Goal: Transaction & Acquisition: Purchase product/service

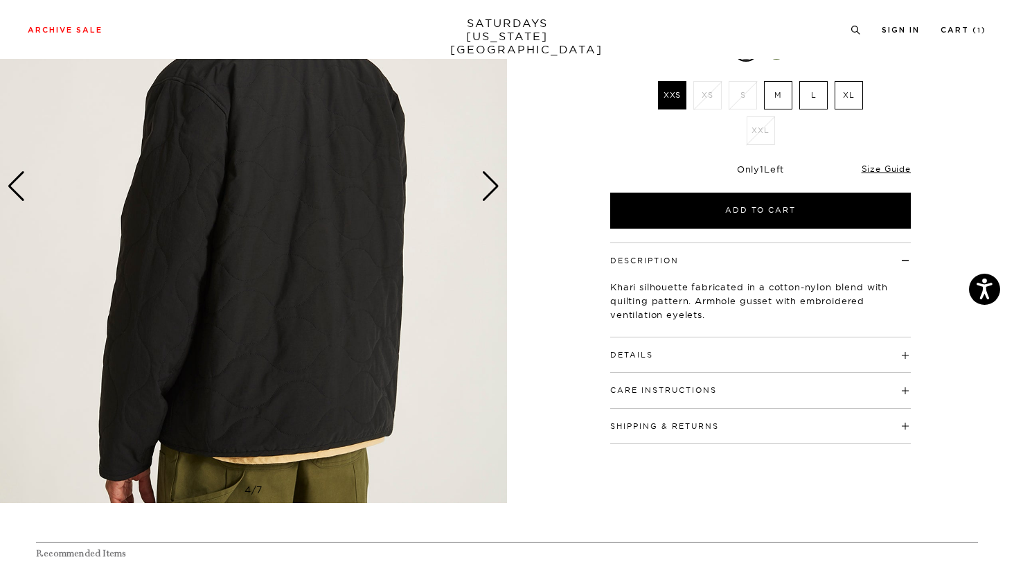
click at [641, 348] on h4 "Details" at bounding box center [760, 348] width 301 height 23
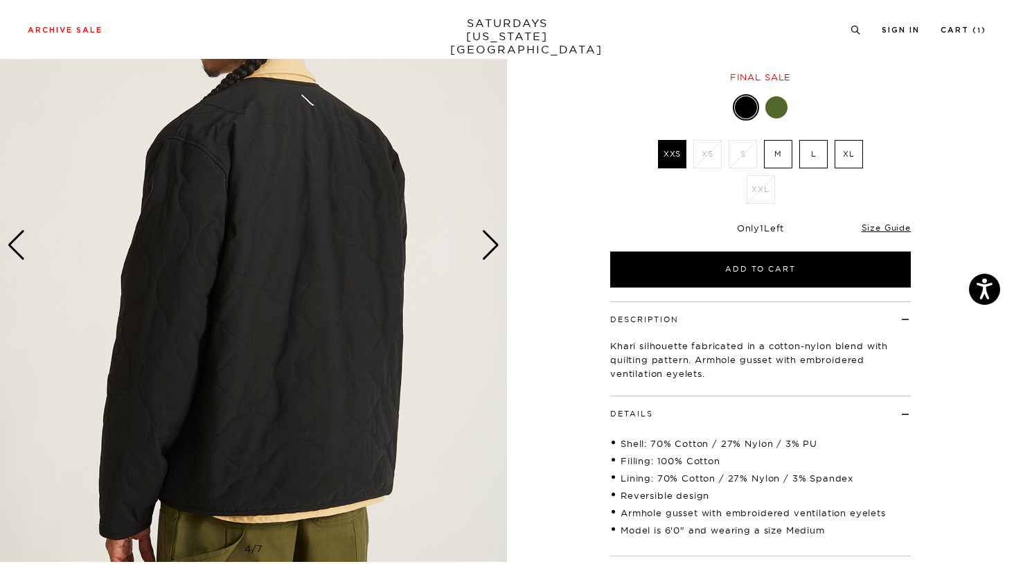
click at [489, 249] on div "Next slide" at bounding box center [490, 245] width 19 height 30
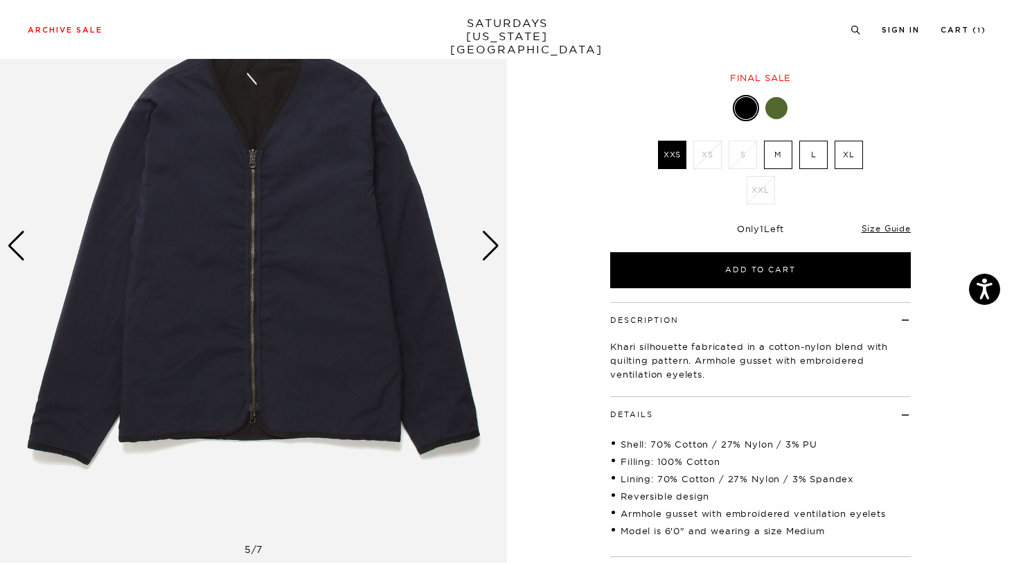
scroll to position [140, 4]
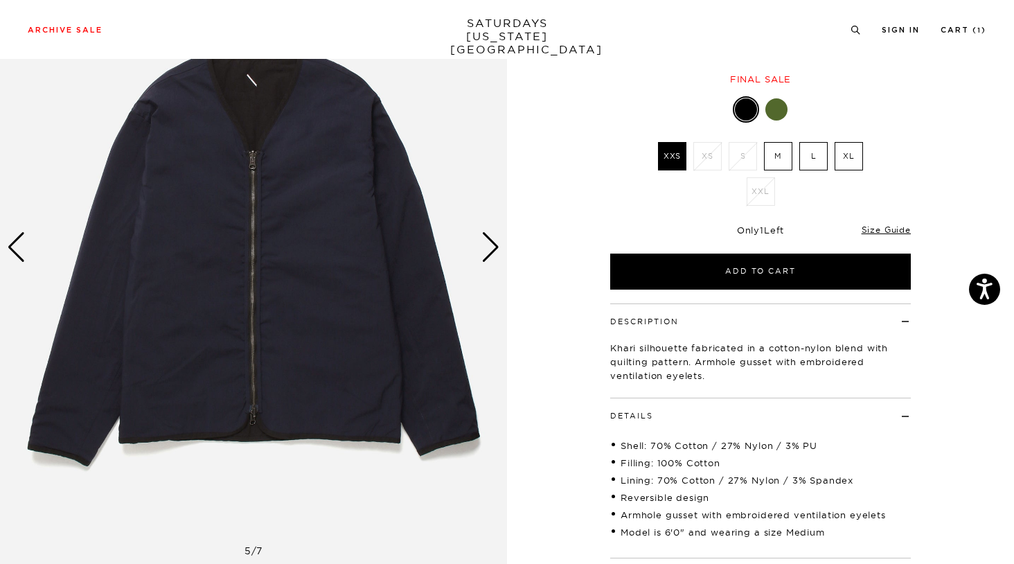
click at [489, 249] on div "Next slide" at bounding box center [490, 247] width 19 height 30
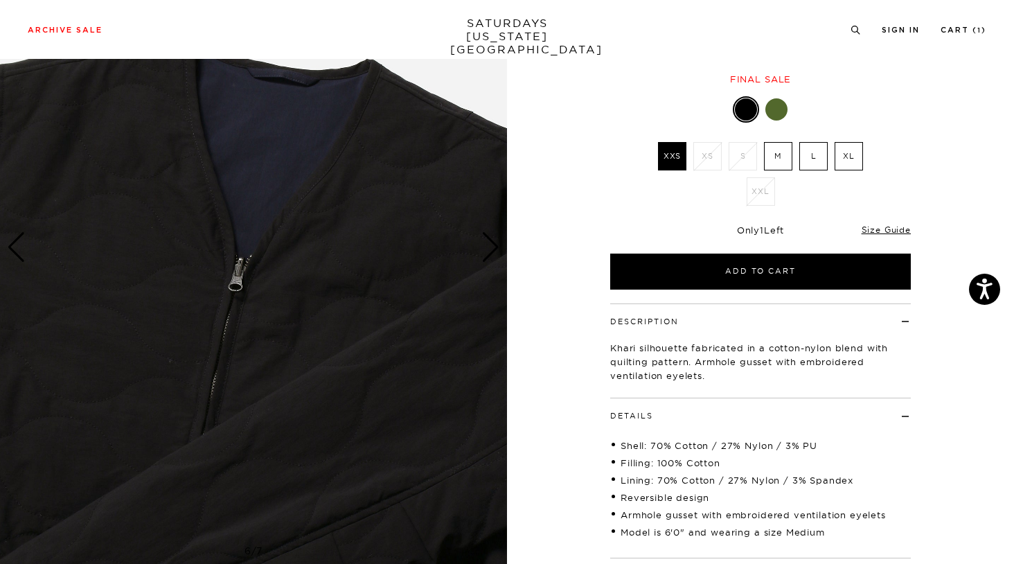
click at [489, 249] on div "Next slide" at bounding box center [490, 247] width 19 height 30
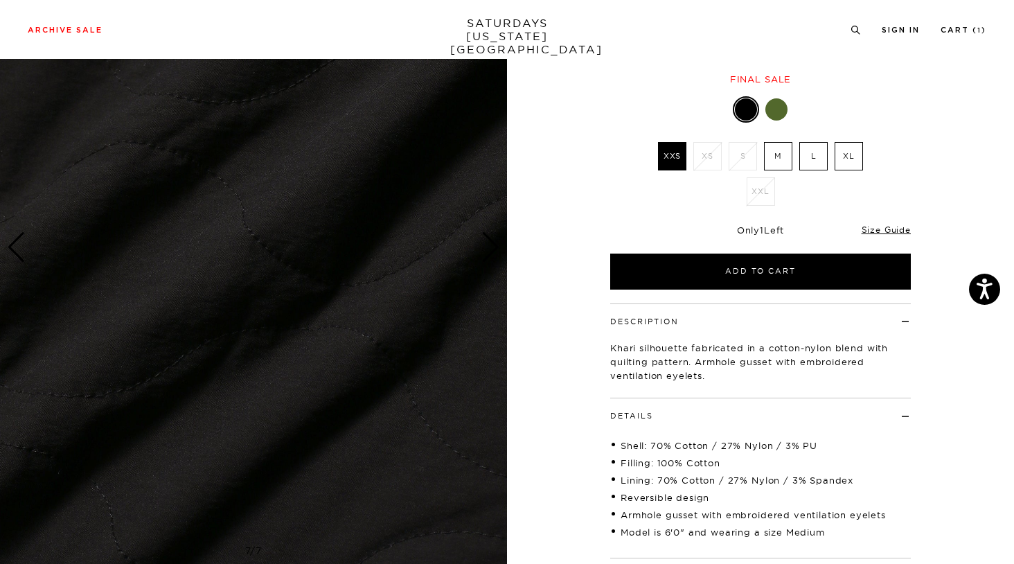
click at [489, 249] on div "Next slide" at bounding box center [490, 247] width 19 height 30
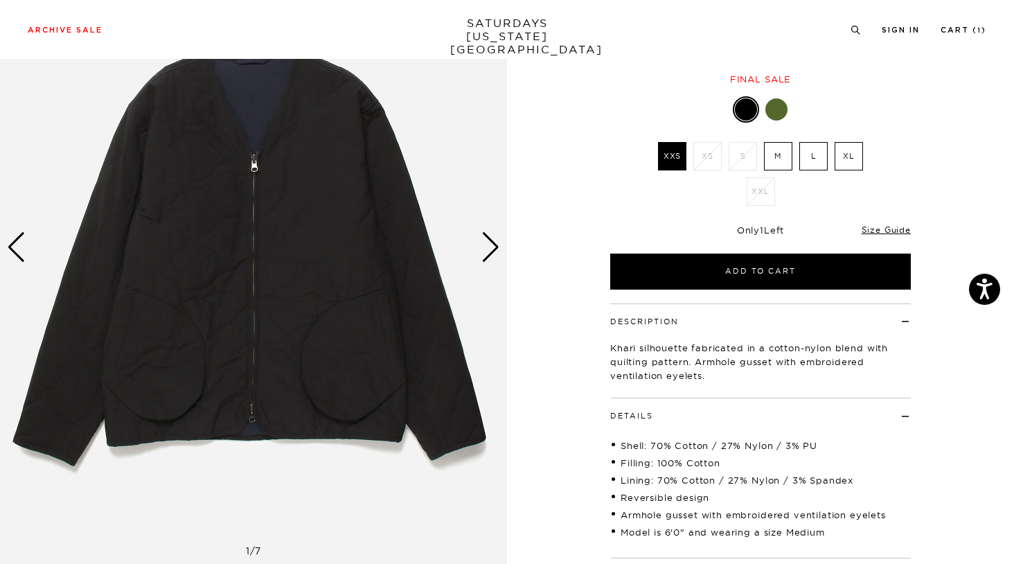
click at [489, 249] on div "Next slide" at bounding box center [490, 247] width 19 height 30
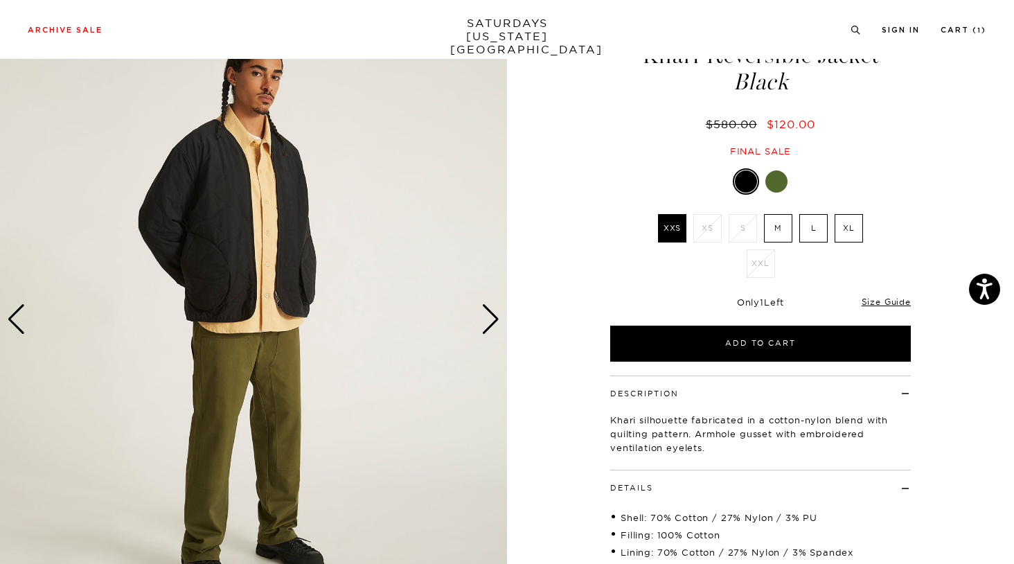
scroll to position [69, 4]
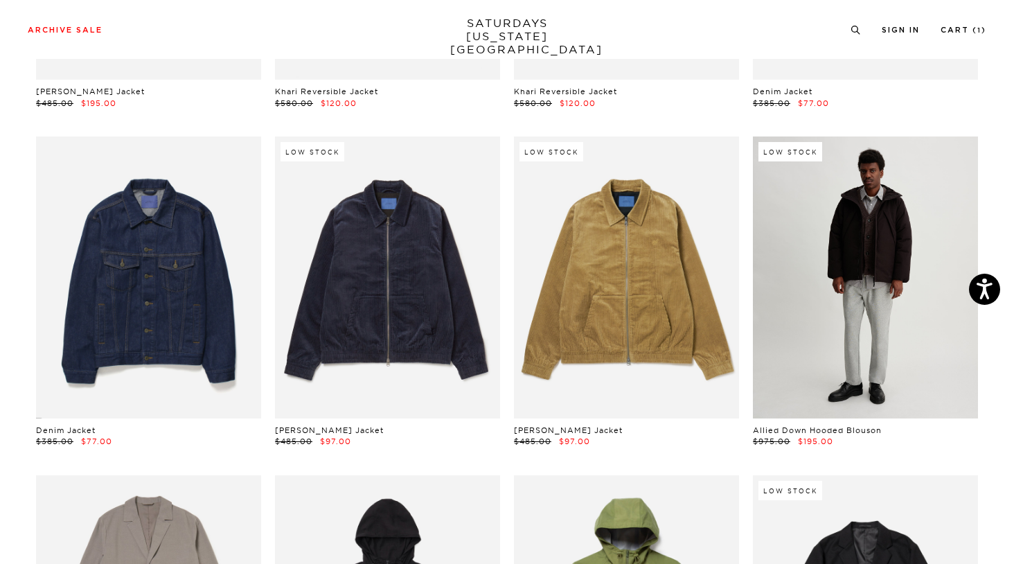
scroll to position [352, 0]
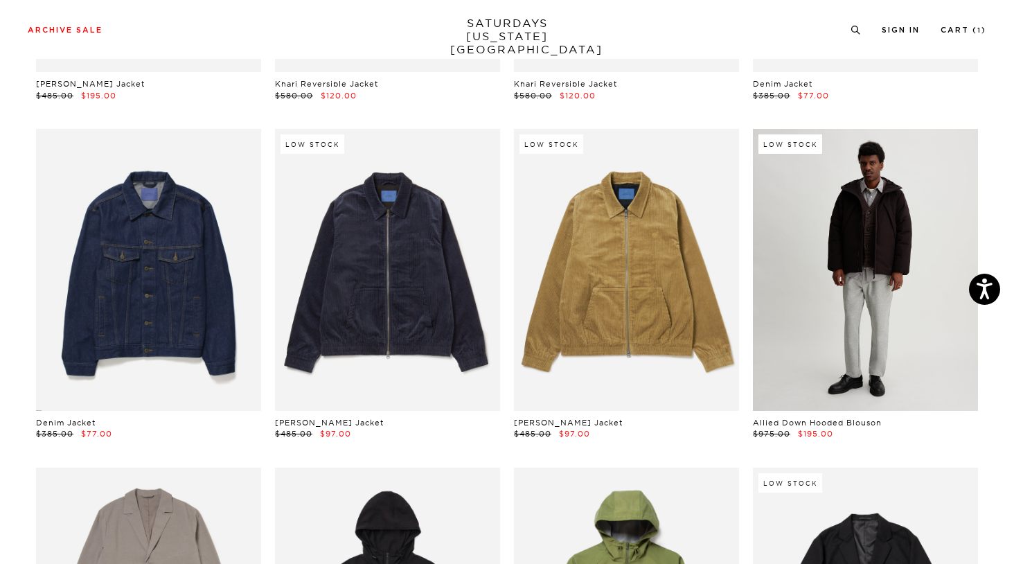
click at [838, 339] on link at bounding box center [865, 269] width 225 height 281
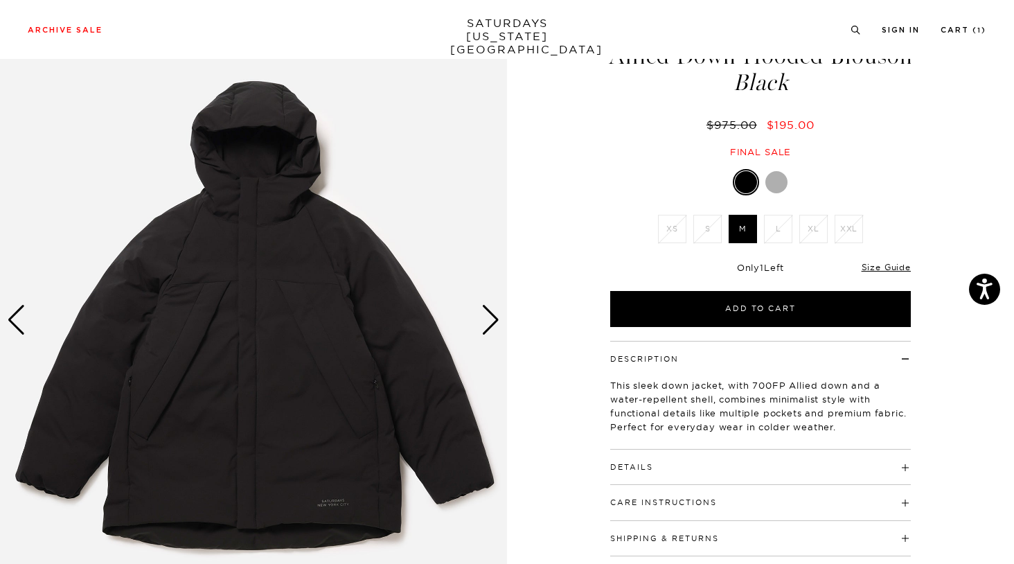
scroll to position [89, 0]
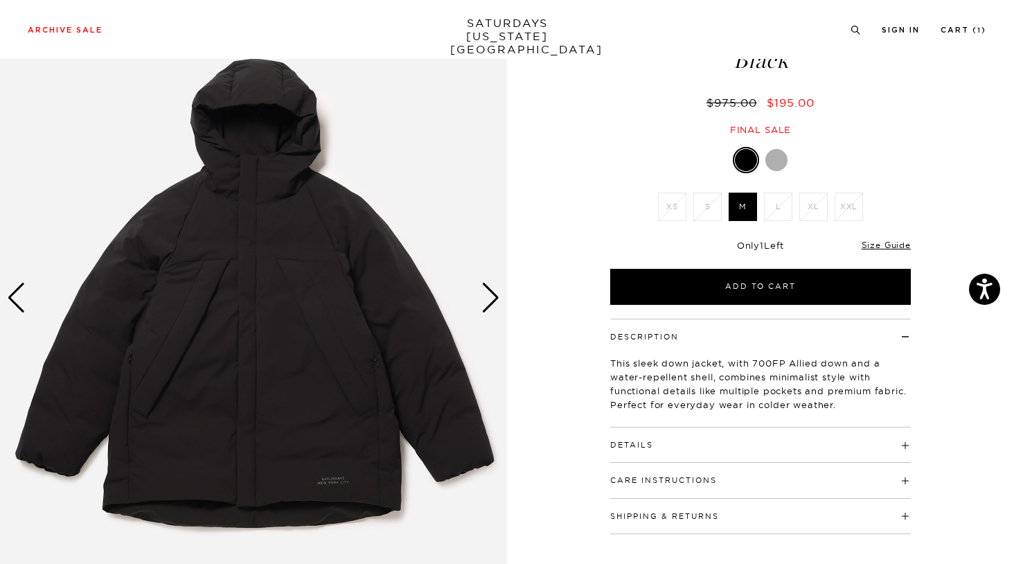
click at [486, 302] on div "Next slide" at bounding box center [490, 298] width 19 height 30
click at [493, 301] on div "Next slide" at bounding box center [490, 298] width 19 height 30
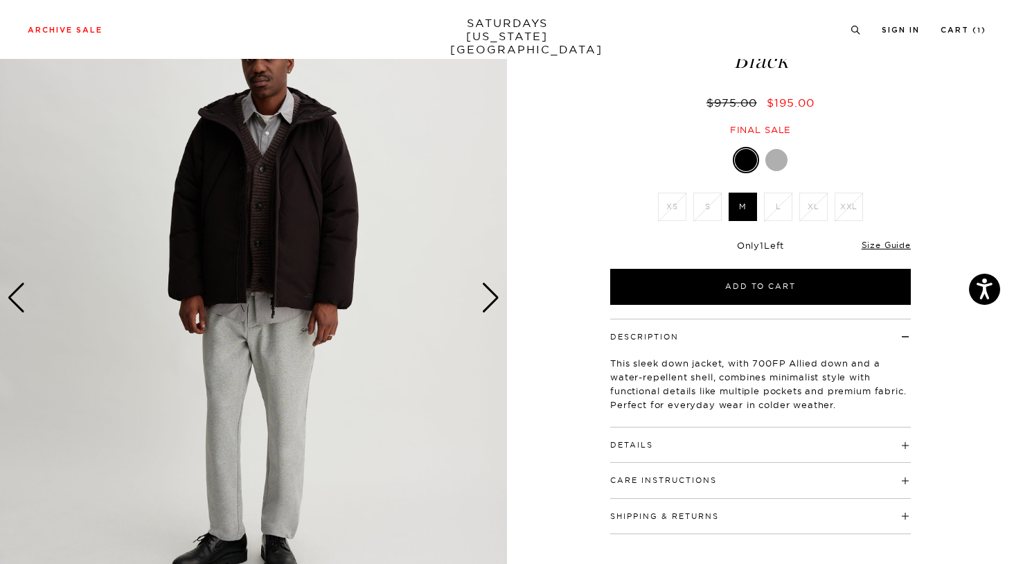
click at [493, 301] on div "Next slide" at bounding box center [490, 298] width 19 height 30
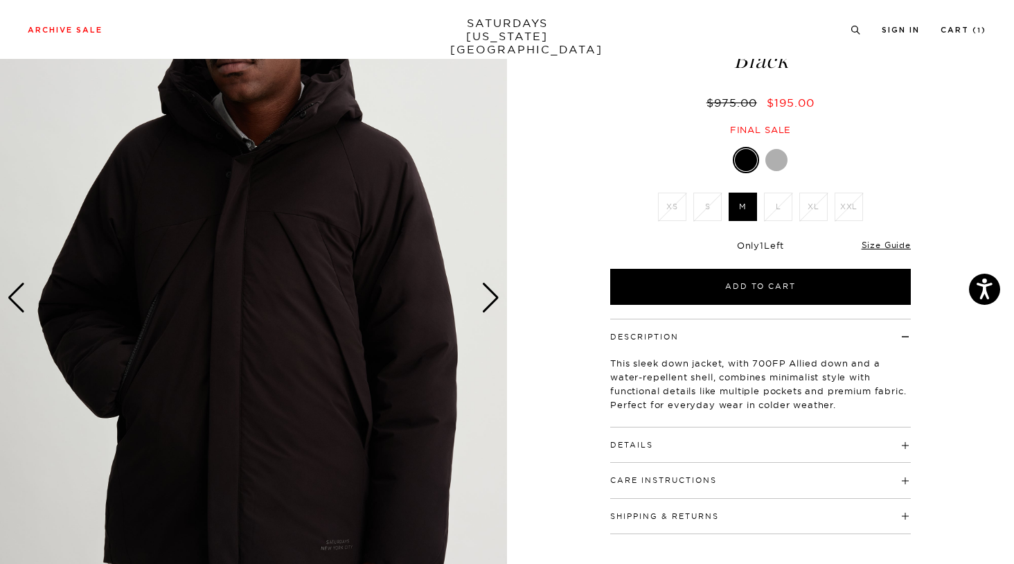
click at [493, 301] on div "Next slide" at bounding box center [490, 298] width 19 height 30
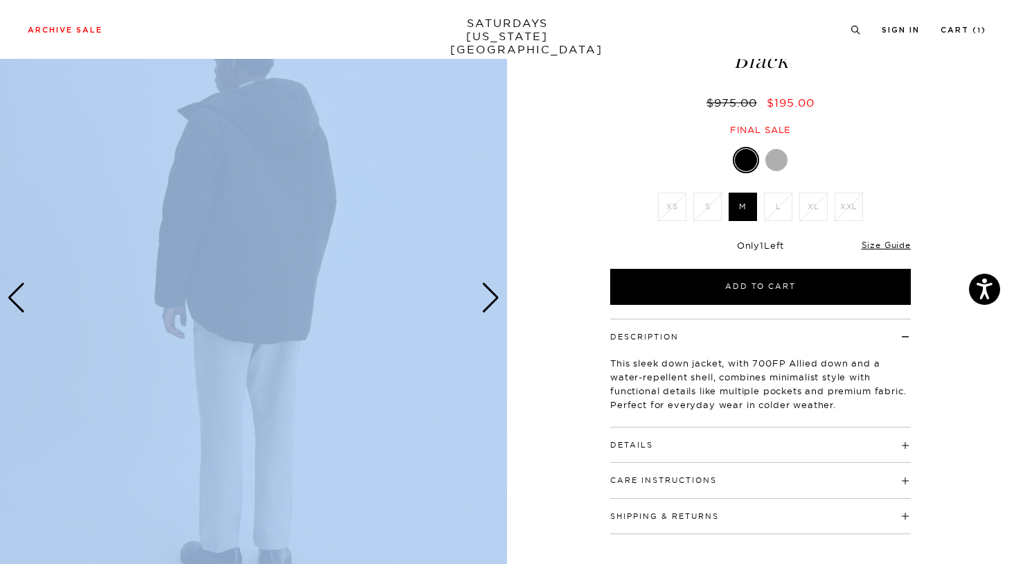
click at [501, 303] on div "4 / 6" at bounding box center [507, 298] width 1014 height 634
click at [493, 302] on div "Next slide" at bounding box center [490, 298] width 19 height 30
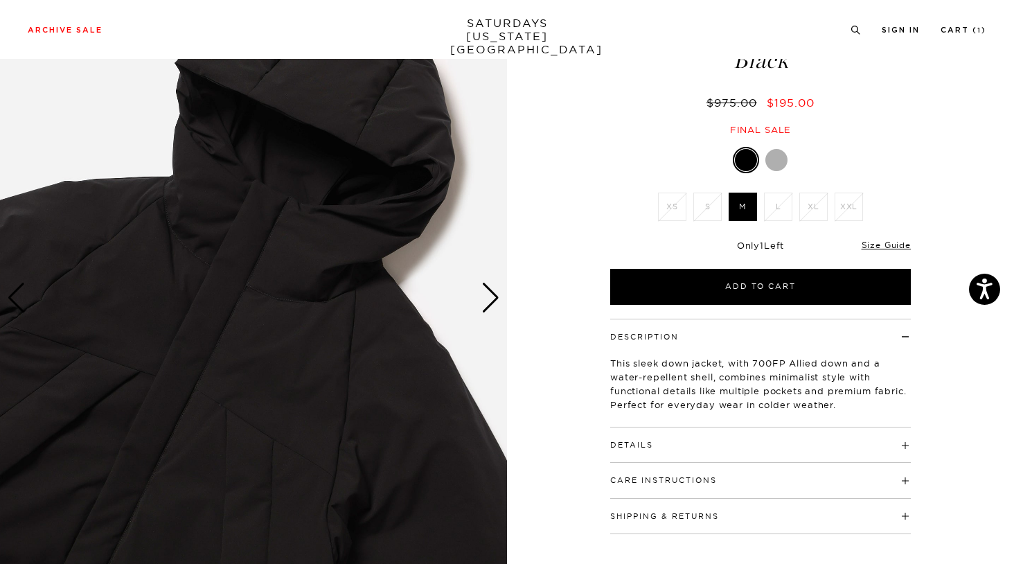
scroll to position [97, 0]
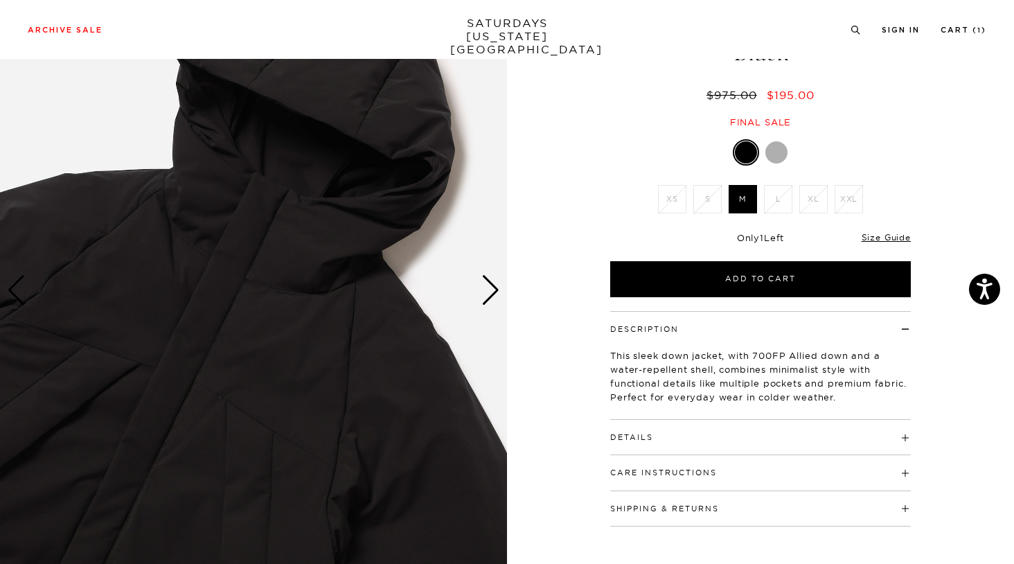
click at [681, 439] on h4 "Details" at bounding box center [760, 431] width 301 height 23
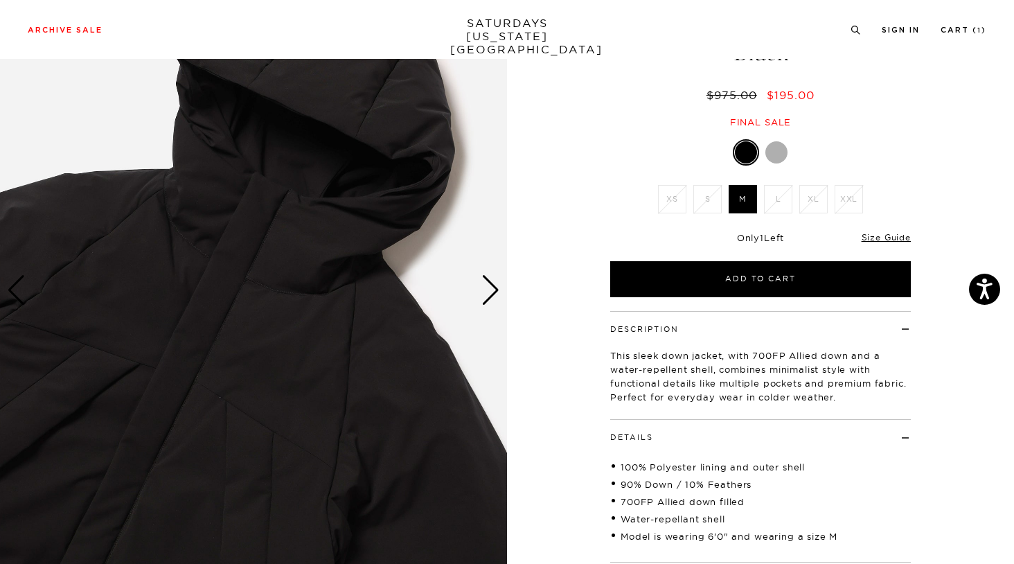
click at [486, 285] on div "Next slide" at bounding box center [490, 290] width 19 height 30
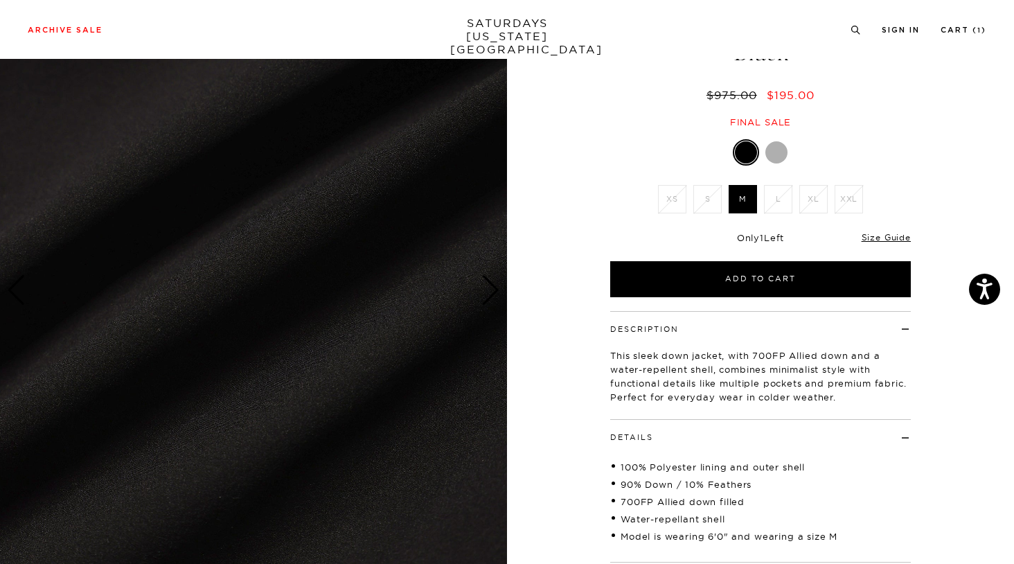
click at [487, 285] on div "Next slide" at bounding box center [490, 290] width 19 height 30
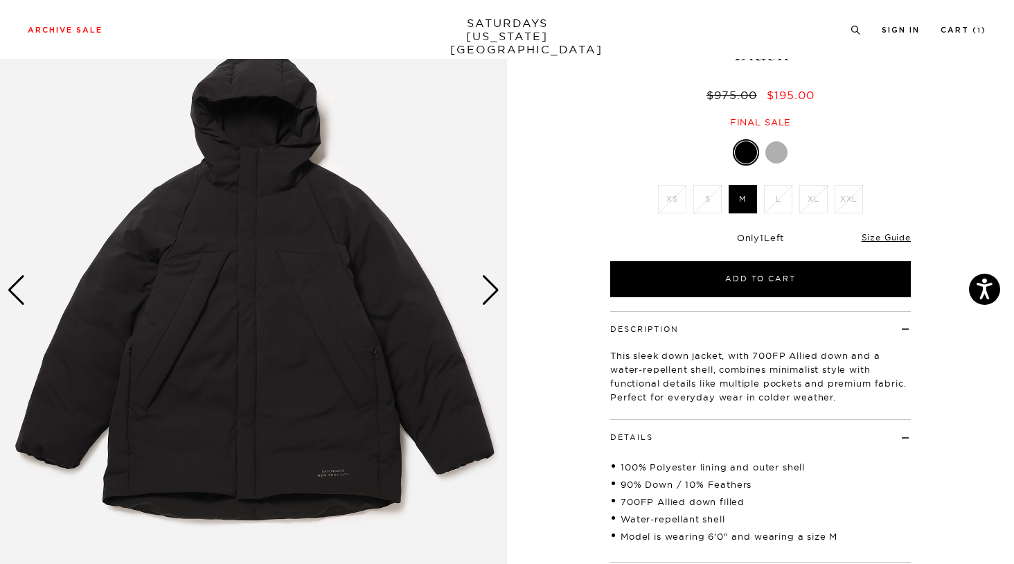
click at [488, 285] on div "Next slide" at bounding box center [490, 290] width 19 height 30
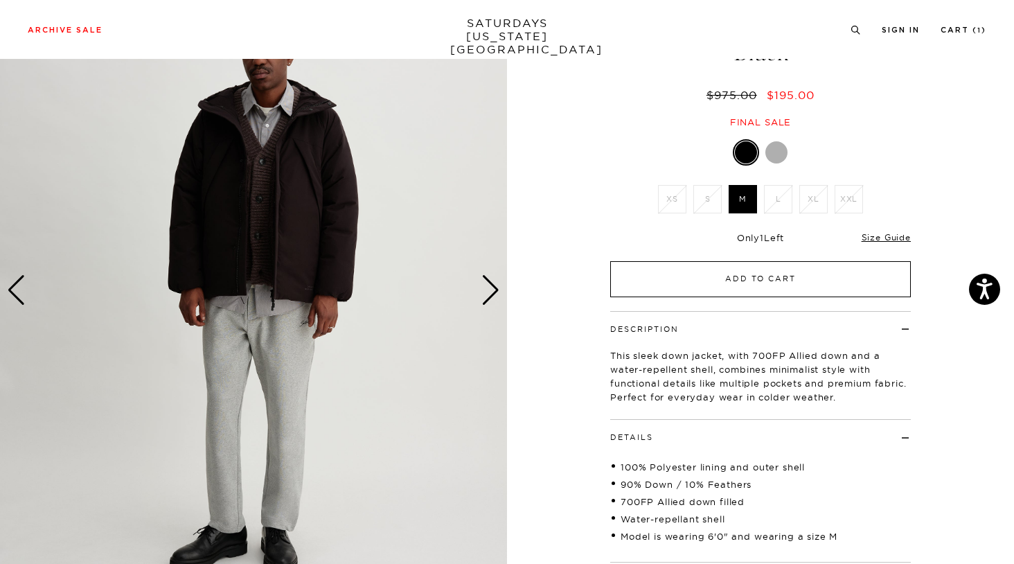
click at [784, 276] on button "Add to Cart" at bounding box center [760, 279] width 301 height 36
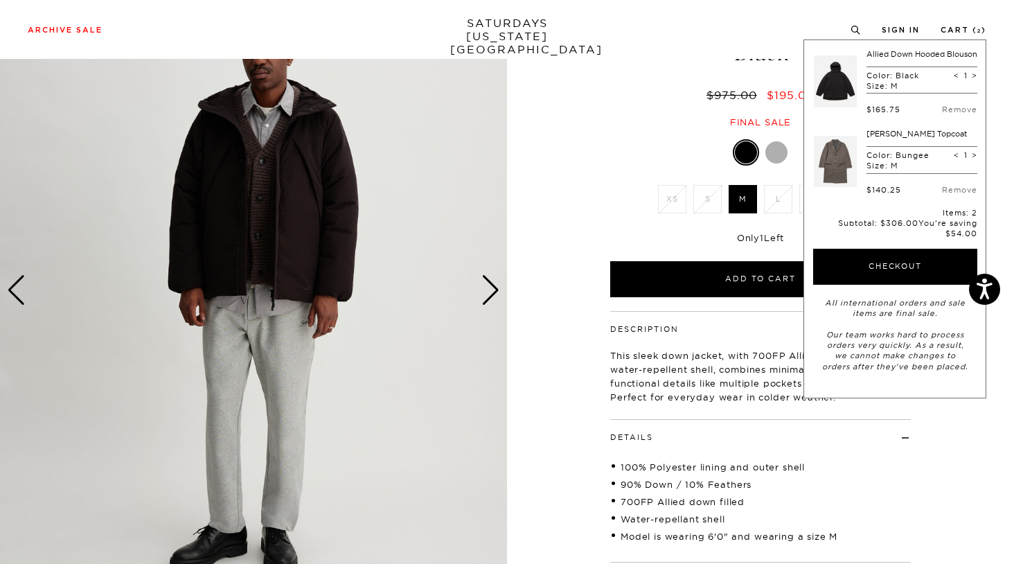
click at [569, 255] on div "2 / 6" at bounding box center [507, 303] width 1014 height 661
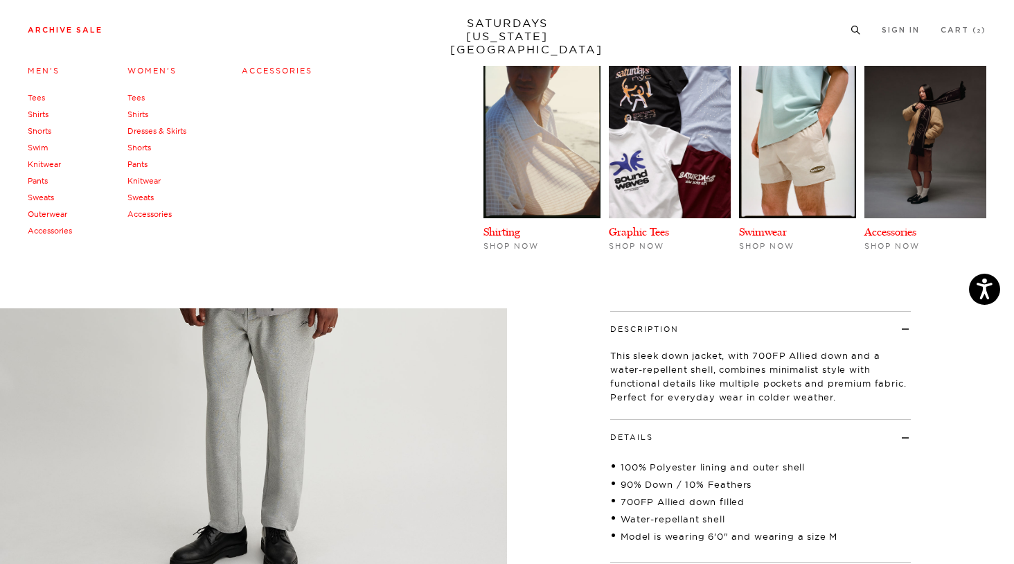
click at [36, 179] on link "Pants" at bounding box center [38, 181] width 20 height 10
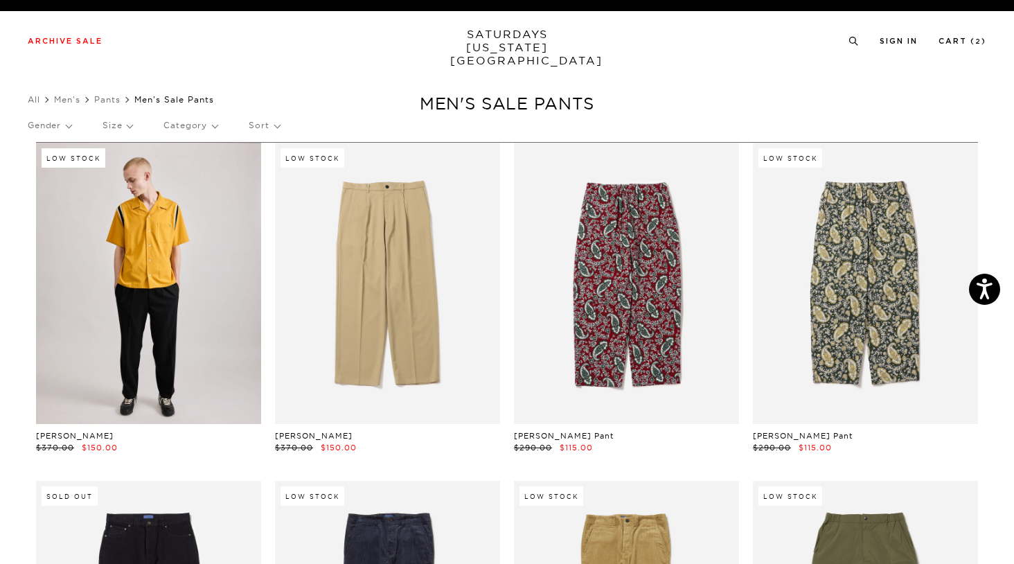
click at [186, 221] on link at bounding box center [148, 283] width 225 height 281
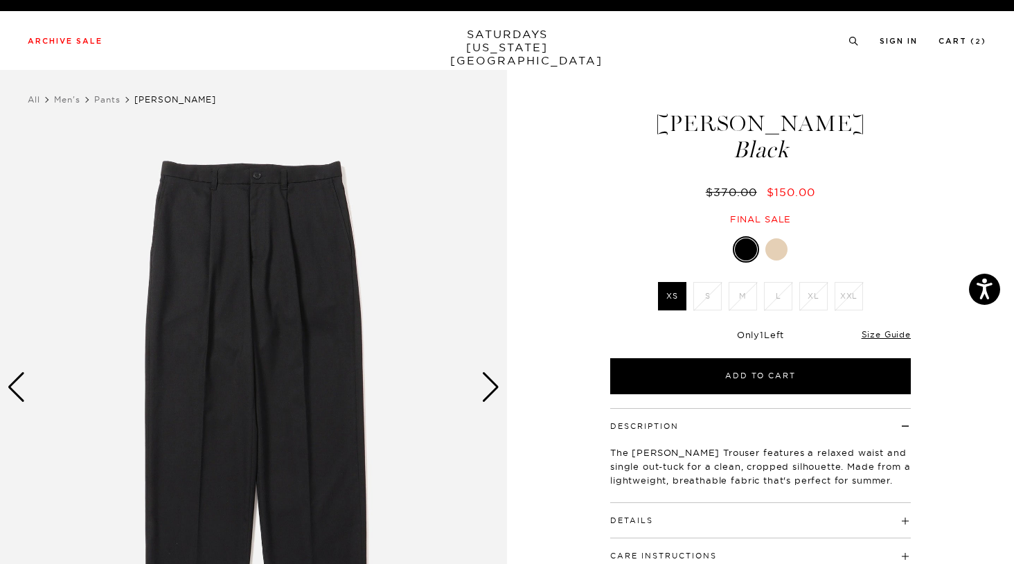
click at [771, 253] on div at bounding box center [777, 249] width 22 height 22
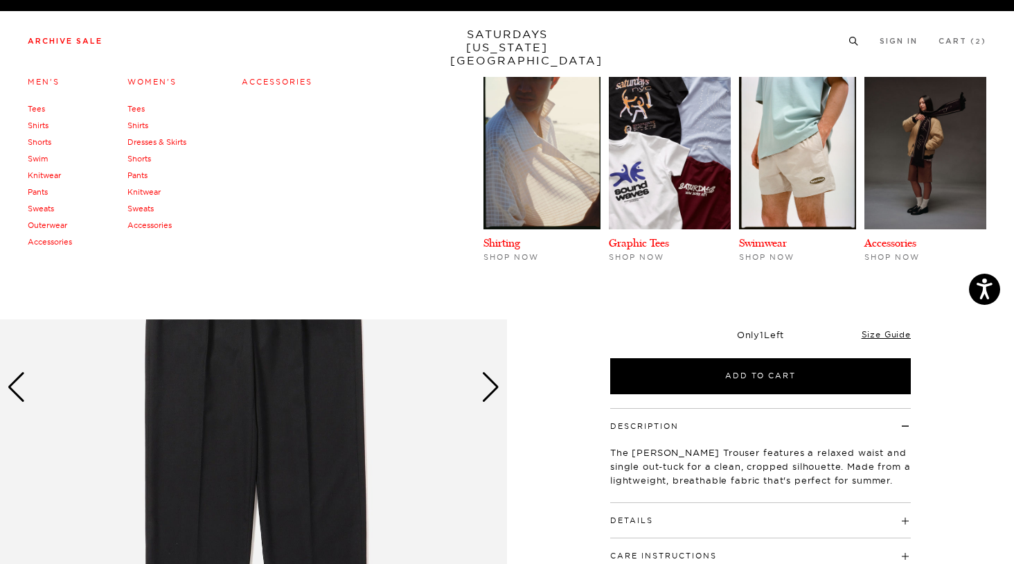
click at [42, 191] on link "Pants" at bounding box center [38, 192] width 20 height 10
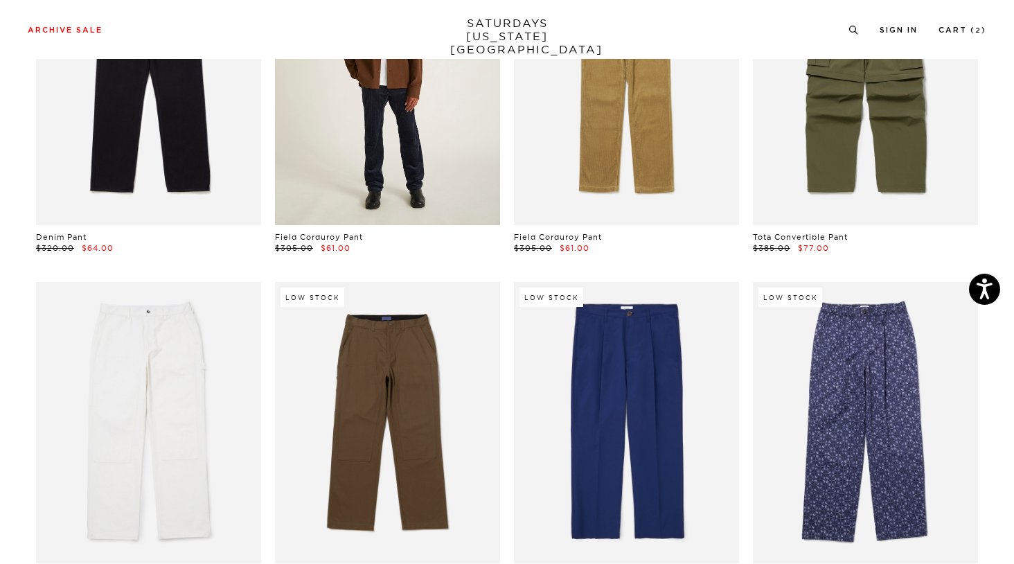
scroll to position [604, 0]
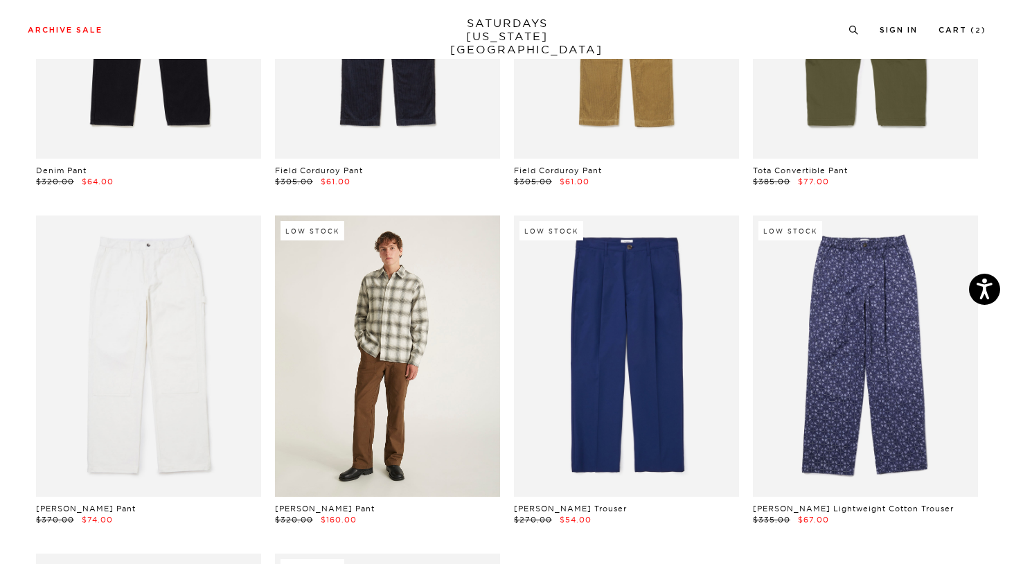
click at [428, 278] on link at bounding box center [387, 355] width 225 height 281
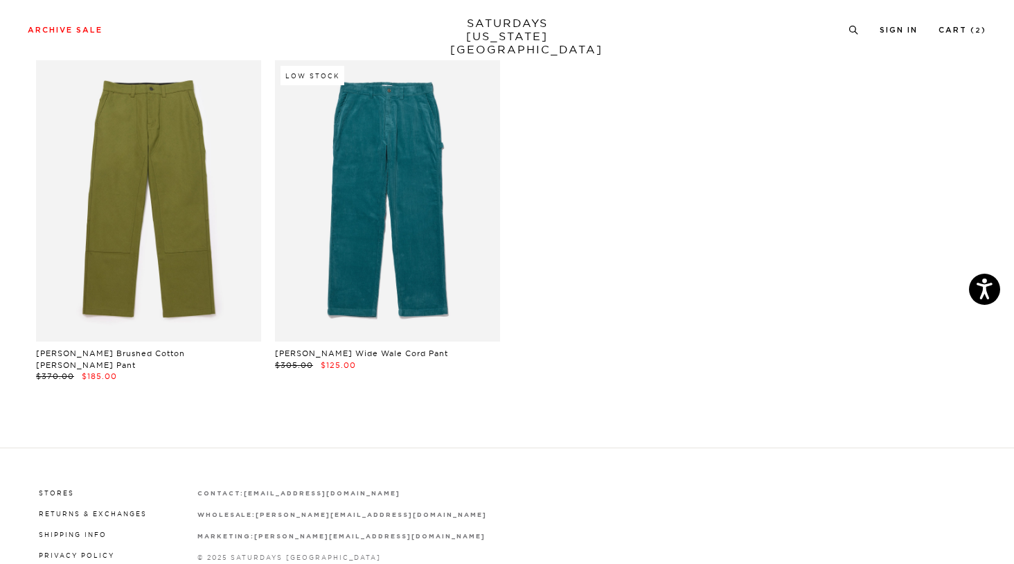
scroll to position [1097, 3]
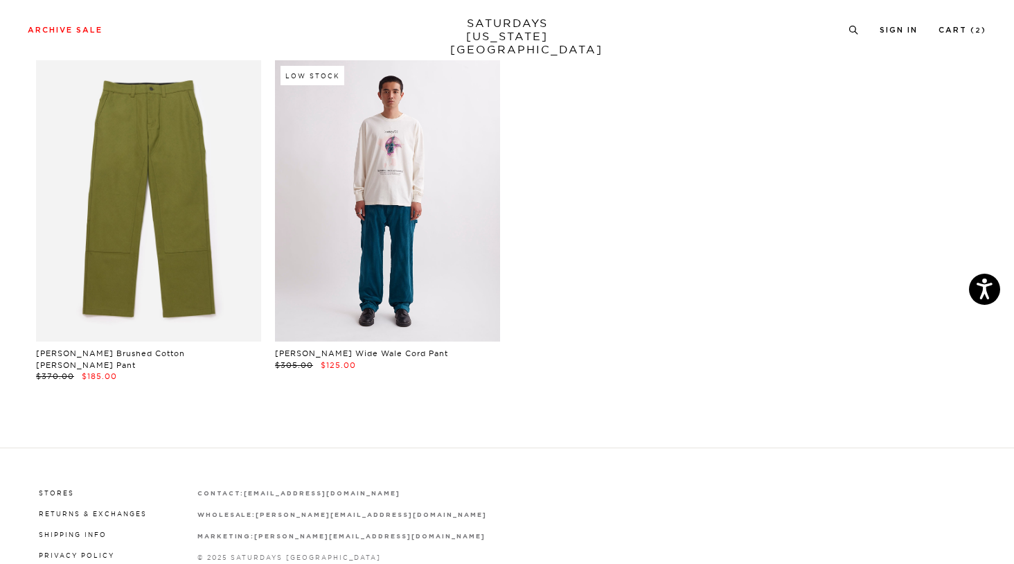
click at [430, 153] on link at bounding box center [387, 200] width 225 height 281
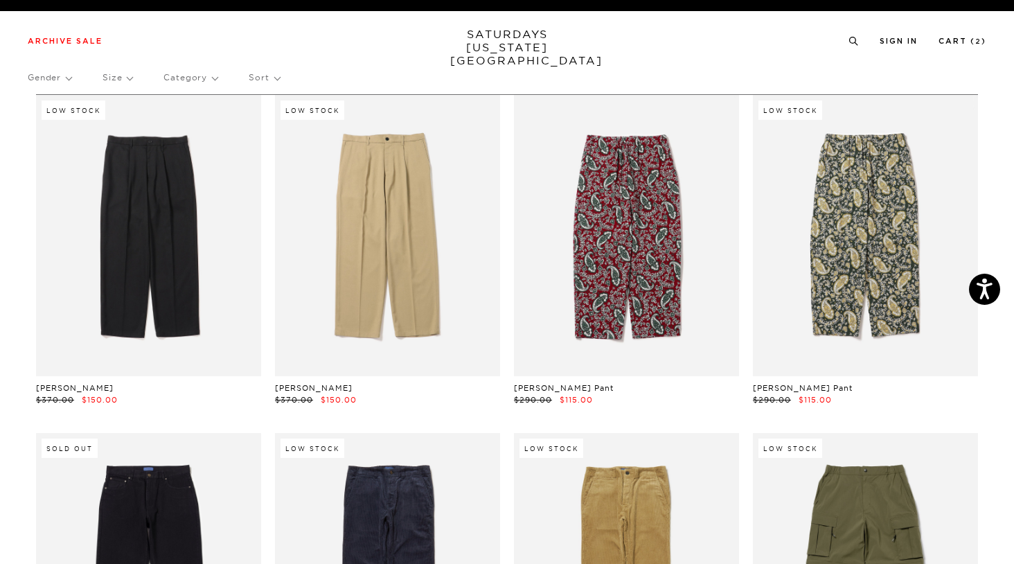
scroll to position [0, 3]
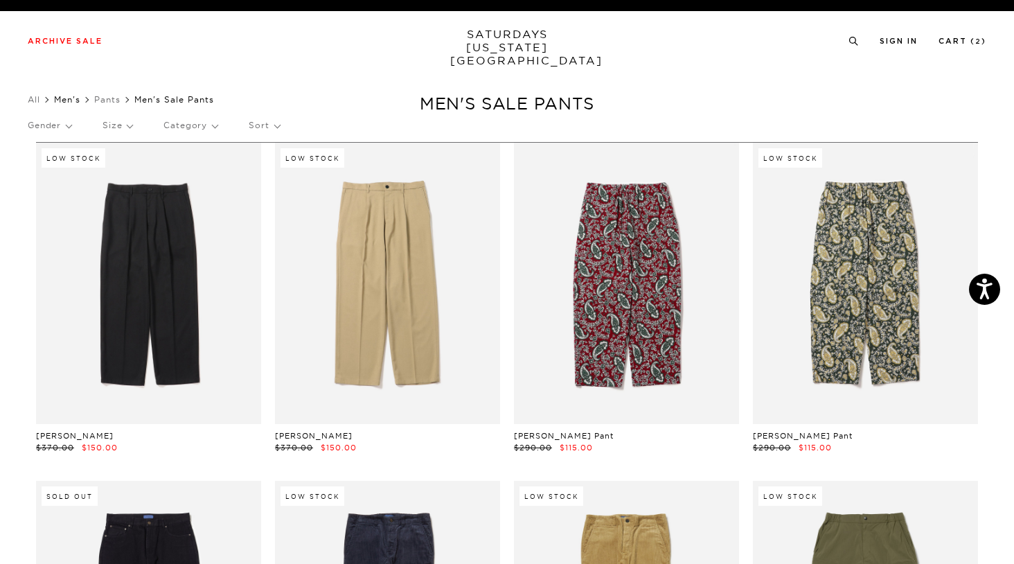
click at [71, 98] on link "Men's" at bounding box center [67, 99] width 26 height 10
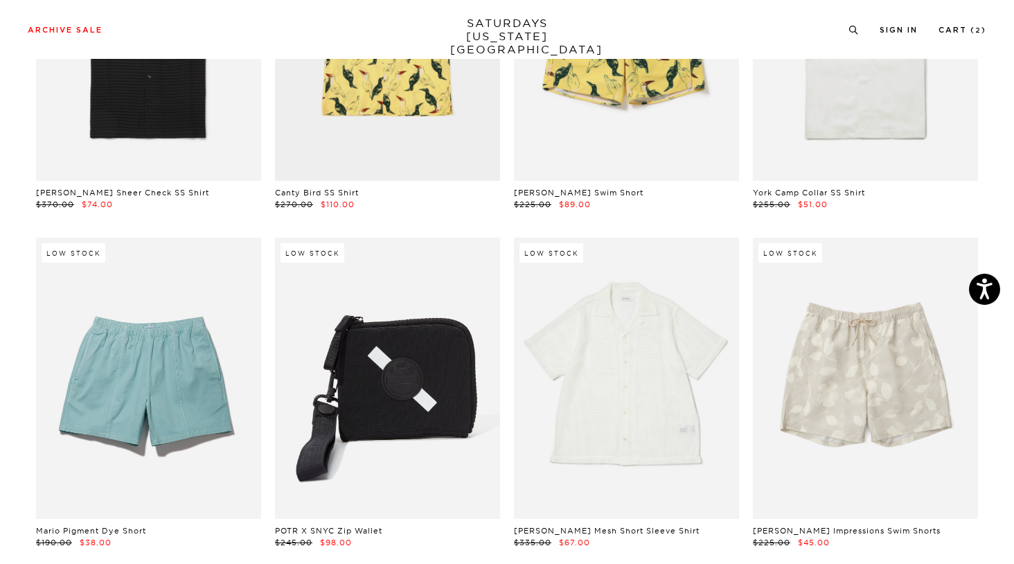
scroll to position [1966, 0]
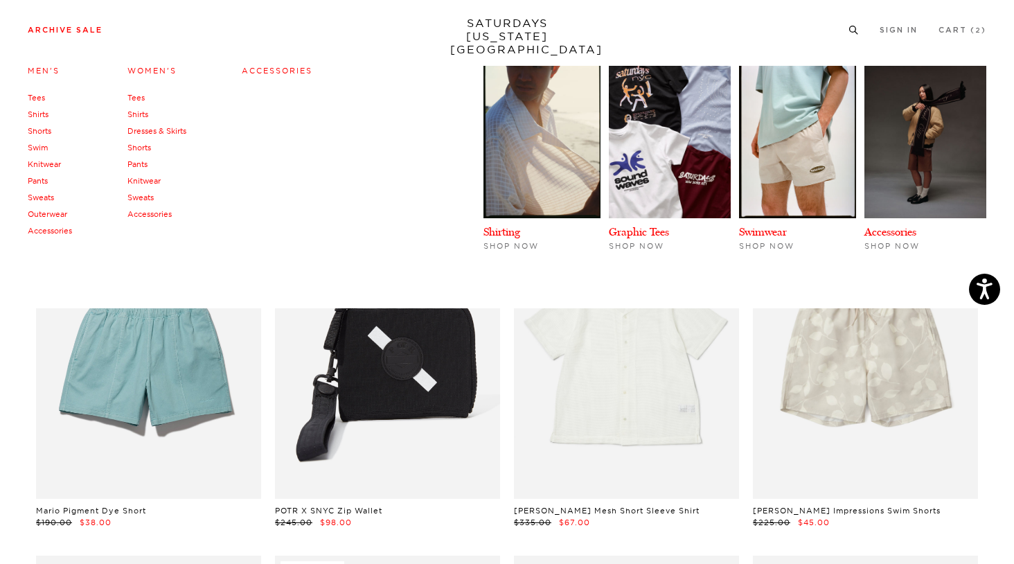
click at [72, 29] on link "Archive Sale" at bounding box center [65, 30] width 75 height 8
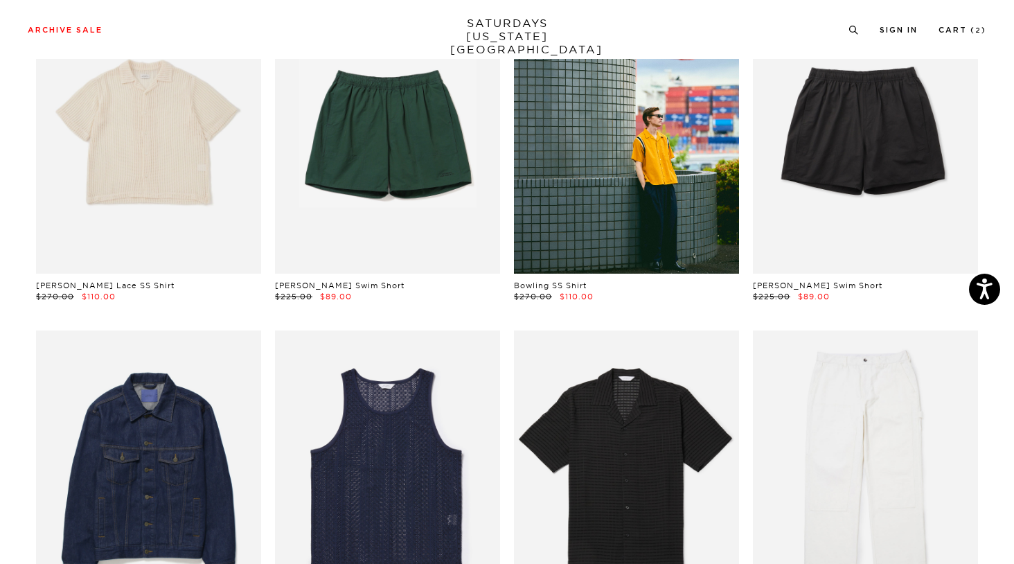
scroll to position [387, 0]
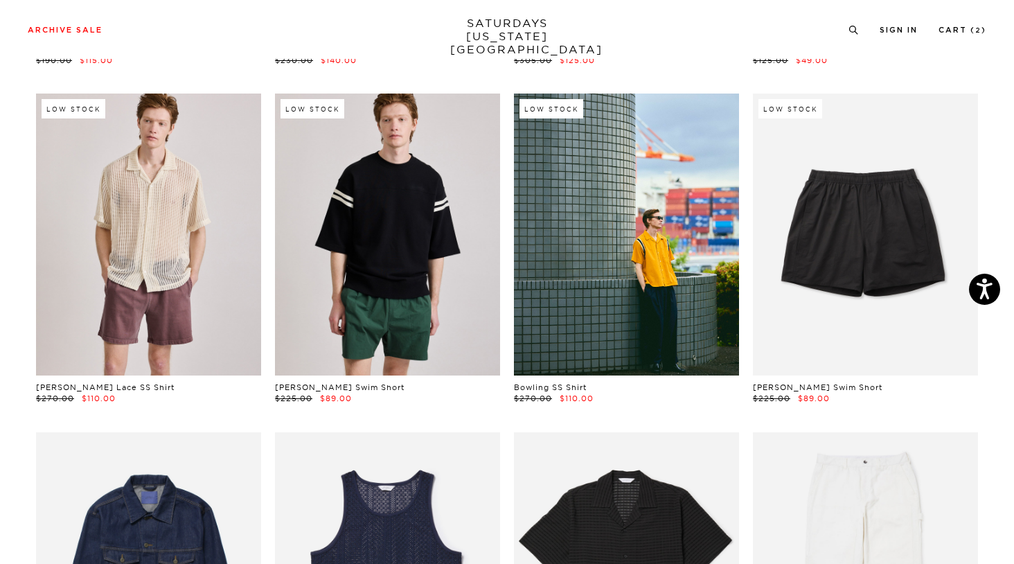
click at [411, 204] on link at bounding box center [387, 234] width 225 height 281
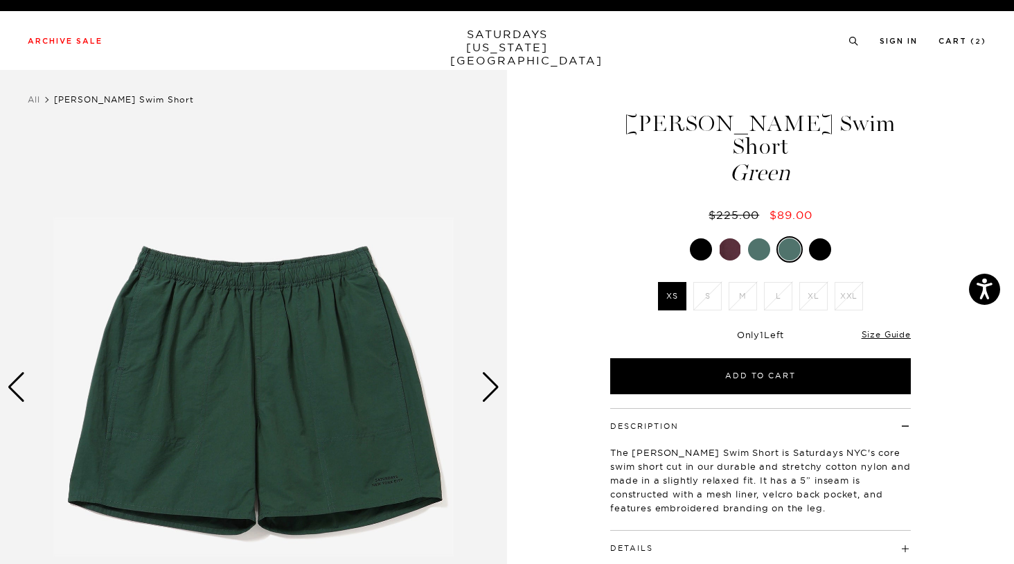
drag, startPoint x: 746, startPoint y: 230, endPoint x: 754, endPoint y: 229, distance: 8.4
click at [746, 236] on div at bounding box center [760, 249] width 301 height 26
click at [754, 238] on div at bounding box center [759, 249] width 22 height 22
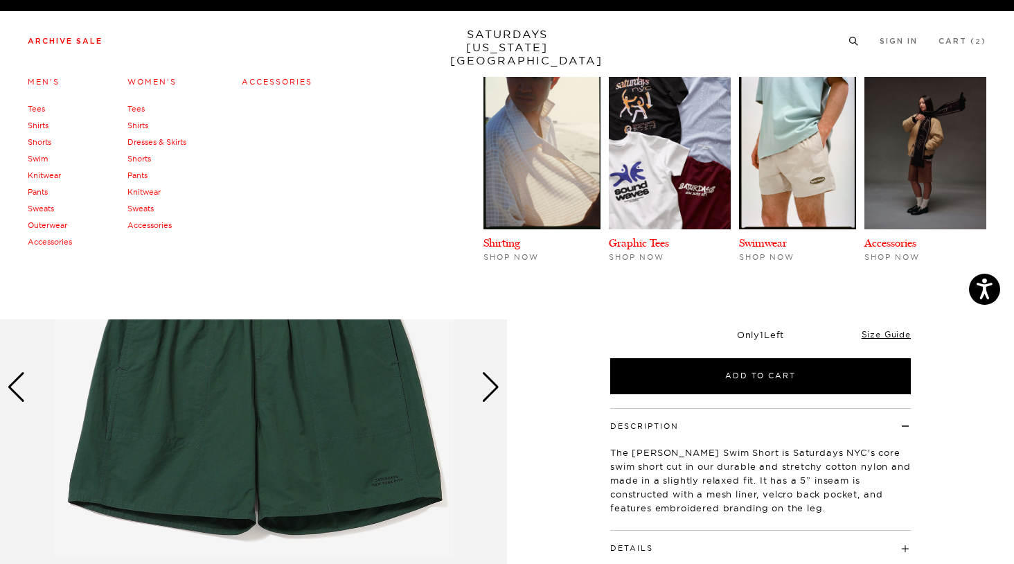
click at [46, 225] on link "Outerwear" at bounding box center [47, 225] width 39 height 10
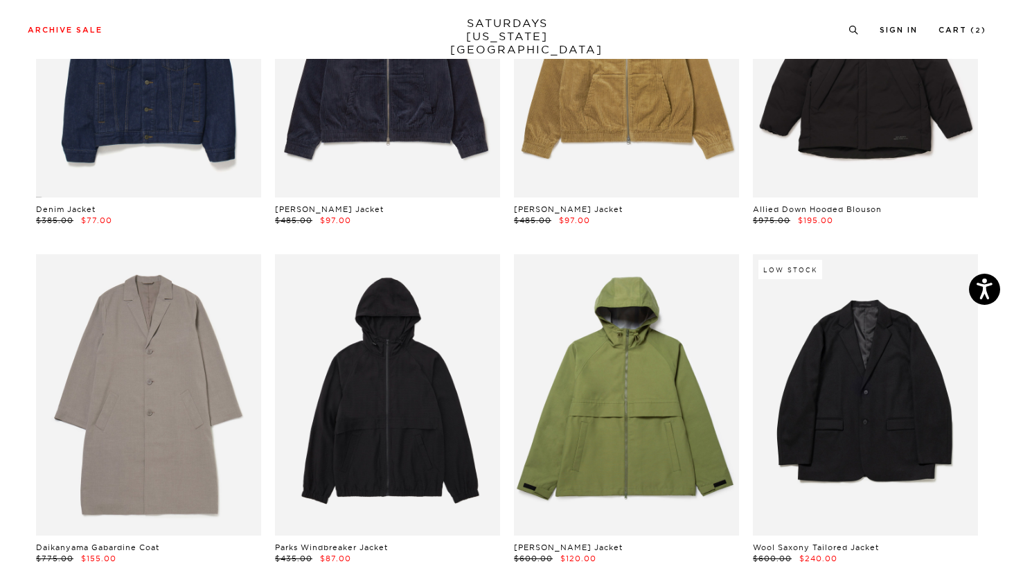
scroll to position [586, 0]
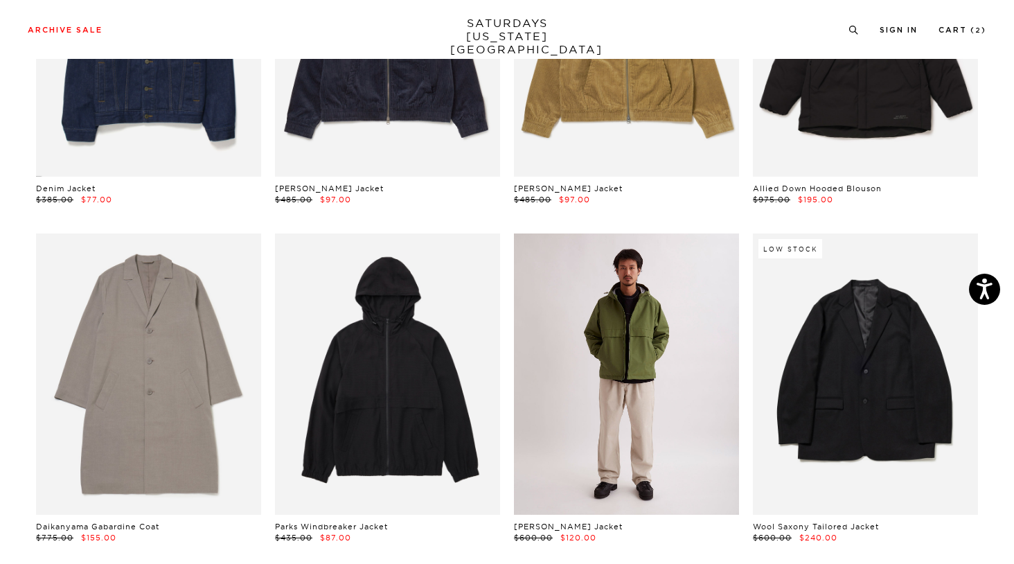
click at [612, 332] on link at bounding box center [626, 373] width 225 height 281
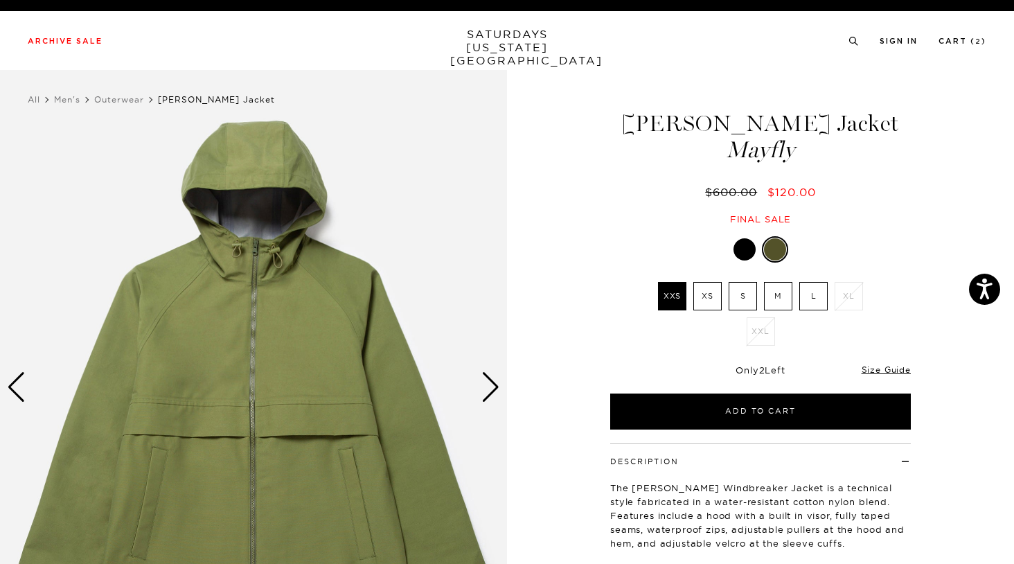
click at [747, 249] on div at bounding box center [745, 249] width 22 height 22
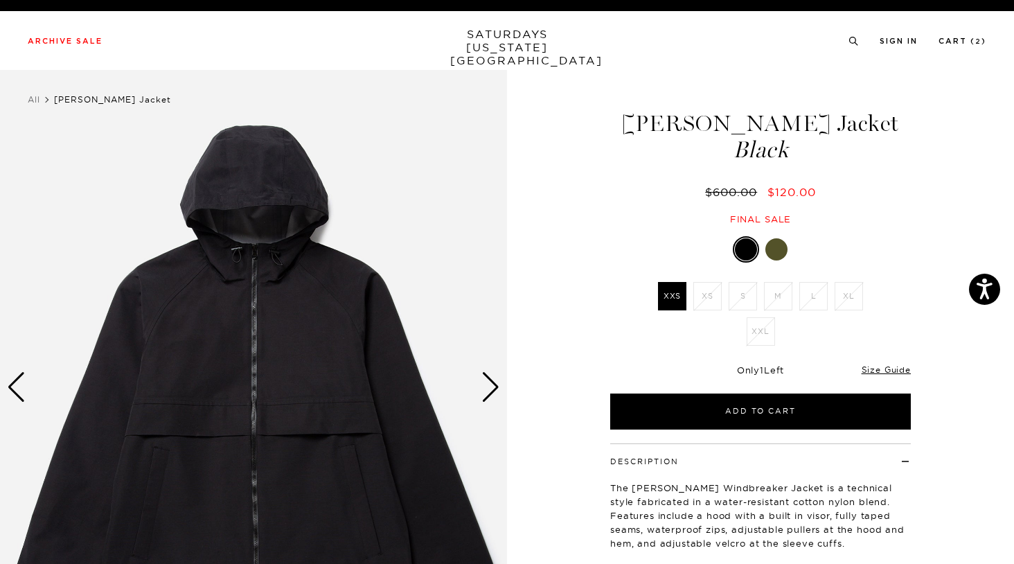
click at [778, 249] on div at bounding box center [777, 249] width 22 height 22
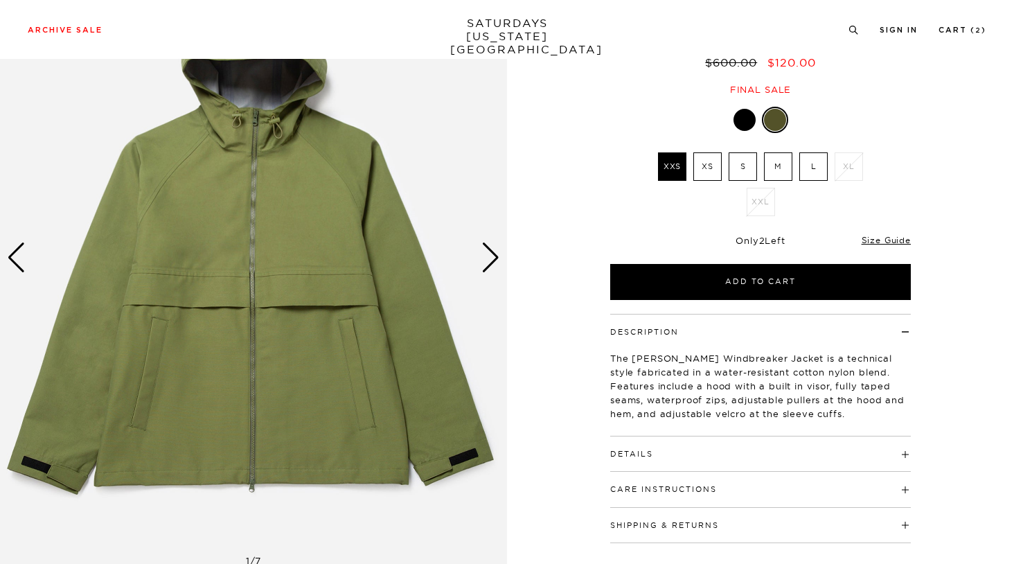
scroll to position [220, 0]
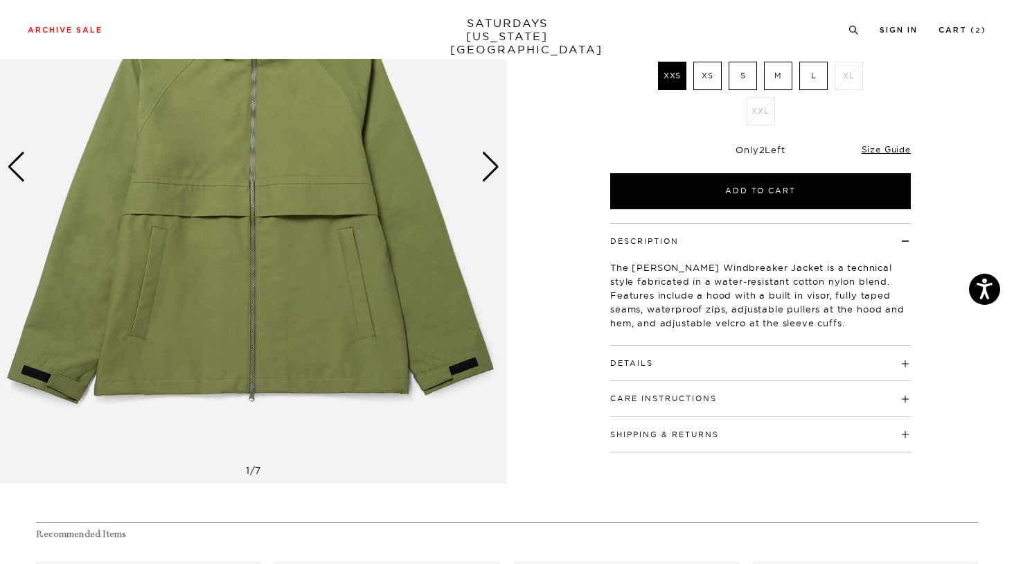
click at [502, 172] on img at bounding box center [253, 167] width 507 height 634
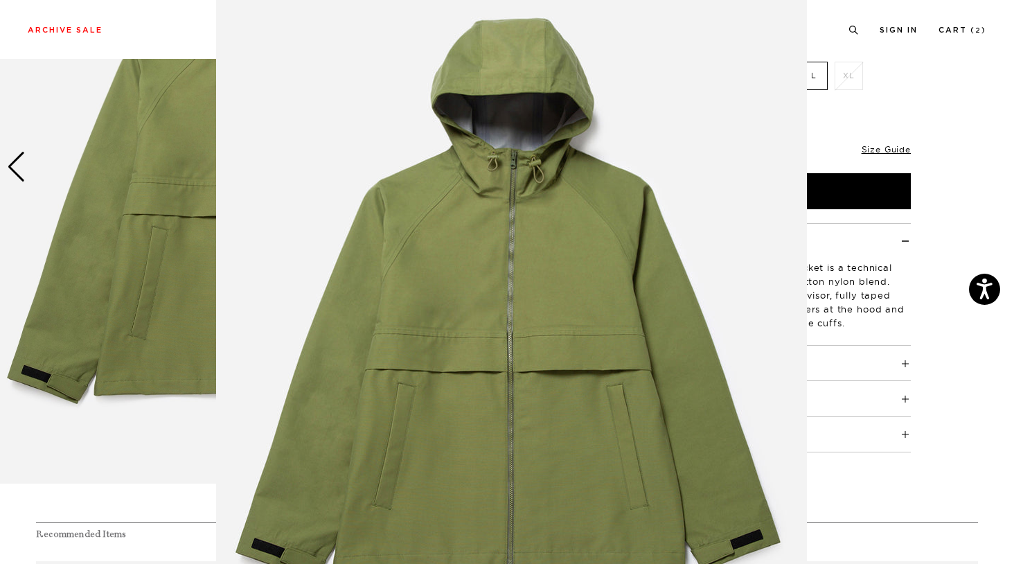
scroll to position [38, 0]
click at [107, 154] on figure at bounding box center [507, 282] width 1014 height 564
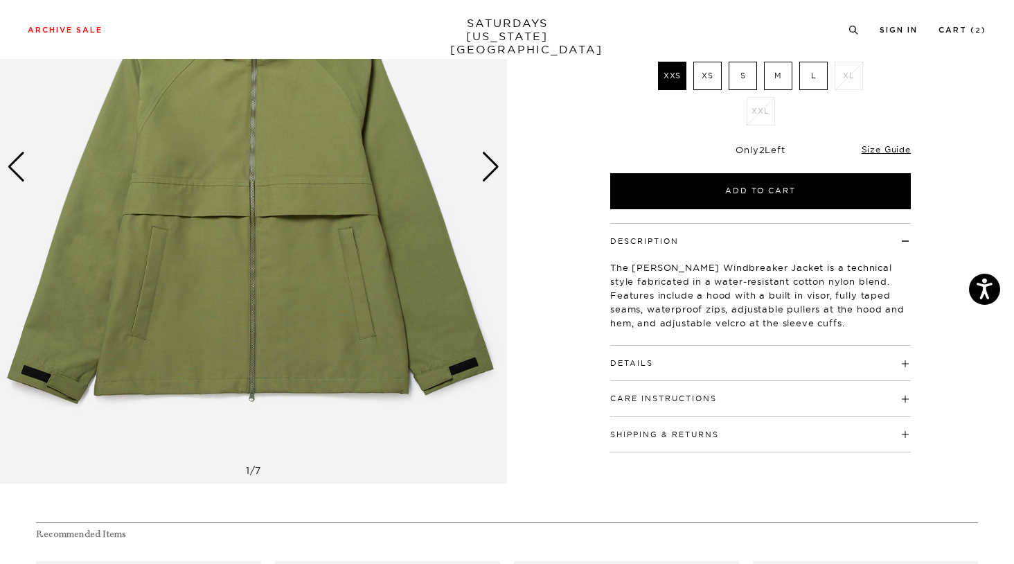
scroll to position [0, 0]
click at [489, 168] on div "Next slide" at bounding box center [490, 167] width 19 height 30
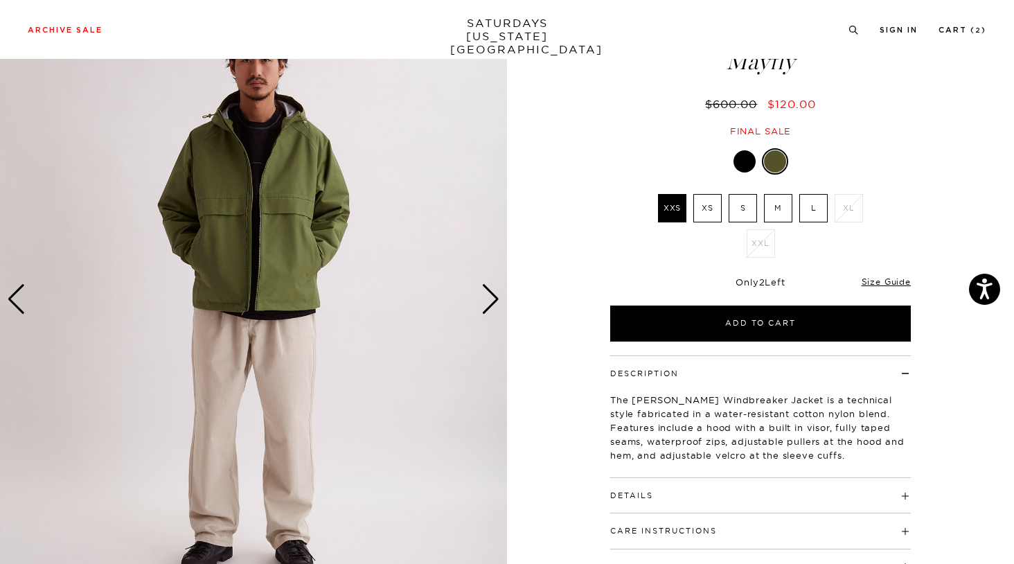
scroll to position [89, 0]
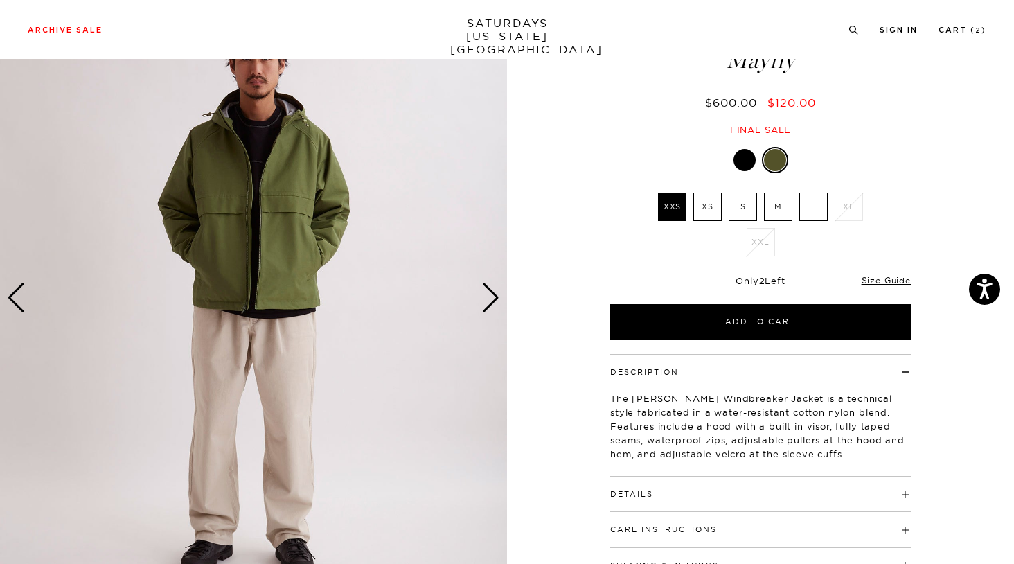
click at [498, 294] on div "Next slide" at bounding box center [490, 298] width 19 height 30
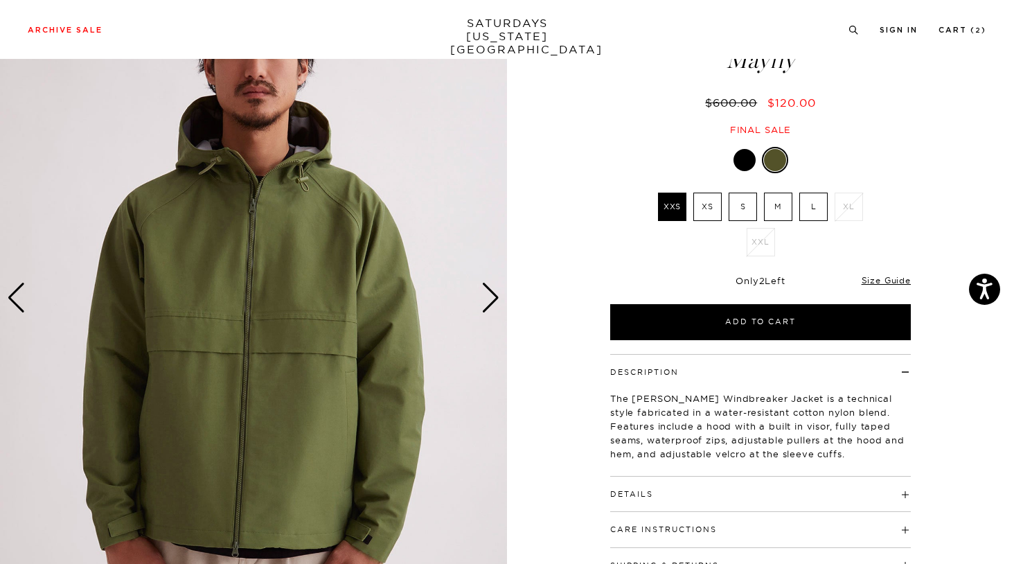
click at [495, 294] on div "Next slide" at bounding box center [490, 298] width 19 height 30
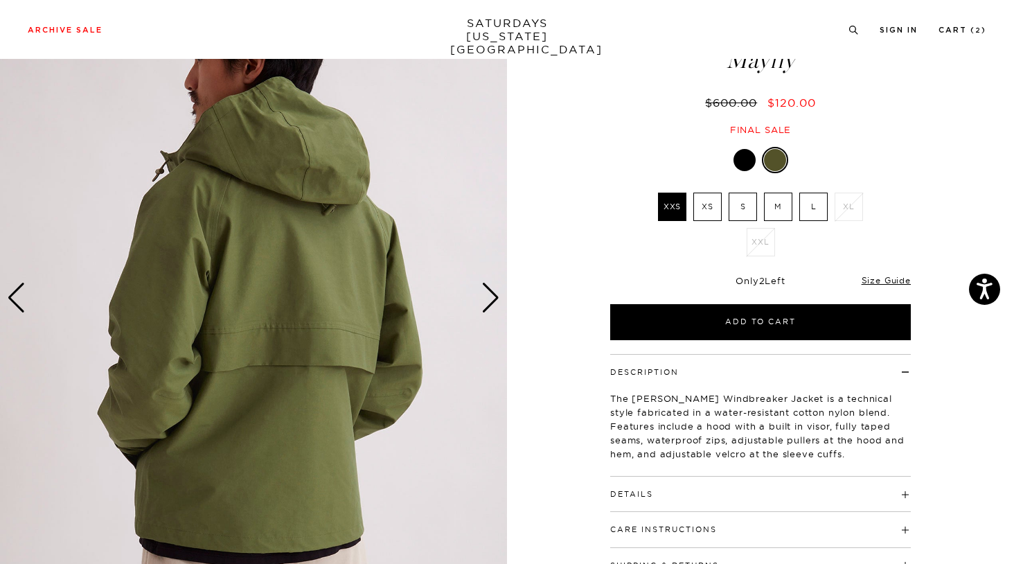
click at [495, 294] on div "Next slide" at bounding box center [490, 298] width 19 height 30
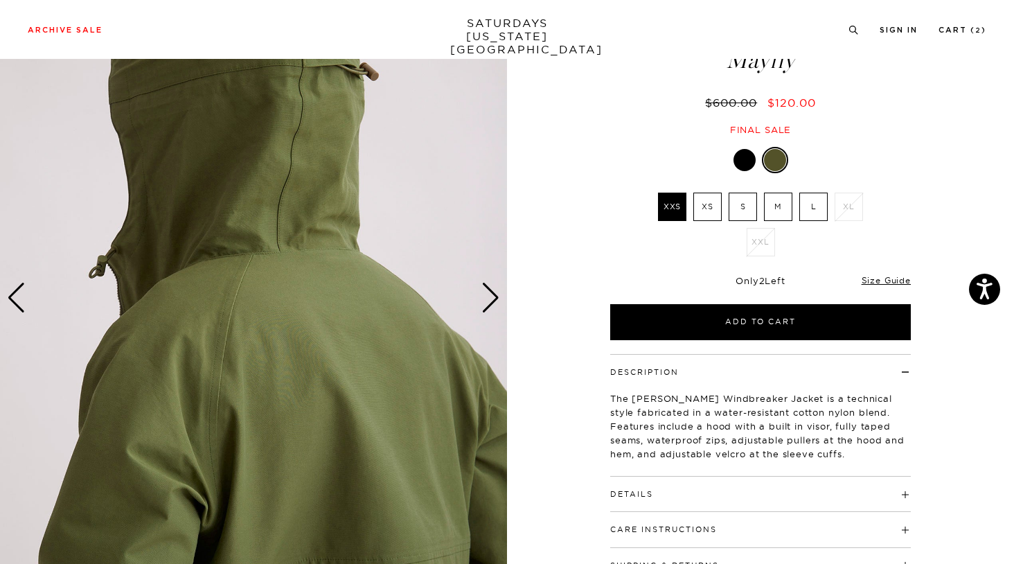
click at [495, 294] on div "Next slide" at bounding box center [490, 298] width 19 height 30
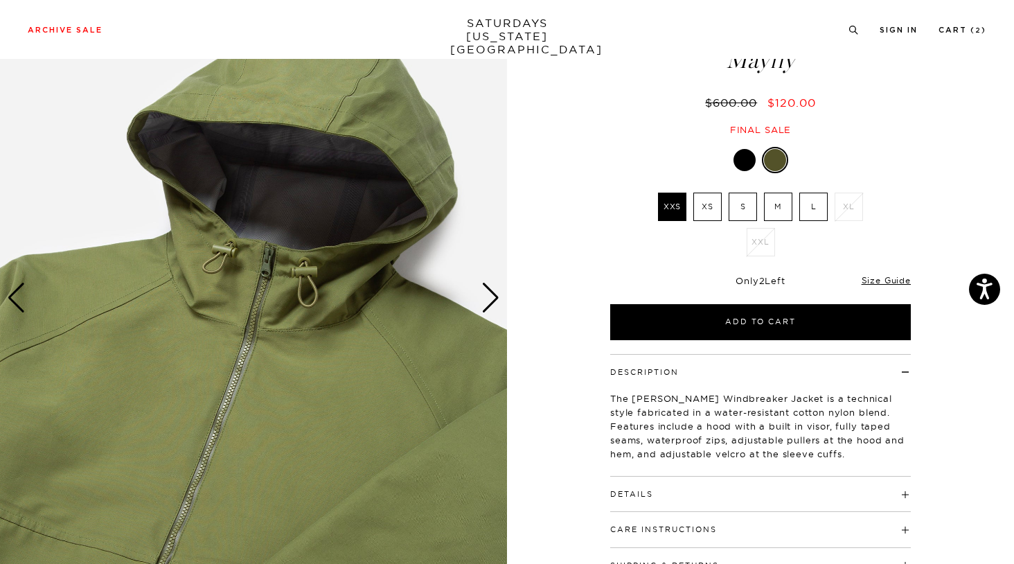
click at [495, 294] on div "Next slide" at bounding box center [490, 298] width 19 height 30
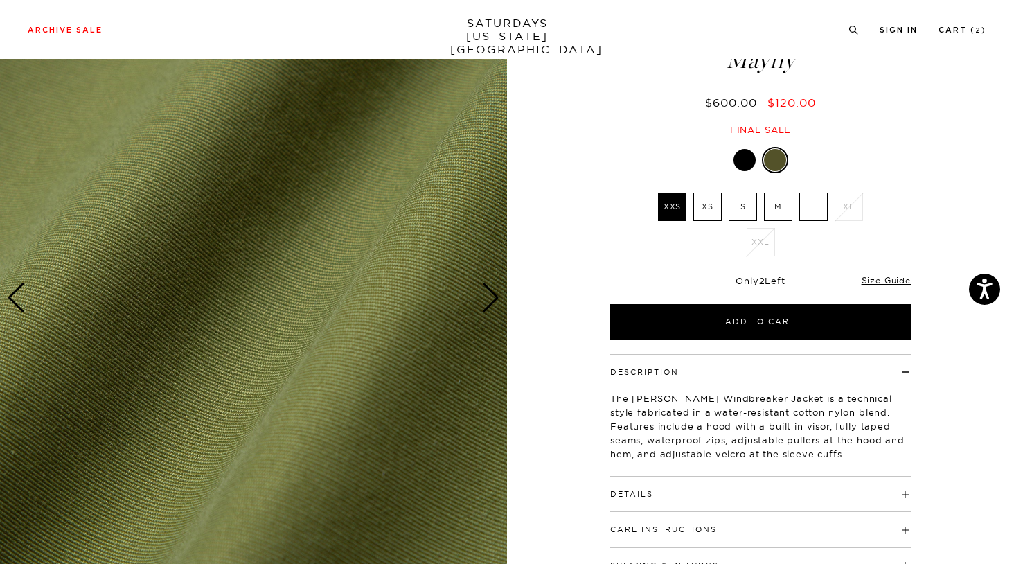
click at [495, 294] on div "Next slide" at bounding box center [490, 298] width 19 height 30
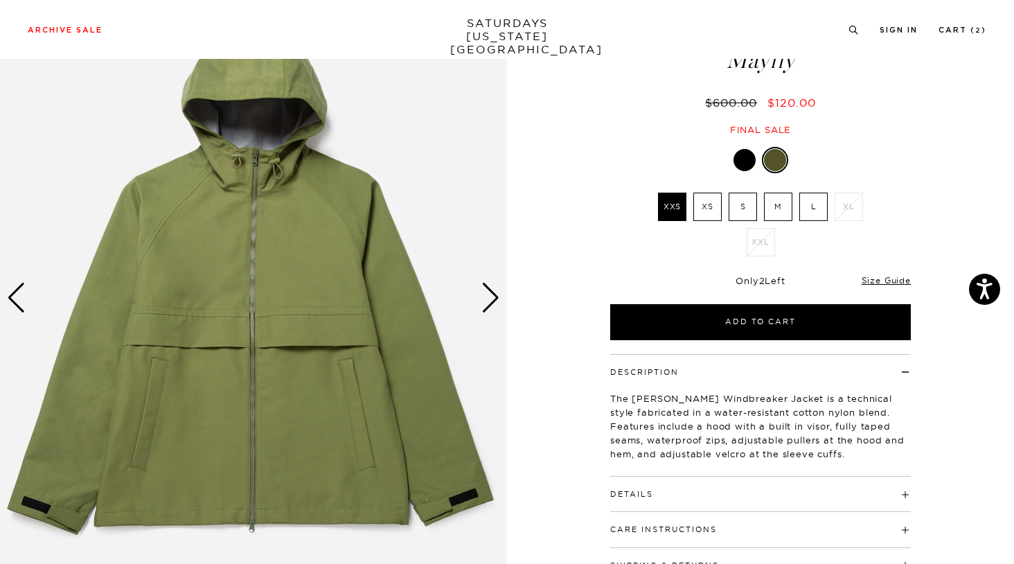
click at [495, 294] on div "Next slide" at bounding box center [490, 298] width 19 height 30
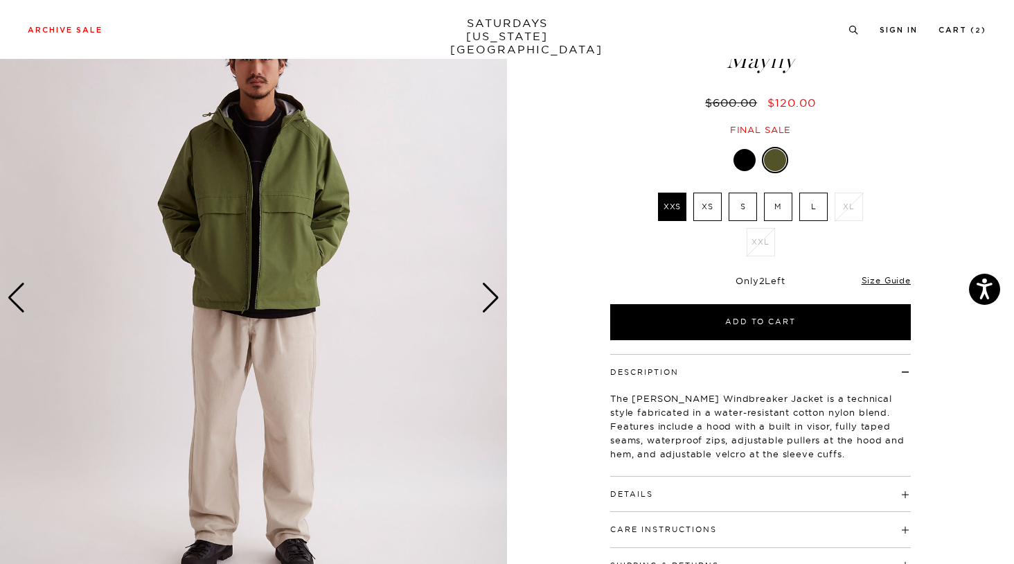
click at [495, 294] on div "Next slide" at bounding box center [490, 298] width 19 height 30
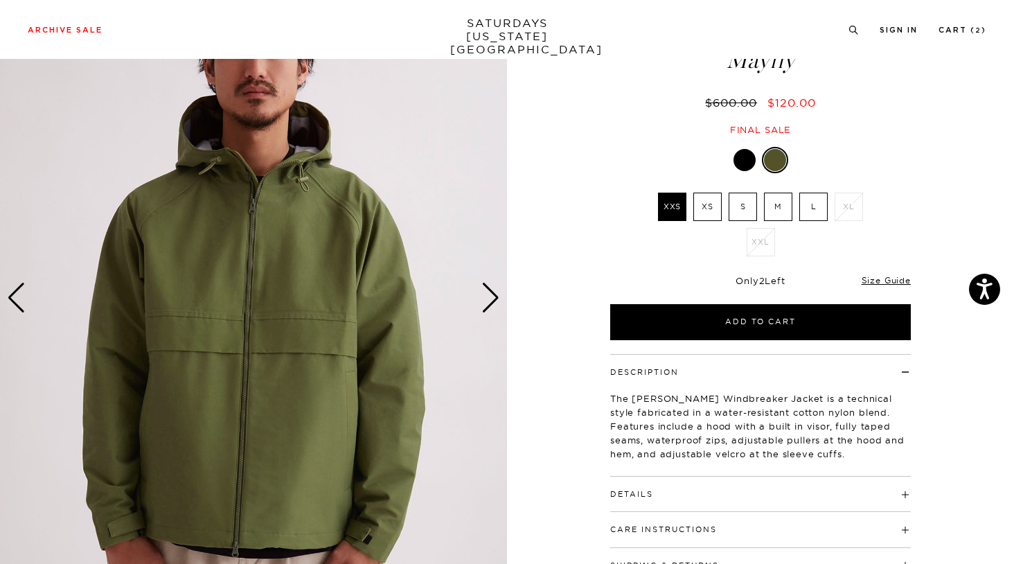
click at [495, 294] on div "Next slide" at bounding box center [490, 298] width 19 height 30
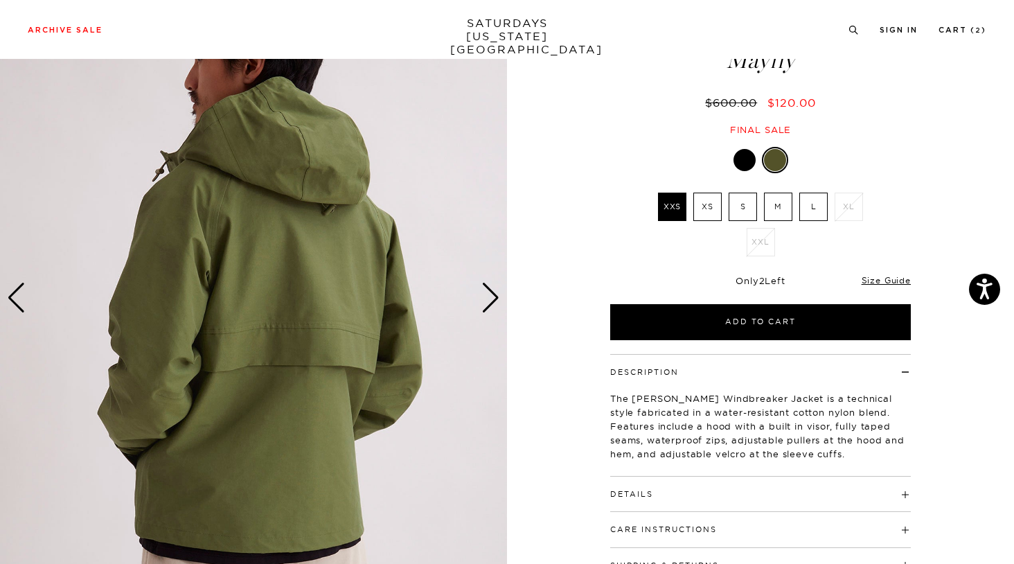
click at [495, 294] on div "Next slide" at bounding box center [490, 298] width 19 height 30
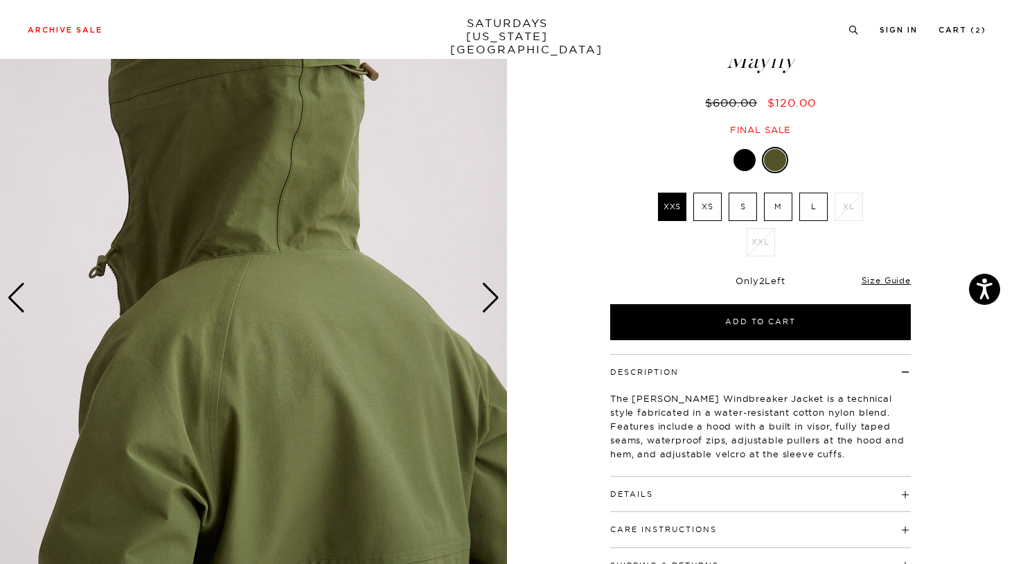
click at [700, 495] on h4 "Details" at bounding box center [760, 488] width 301 height 23
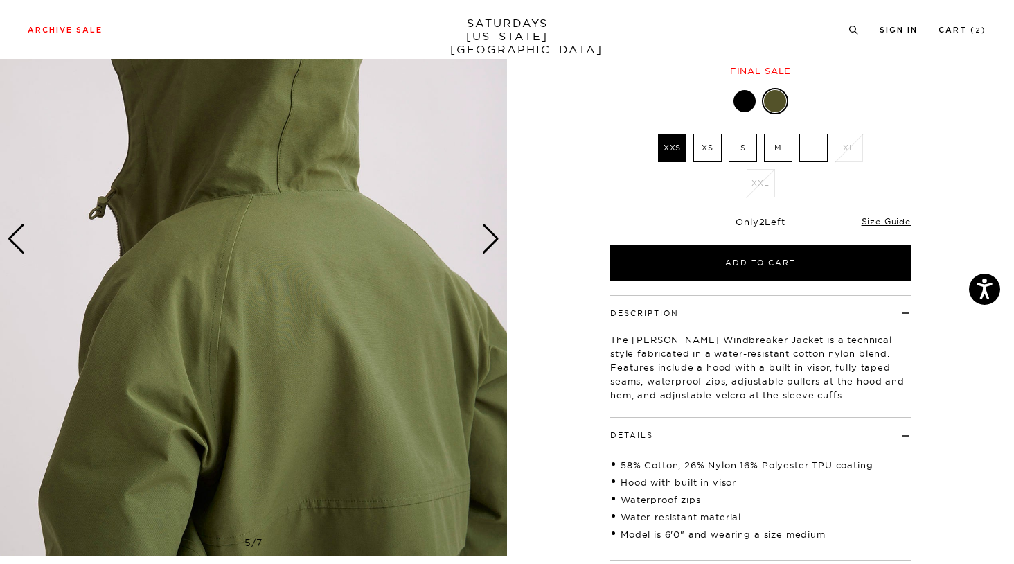
scroll to position [150, 0]
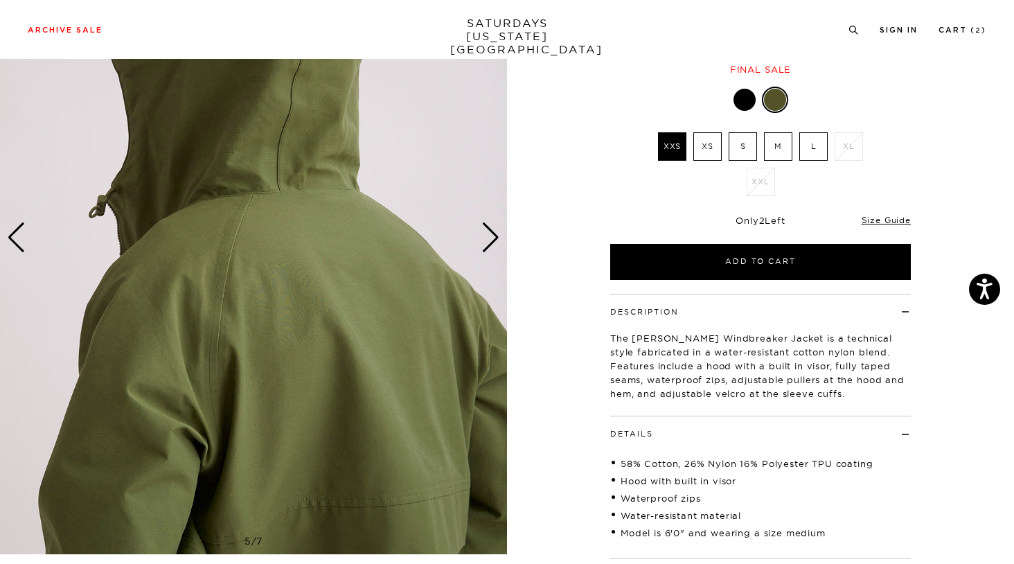
click at [494, 229] on div "Next slide" at bounding box center [490, 237] width 19 height 30
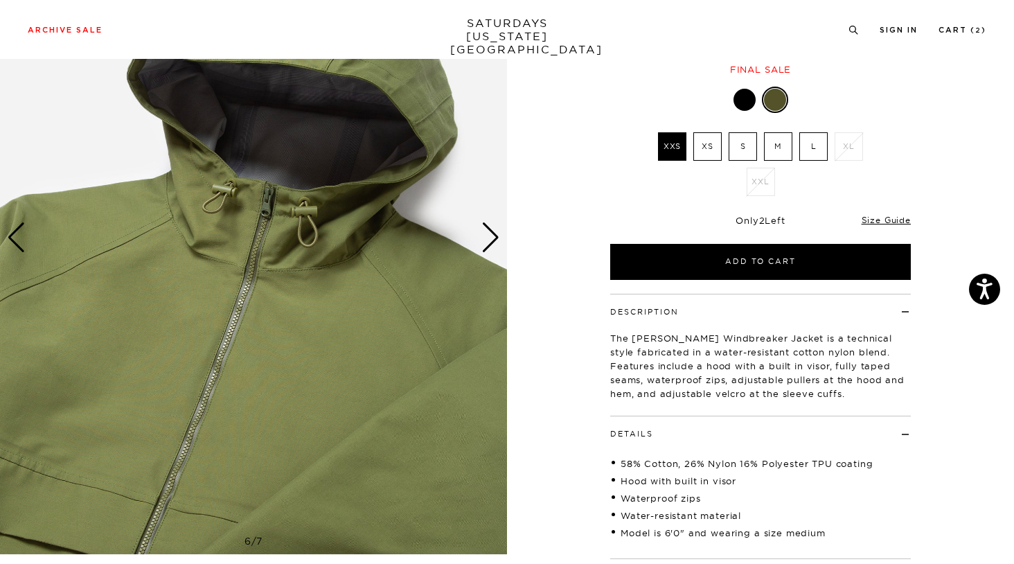
click at [493, 229] on div "Next slide" at bounding box center [490, 237] width 19 height 30
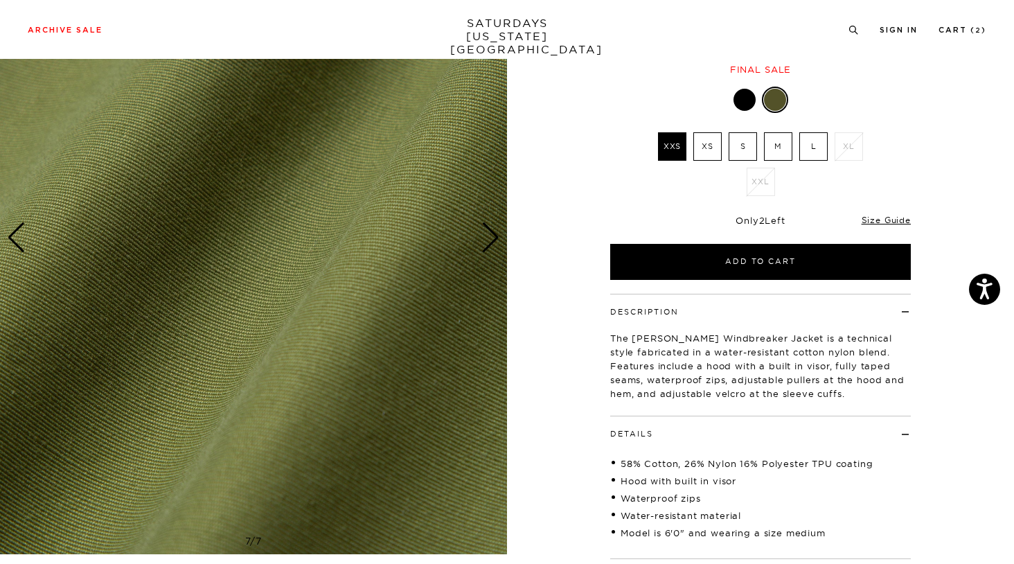
click at [493, 229] on div "Next slide" at bounding box center [490, 237] width 19 height 30
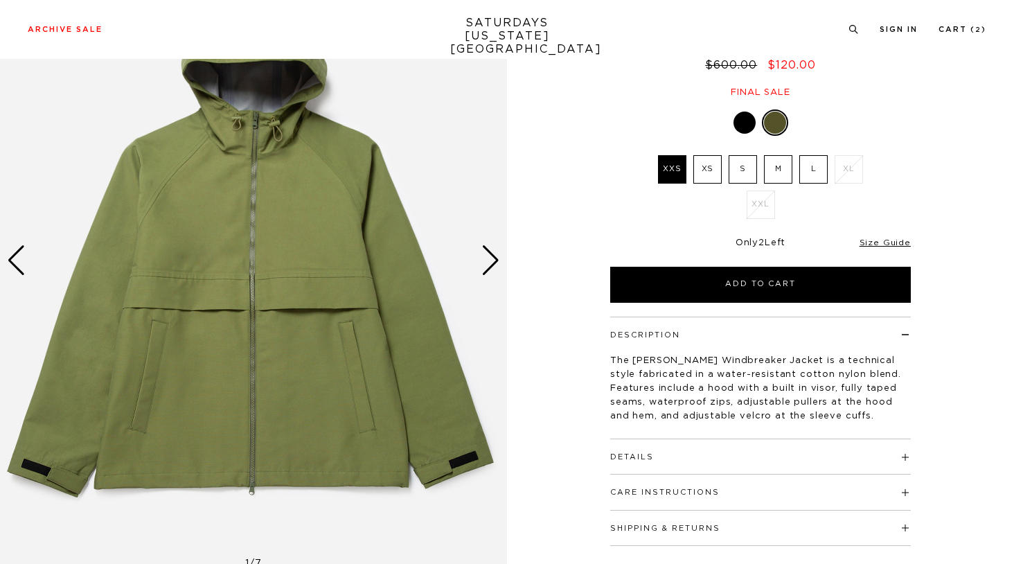
scroll to position [164, 0]
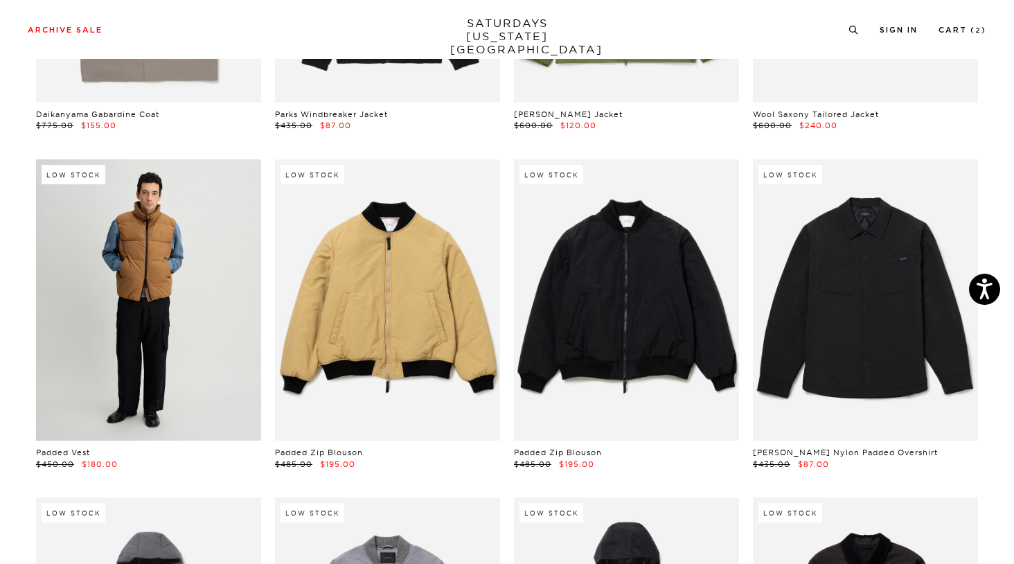
scroll to position [1007, 2]
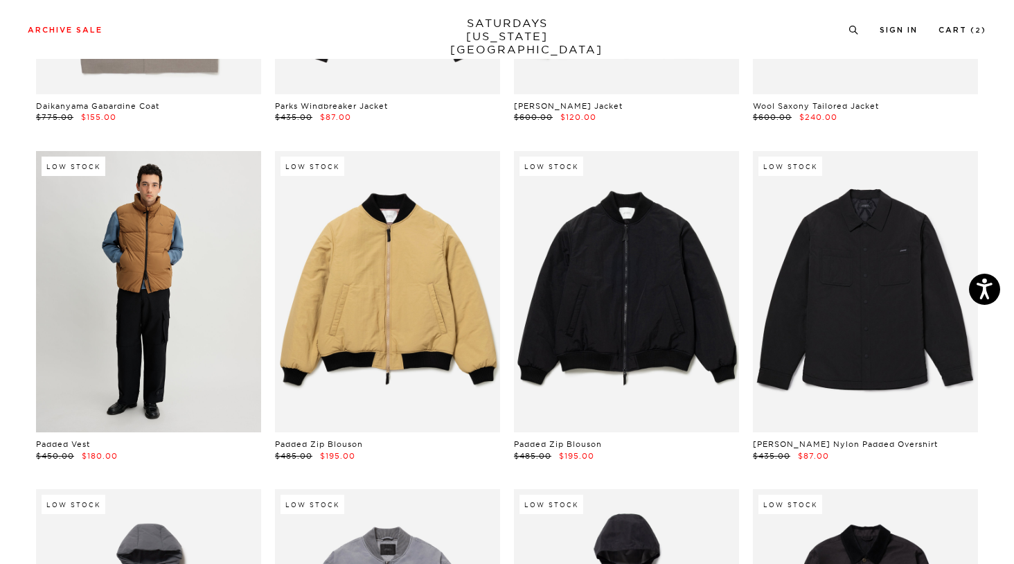
click at [188, 331] on link at bounding box center [148, 291] width 225 height 281
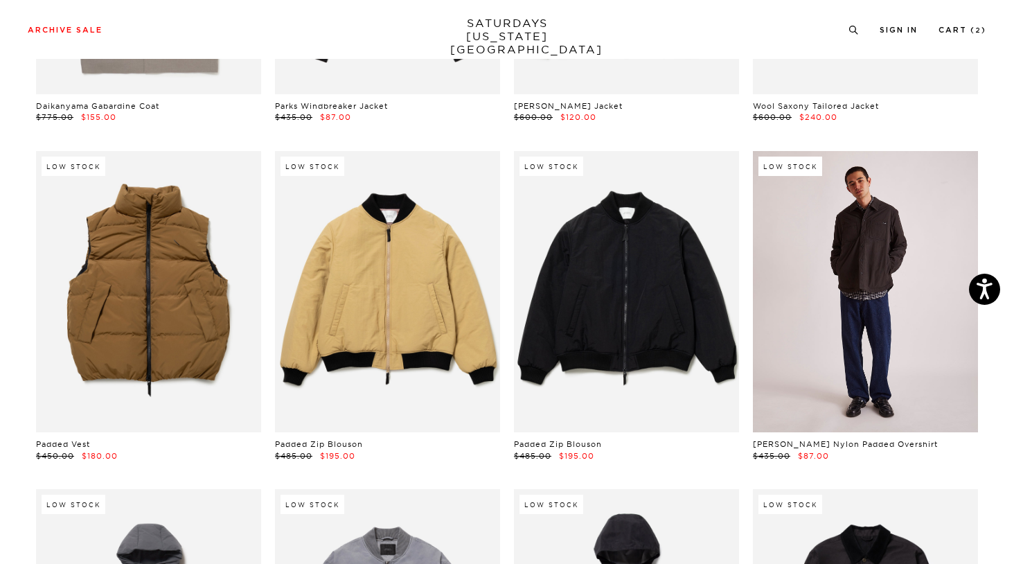
click at [871, 358] on link at bounding box center [865, 291] width 225 height 281
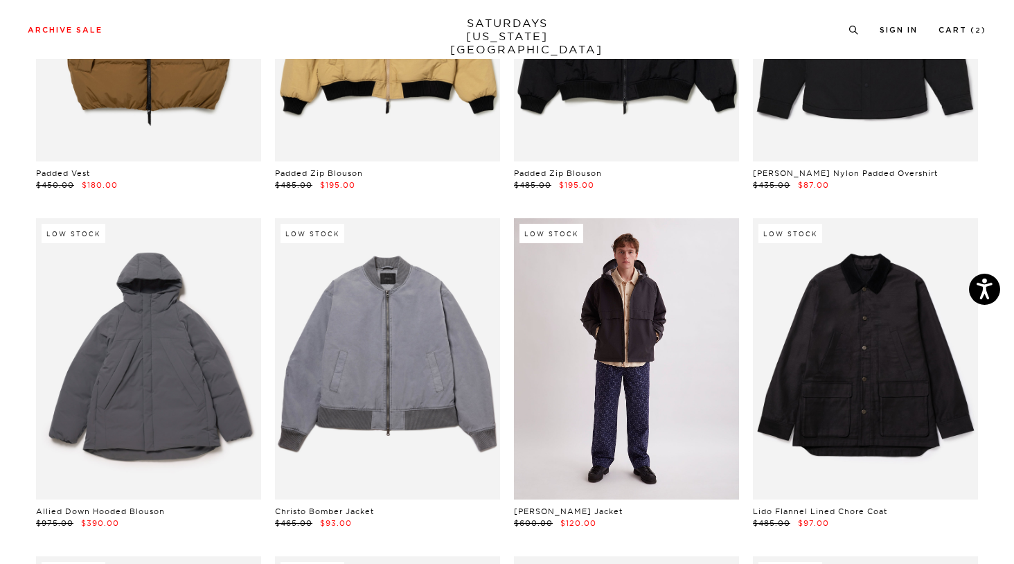
scroll to position [1282, 2]
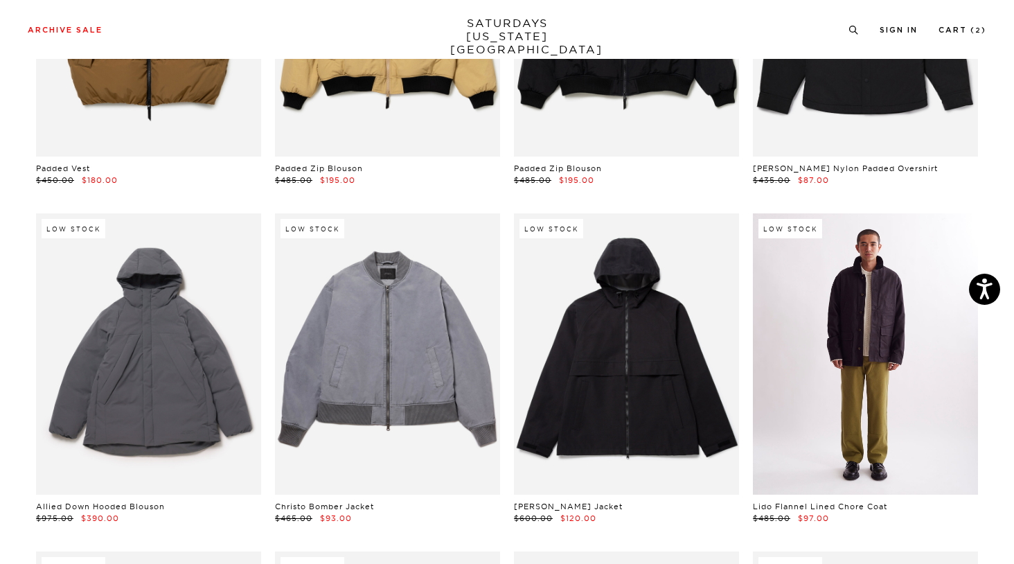
click at [816, 346] on link at bounding box center [865, 353] width 225 height 281
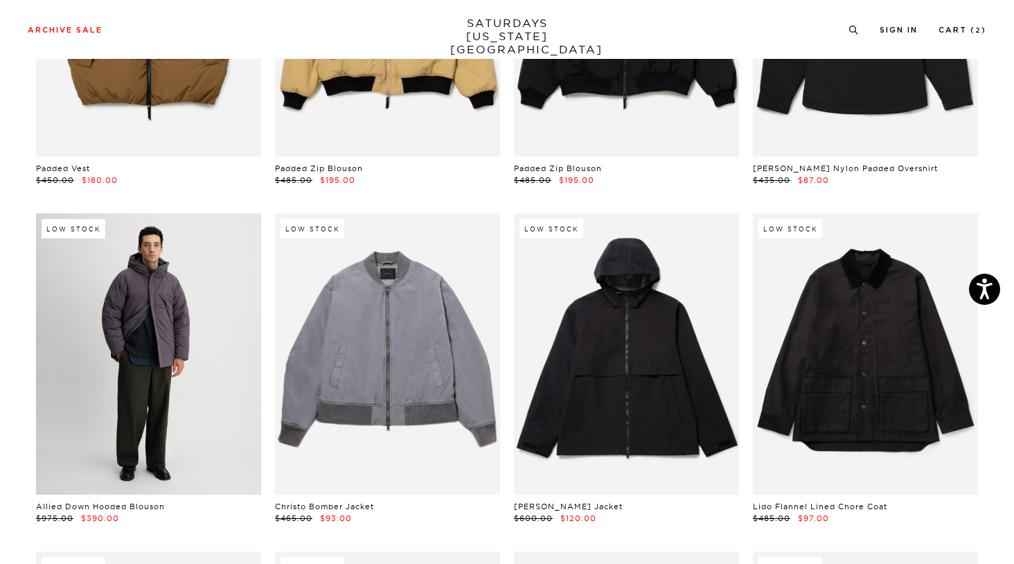
click at [216, 260] on link at bounding box center [148, 353] width 225 height 281
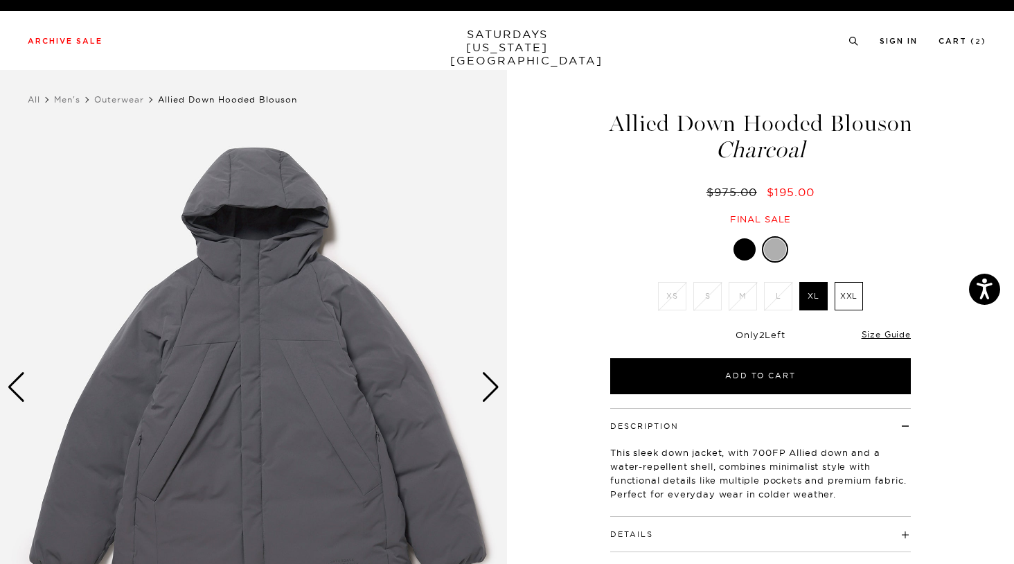
click at [495, 380] on div "Next slide" at bounding box center [490, 387] width 19 height 30
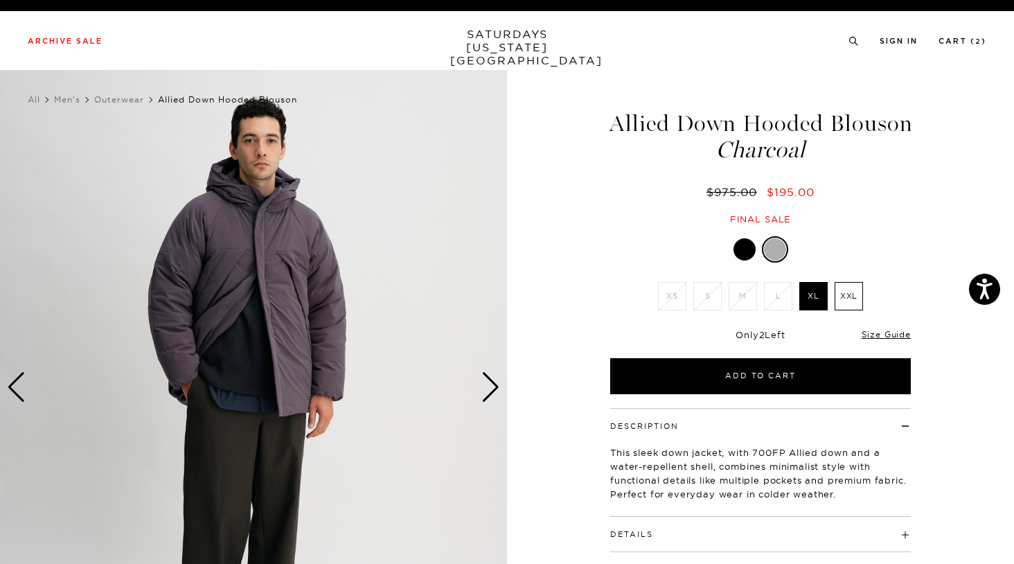
click at [495, 380] on div "Next slide" at bounding box center [490, 387] width 19 height 30
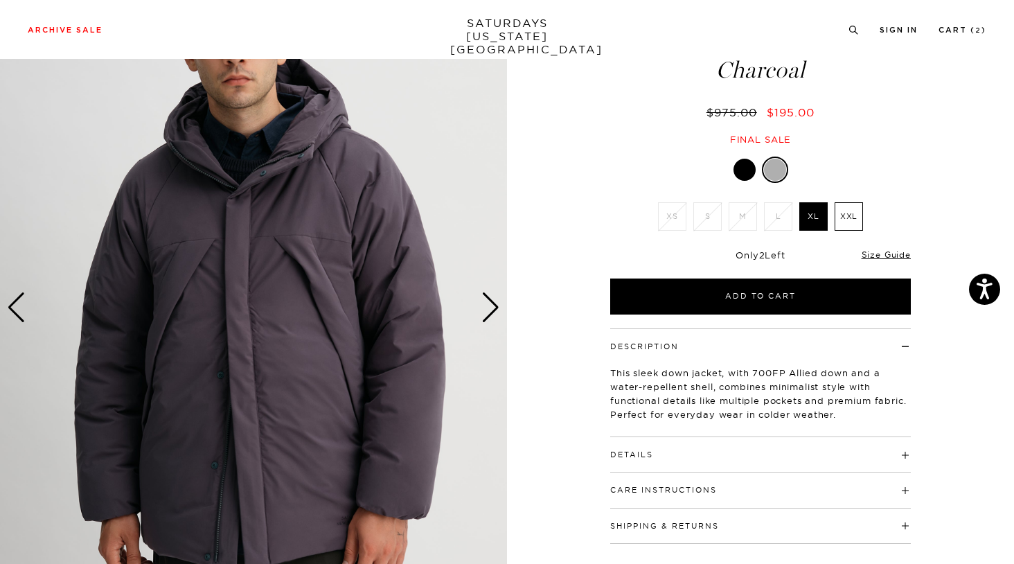
scroll to position [100, 0]
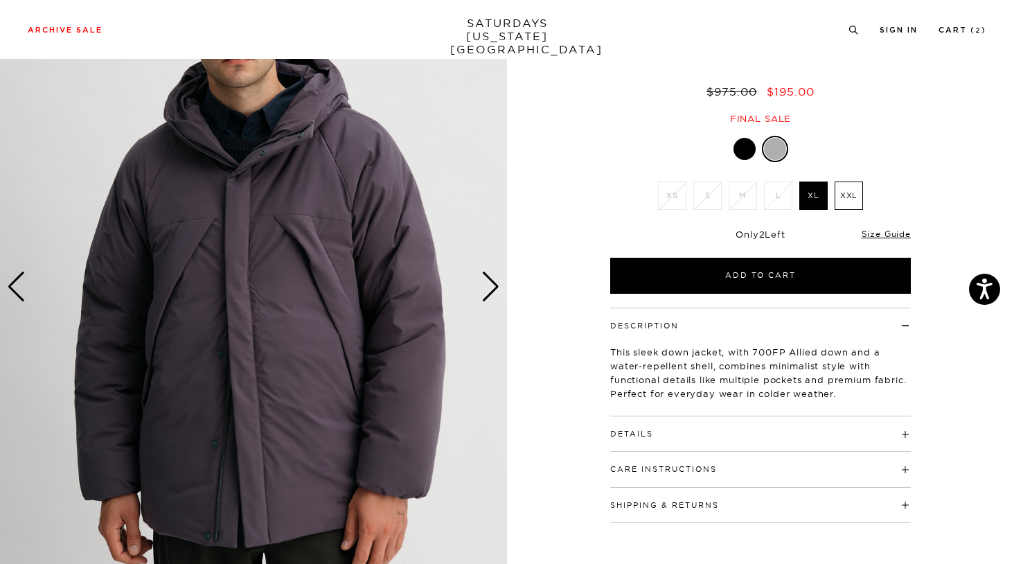
click at [489, 284] on div "Next slide" at bounding box center [490, 287] width 19 height 30
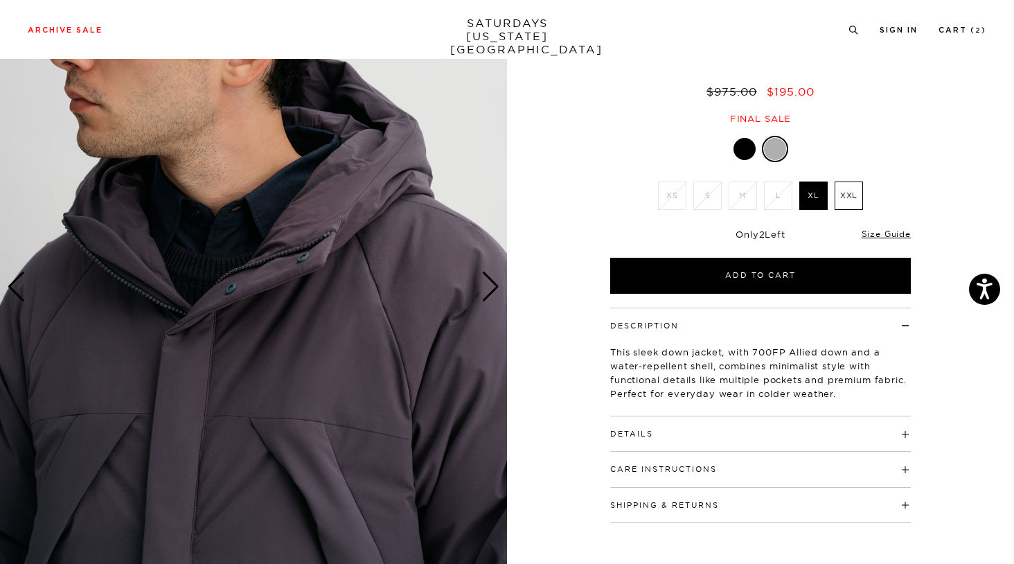
click at [489, 284] on div "Next slide" at bounding box center [490, 287] width 19 height 30
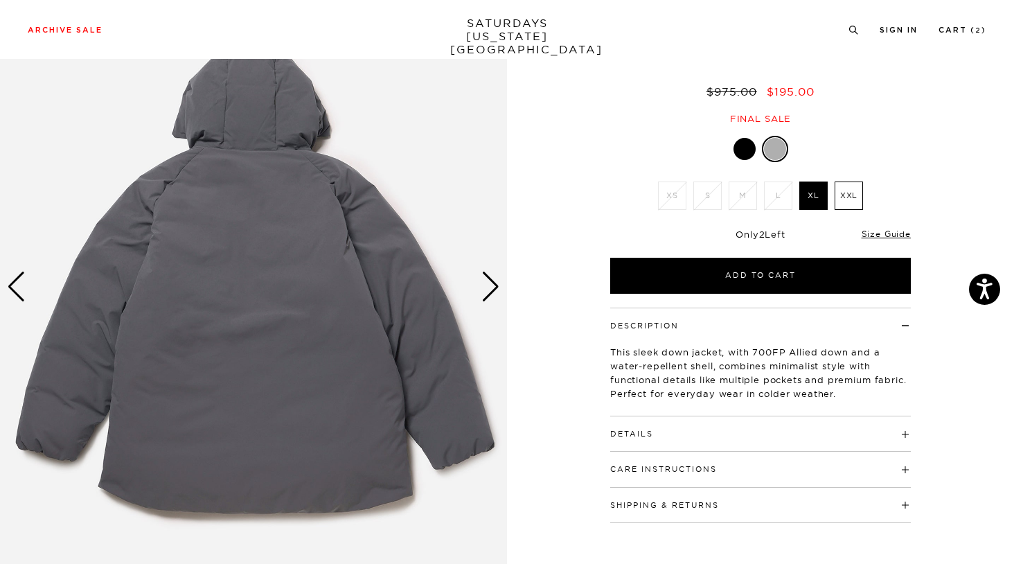
click at [489, 284] on div "Next slide" at bounding box center [490, 287] width 19 height 30
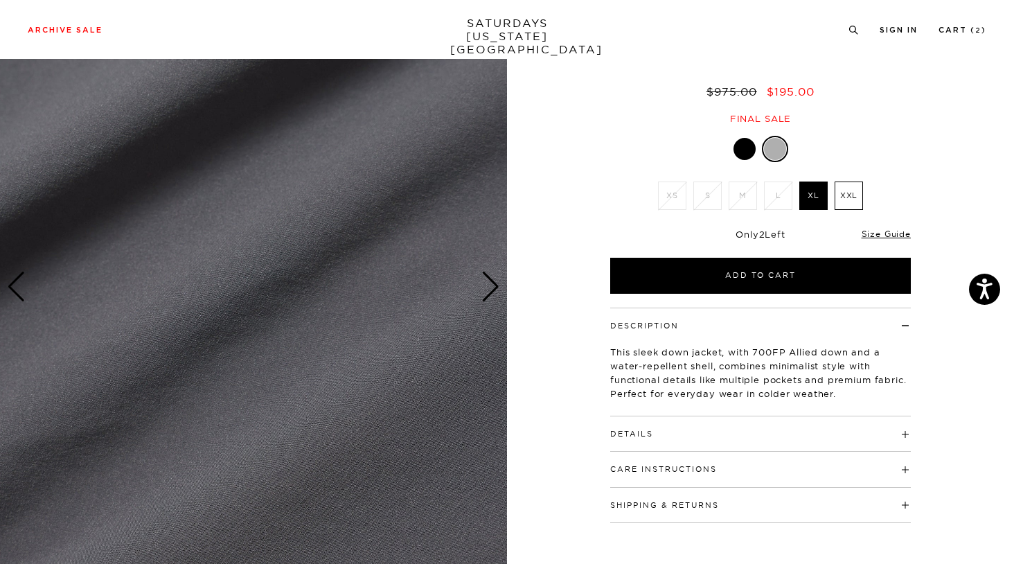
click at [489, 284] on div "Next slide" at bounding box center [490, 287] width 19 height 30
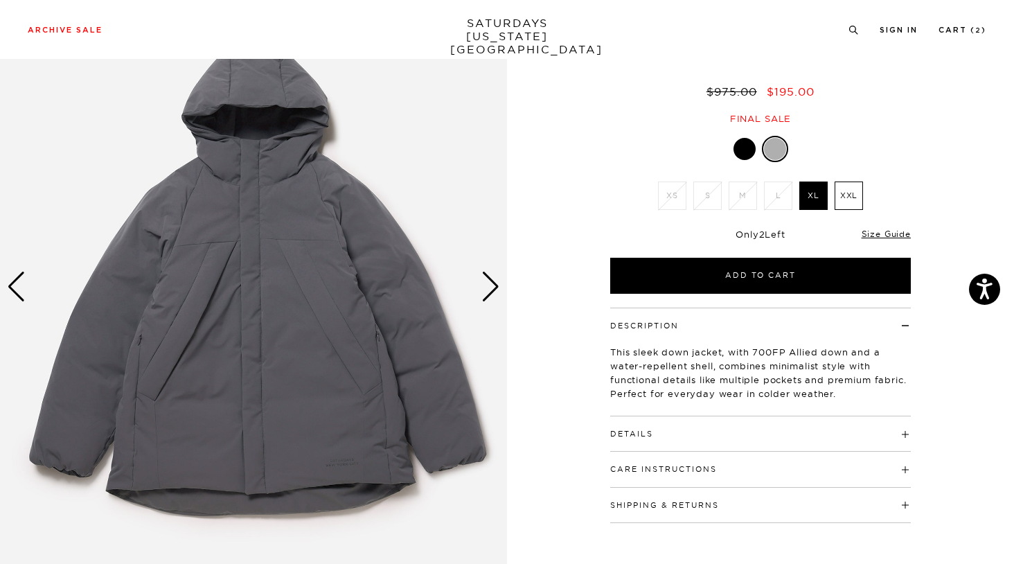
click at [489, 284] on div "Next slide" at bounding box center [490, 287] width 19 height 30
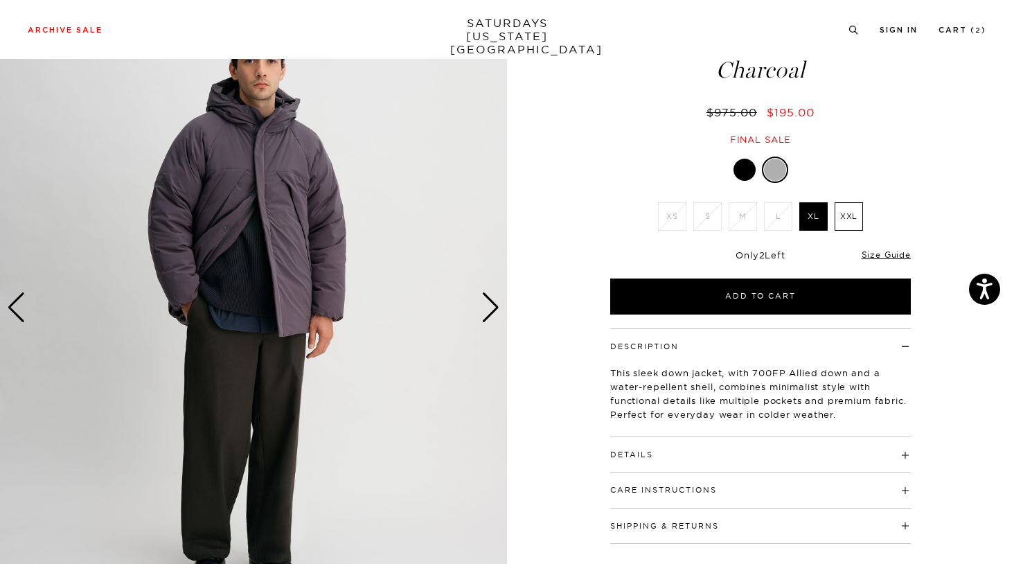
scroll to position [76, 0]
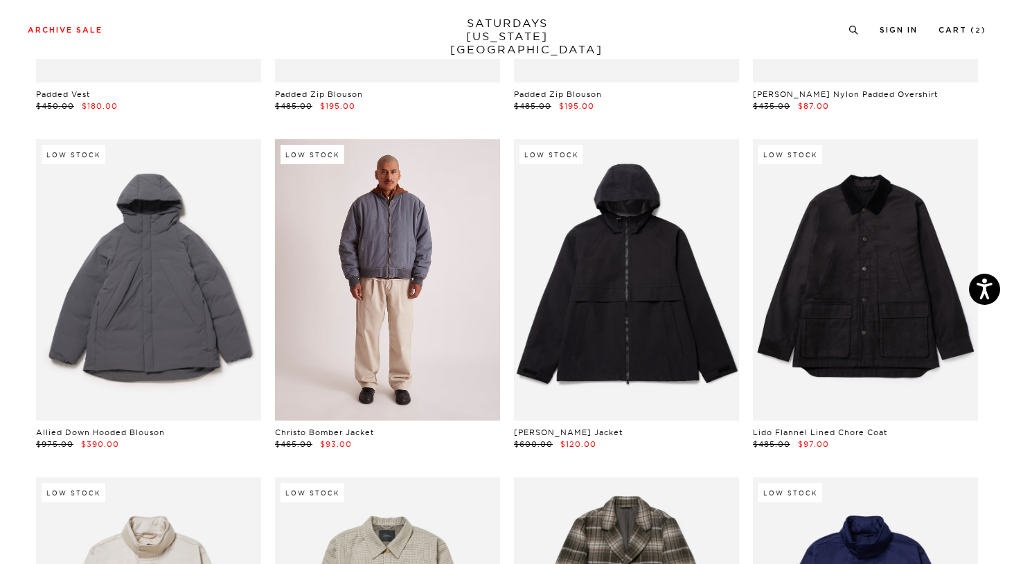
scroll to position [1356, 5]
click at [406, 316] on link at bounding box center [387, 279] width 225 height 281
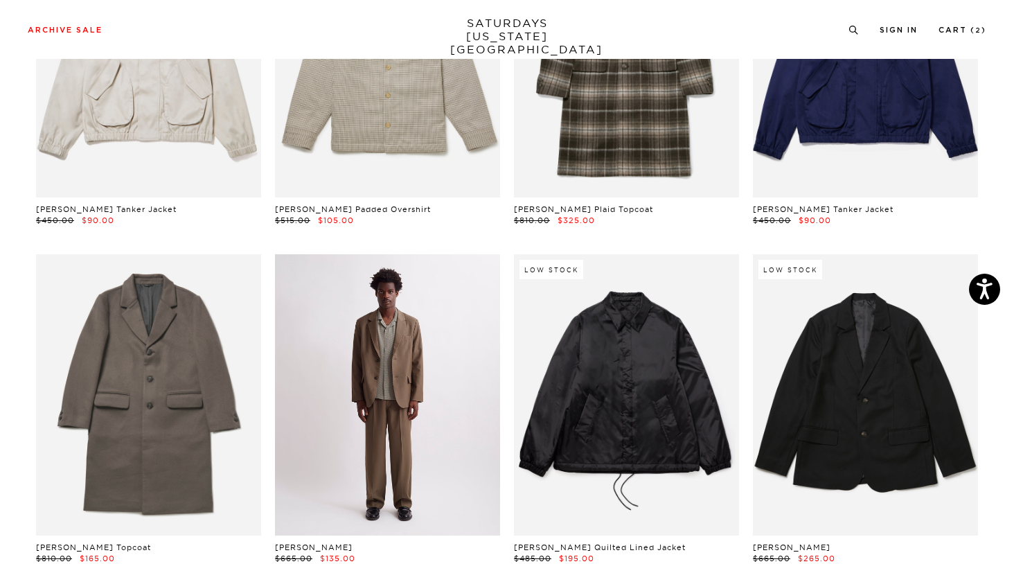
scroll to position [1916, 5]
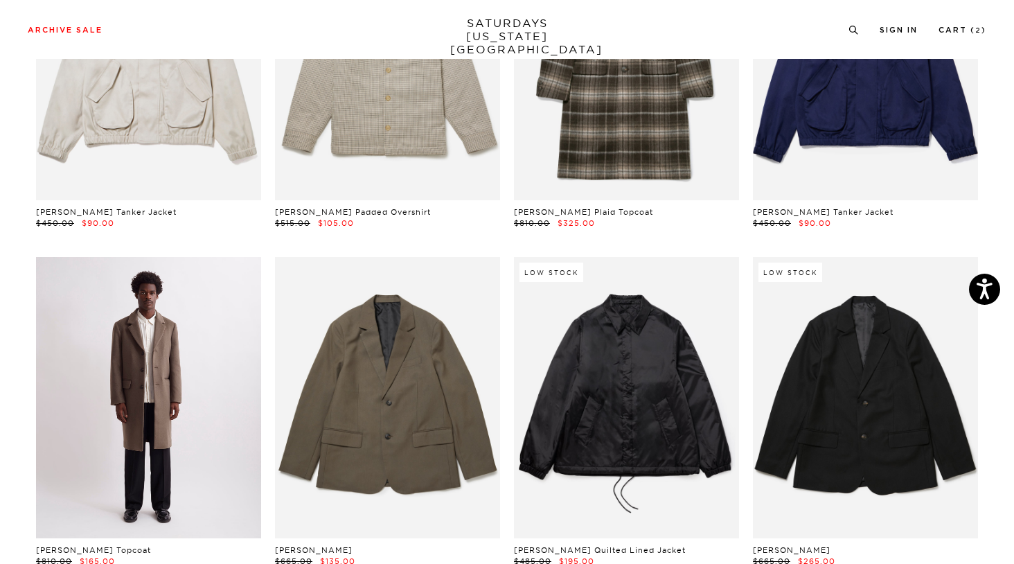
click at [218, 322] on link at bounding box center [148, 397] width 225 height 281
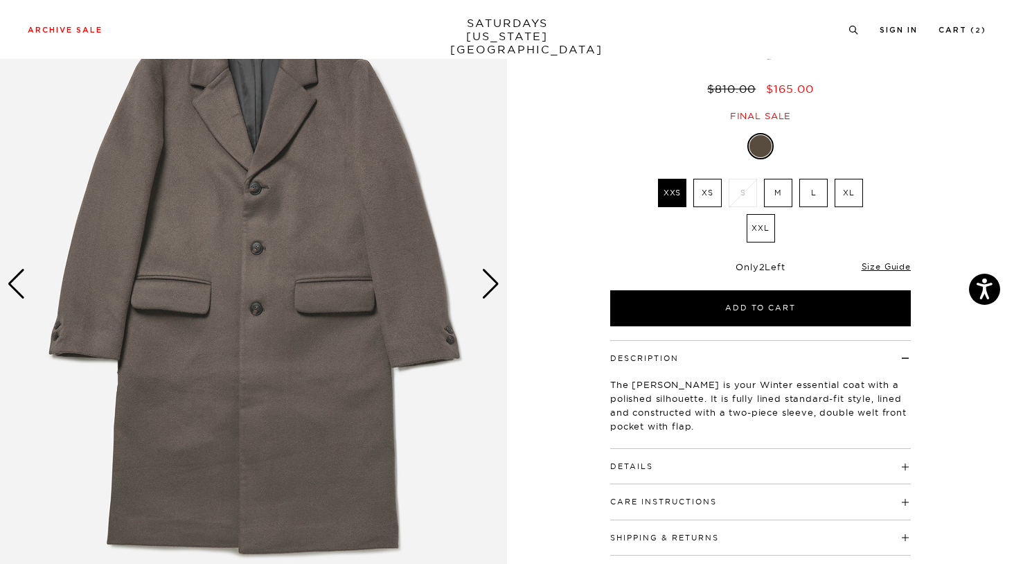
scroll to position [107, 0]
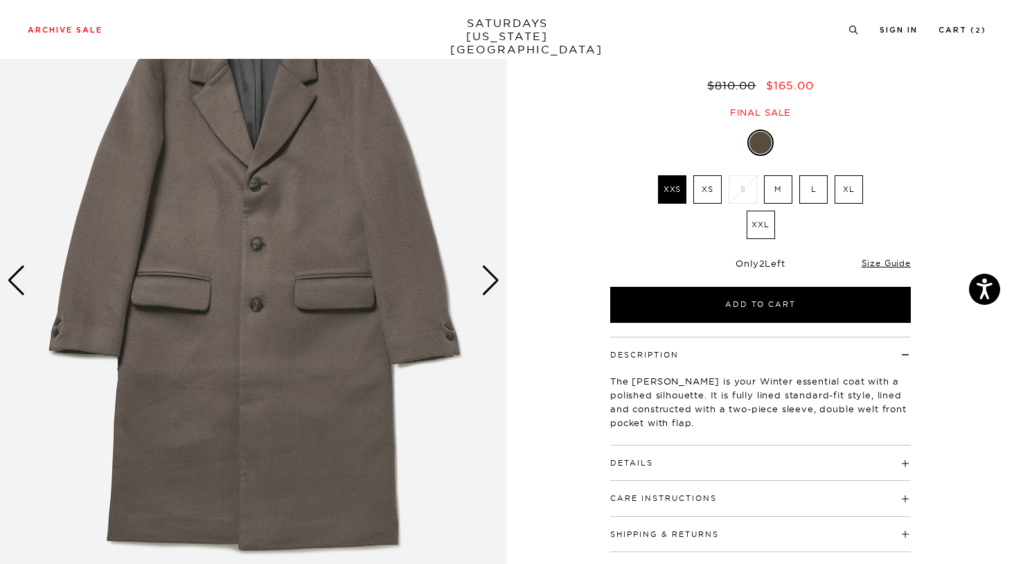
click at [490, 274] on div "Next slide" at bounding box center [490, 280] width 19 height 30
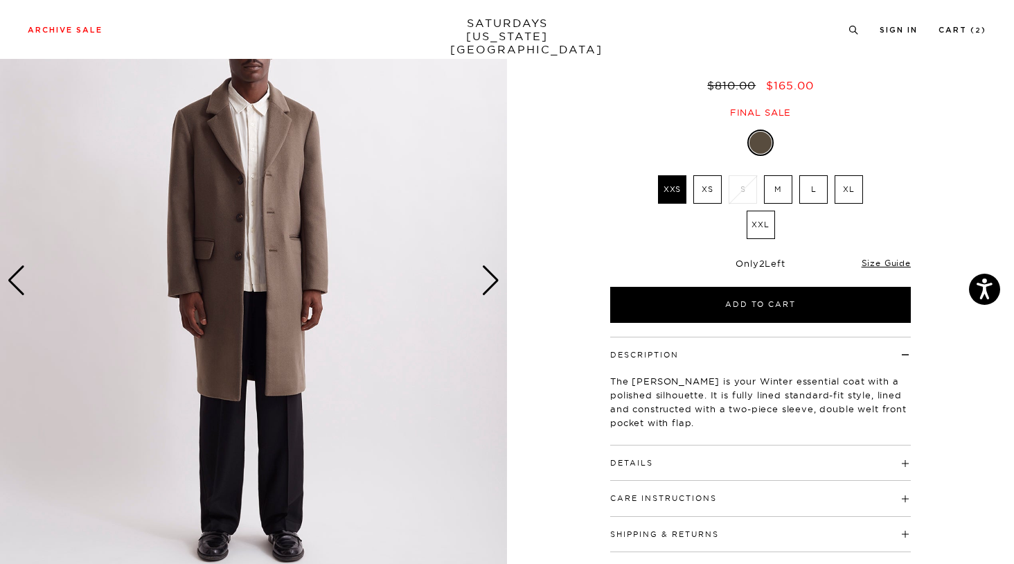
click at [490, 274] on div "Next slide" at bounding box center [490, 280] width 19 height 30
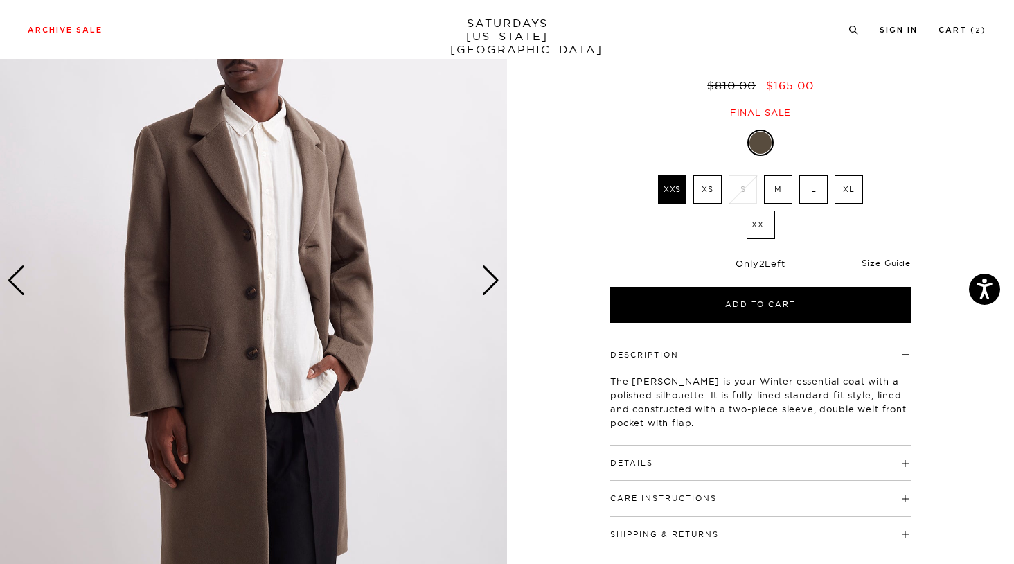
click at [490, 274] on div "Next slide" at bounding box center [490, 280] width 19 height 30
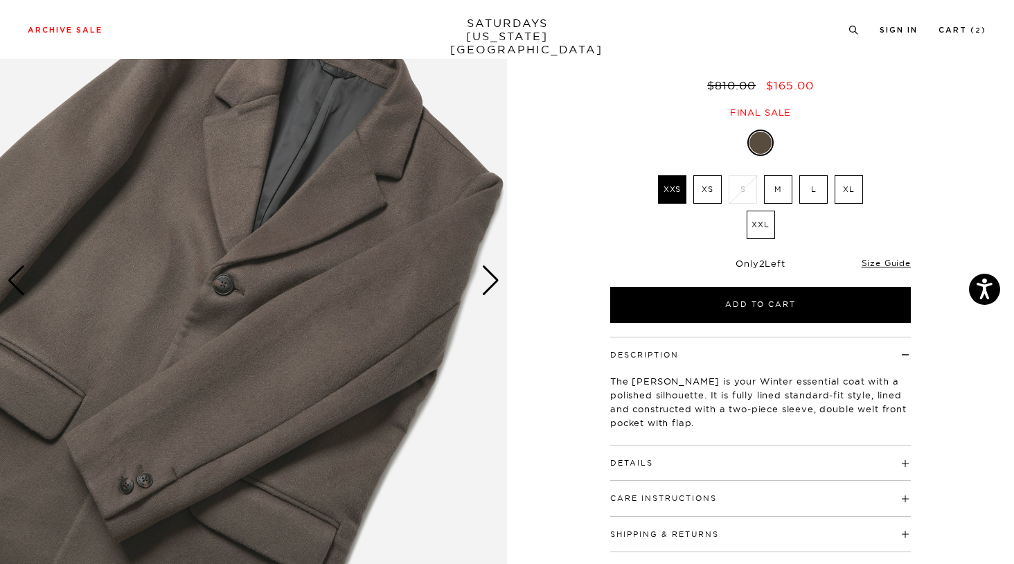
click at [490, 274] on div "Next slide" at bounding box center [490, 280] width 19 height 30
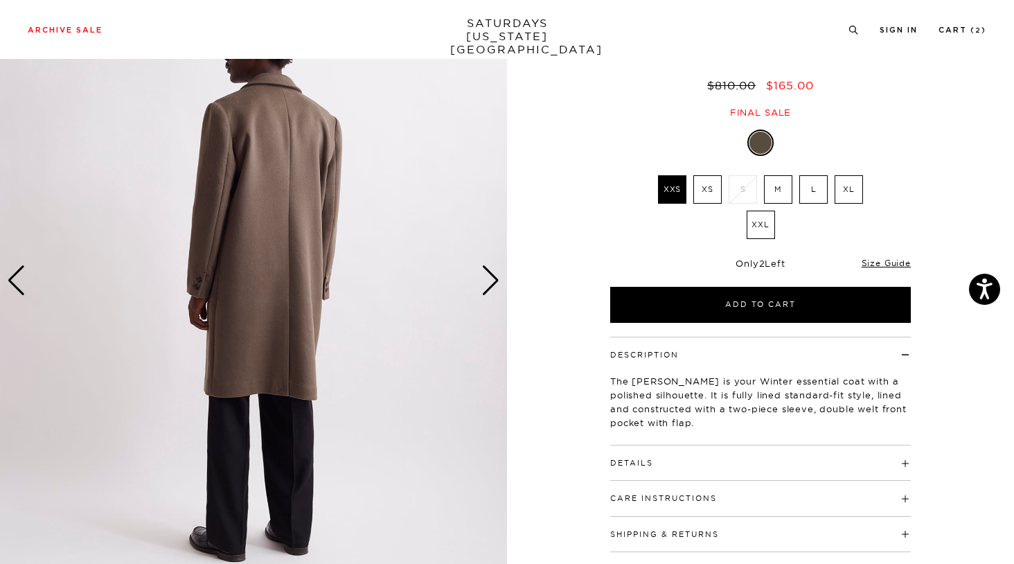
click at [490, 274] on div "Next slide" at bounding box center [490, 280] width 19 height 30
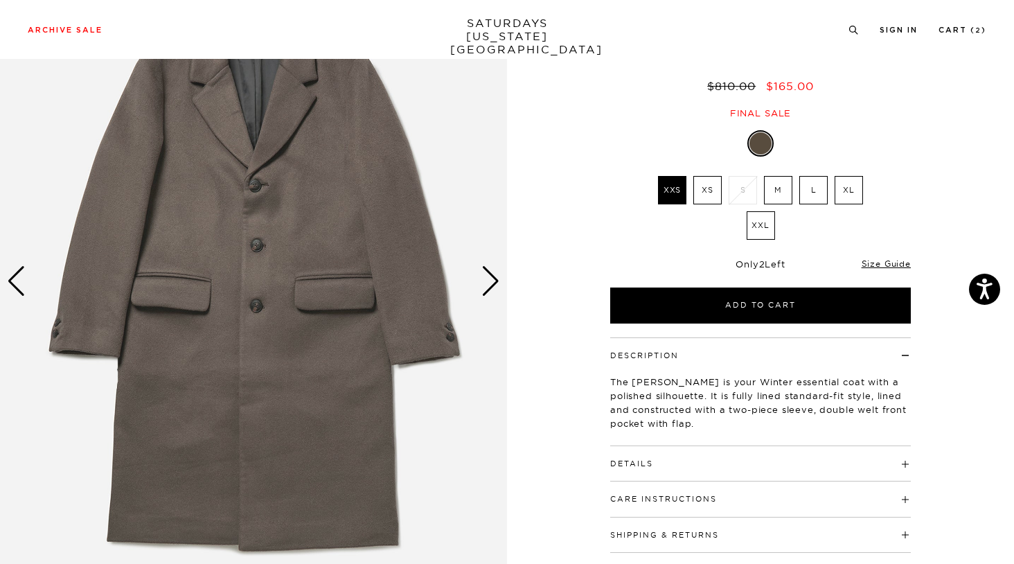
scroll to position [13, 0]
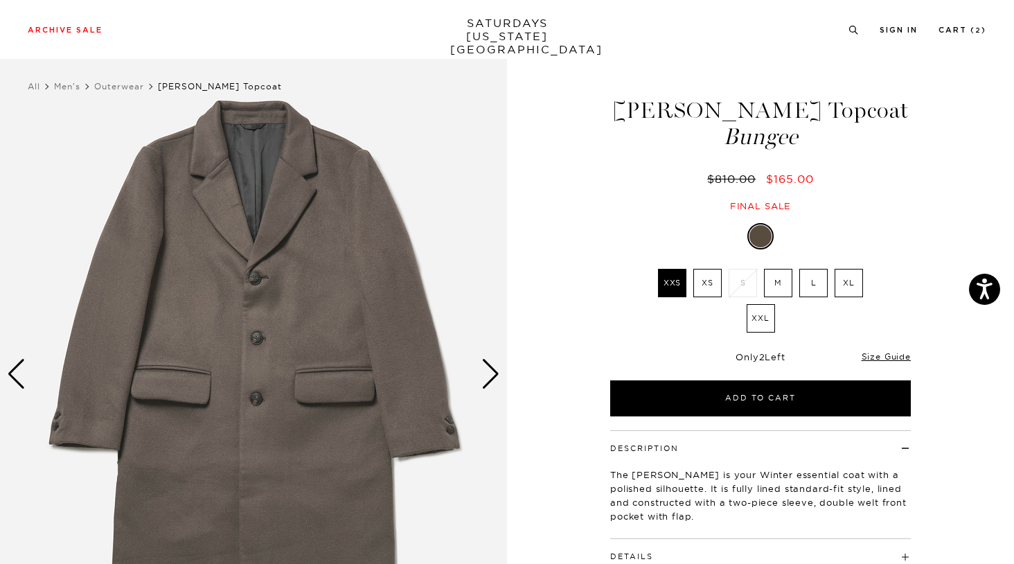
click at [496, 371] on div "Next slide" at bounding box center [490, 374] width 19 height 30
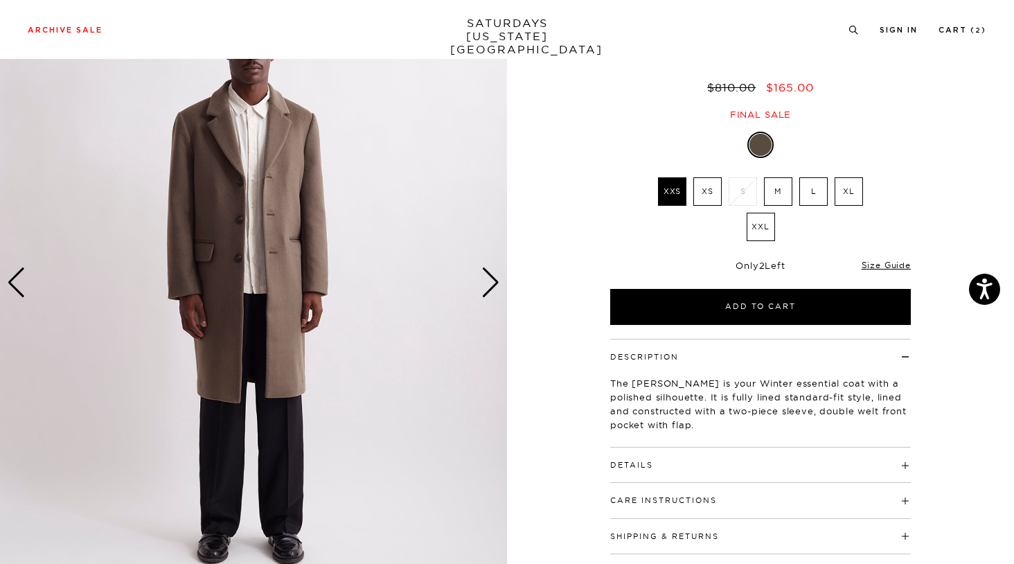
scroll to position [0, 0]
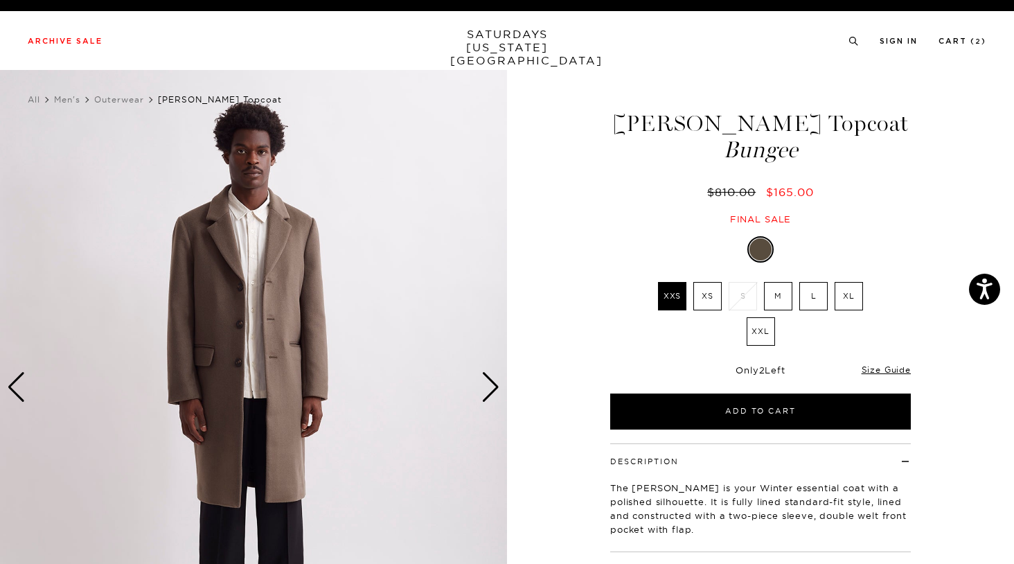
click at [483, 378] on div "Next slide" at bounding box center [490, 387] width 19 height 30
click at [490, 378] on div "Next slide" at bounding box center [490, 387] width 19 height 30
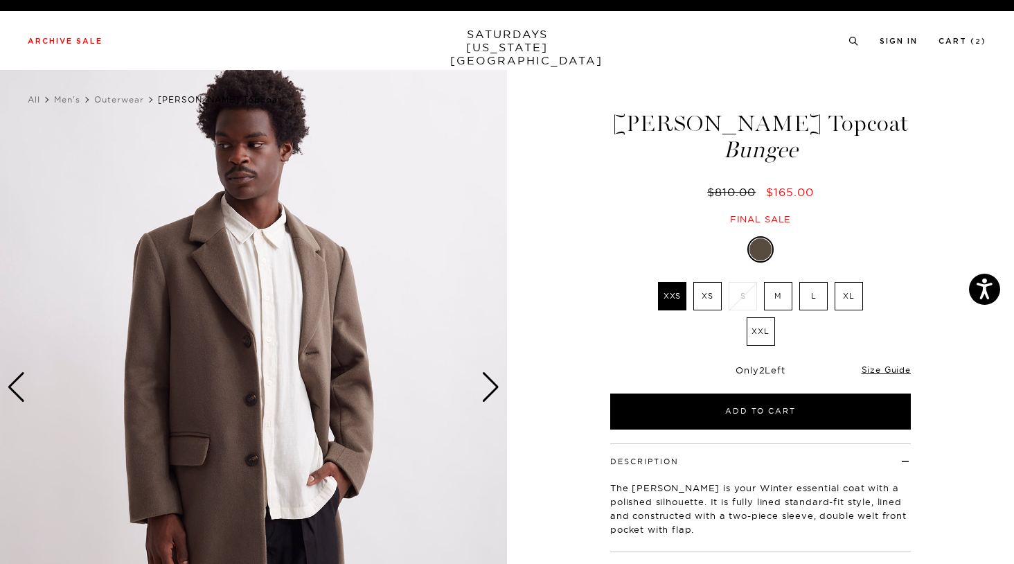
click at [490, 378] on div "Next slide" at bounding box center [490, 387] width 19 height 30
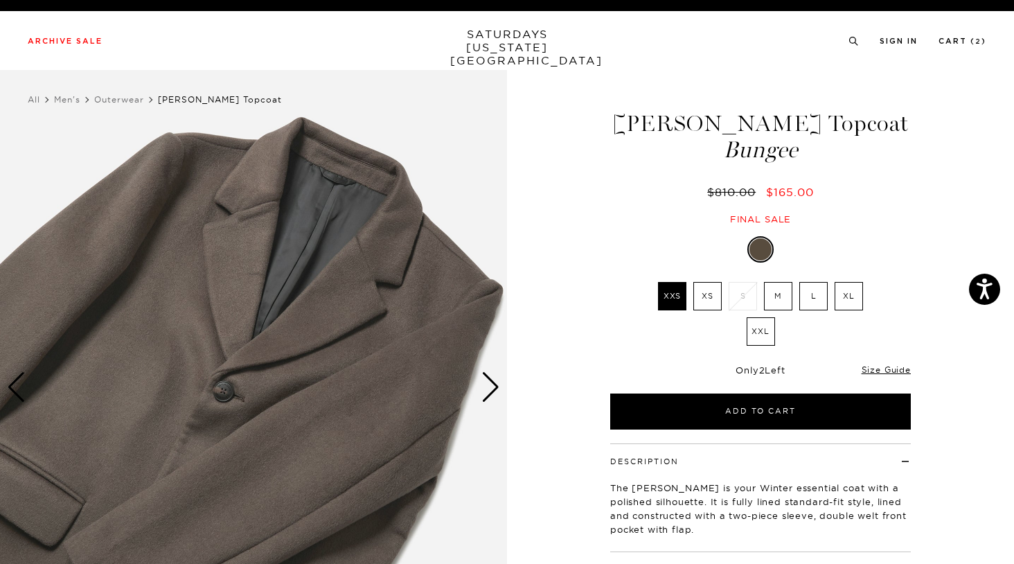
click at [490, 378] on div "Next slide" at bounding box center [490, 387] width 19 height 30
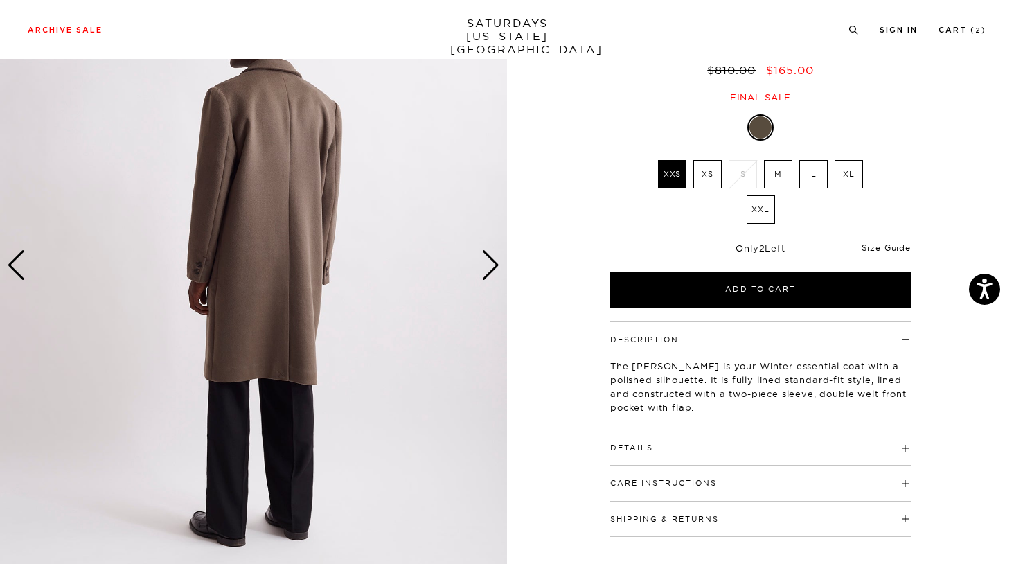
scroll to position [128, 0]
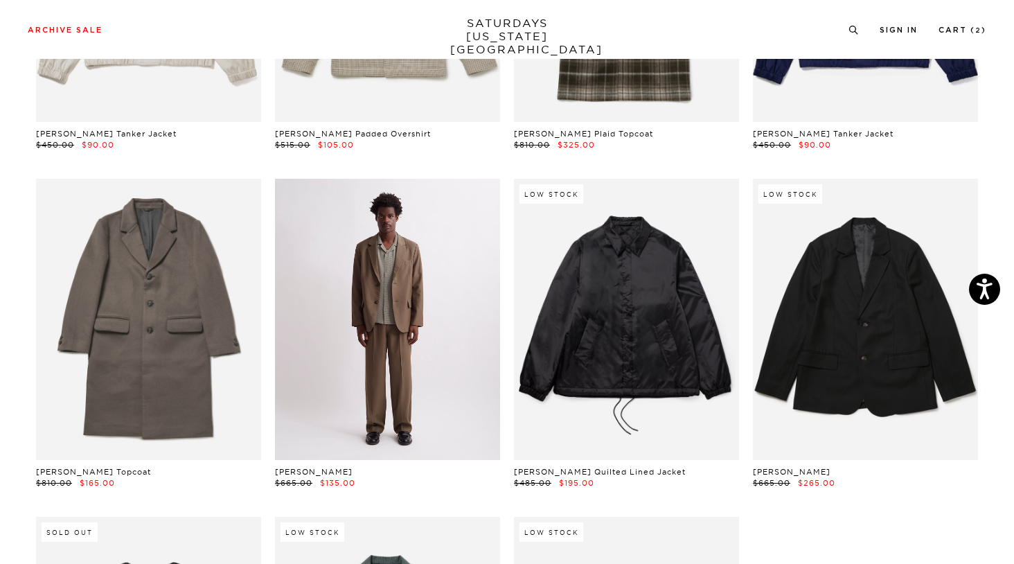
scroll to position [1999, 5]
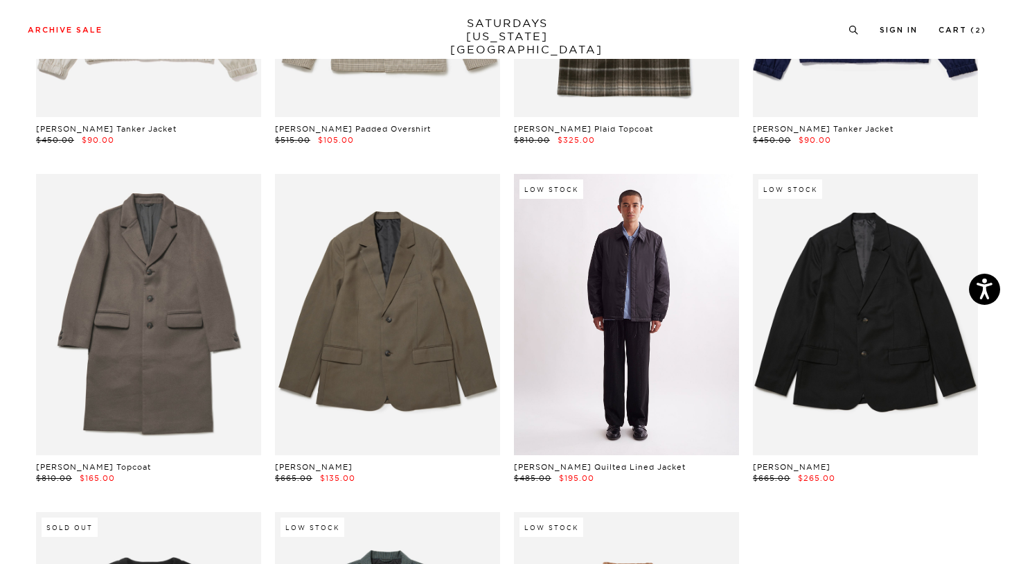
click at [575, 286] on link at bounding box center [626, 314] width 225 height 281
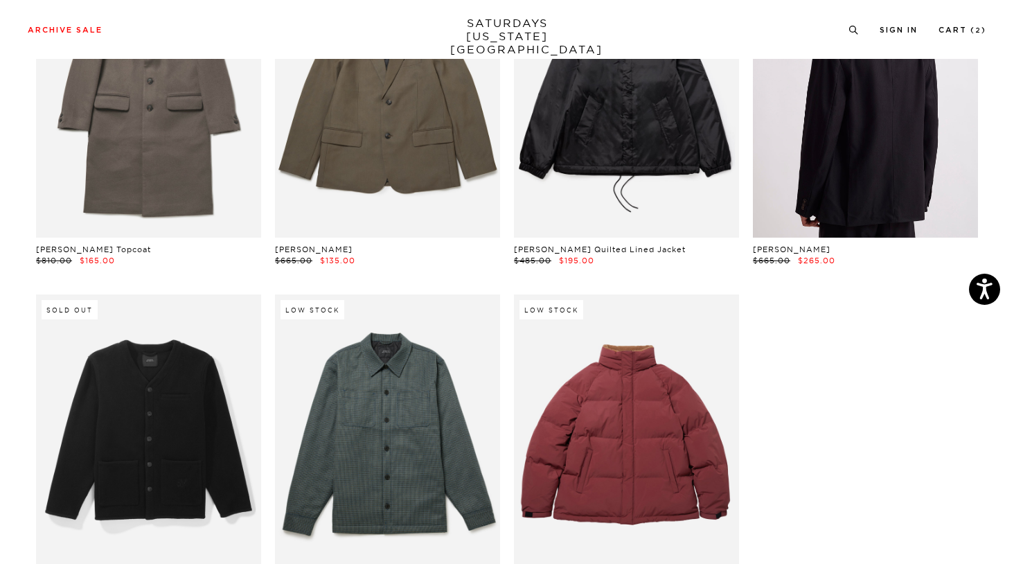
scroll to position [2219, 5]
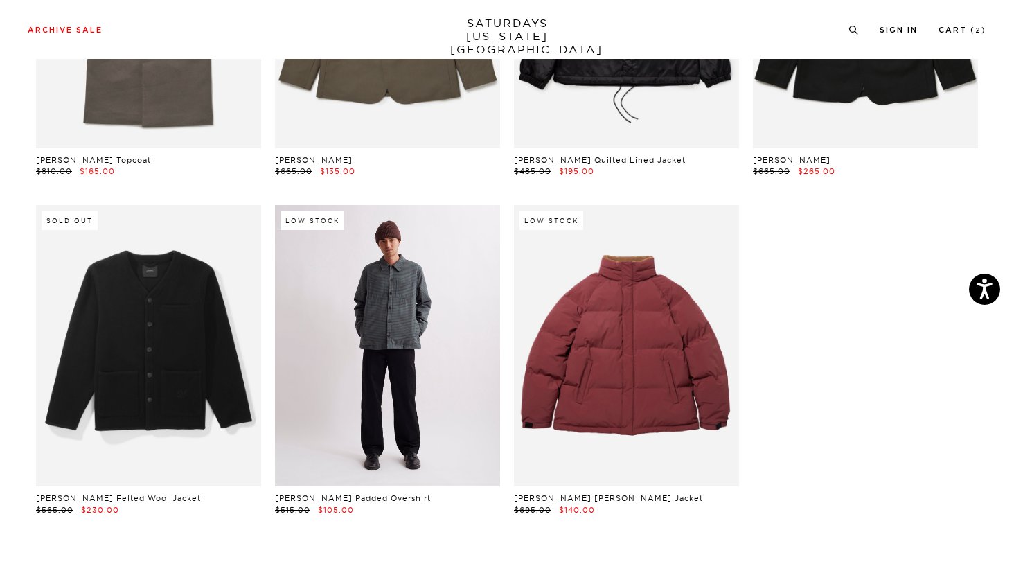
click at [424, 356] on link at bounding box center [387, 345] width 225 height 281
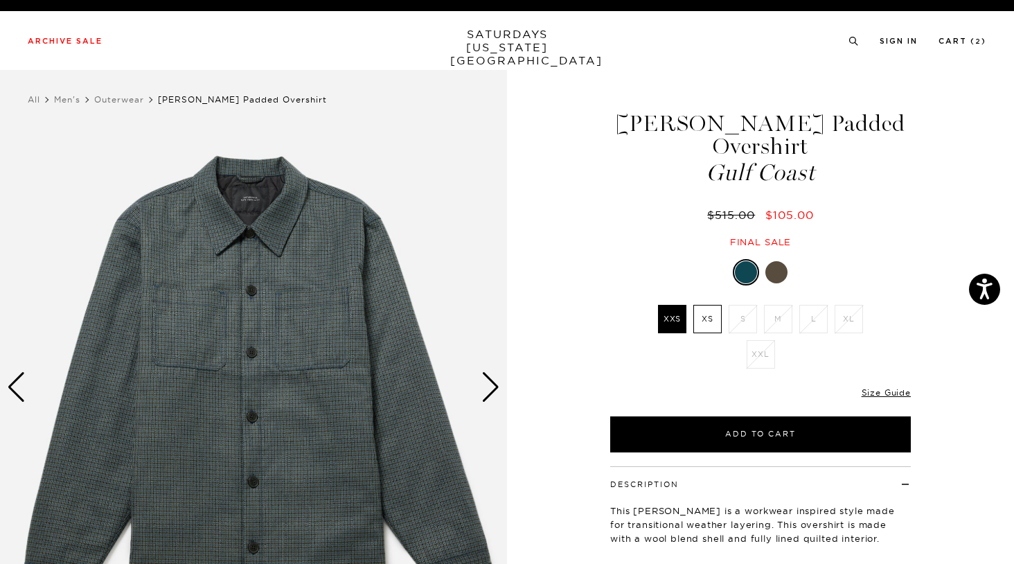
click at [771, 261] on div at bounding box center [777, 272] width 22 height 22
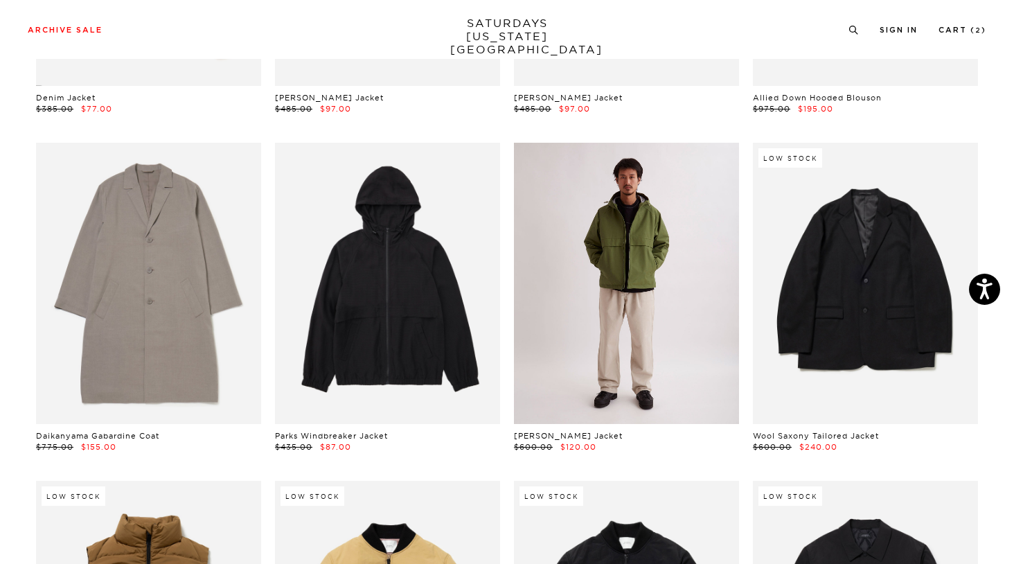
scroll to position [674, 4]
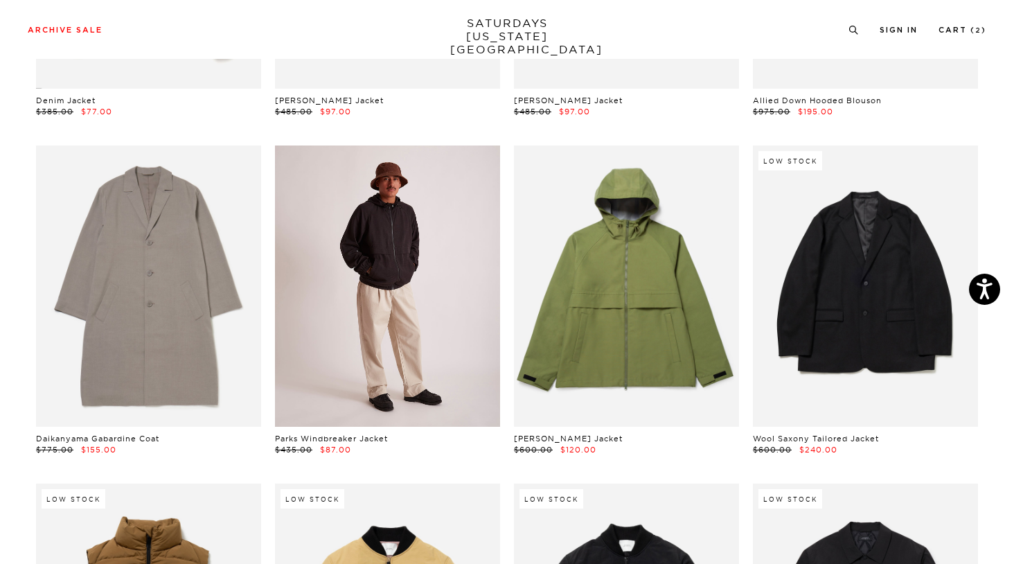
click at [378, 242] on link at bounding box center [387, 285] width 225 height 281
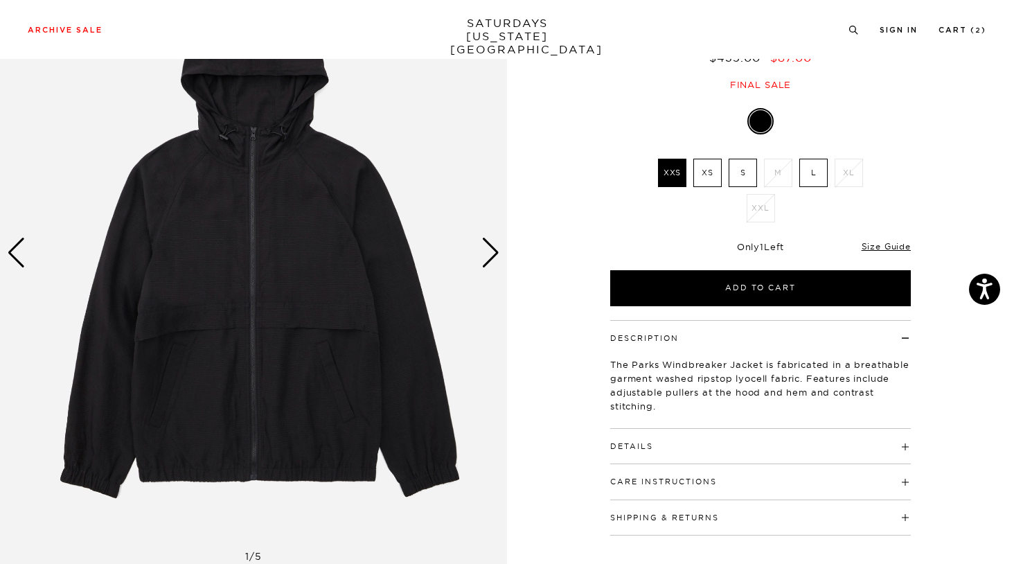
scroll to position [145, 0]
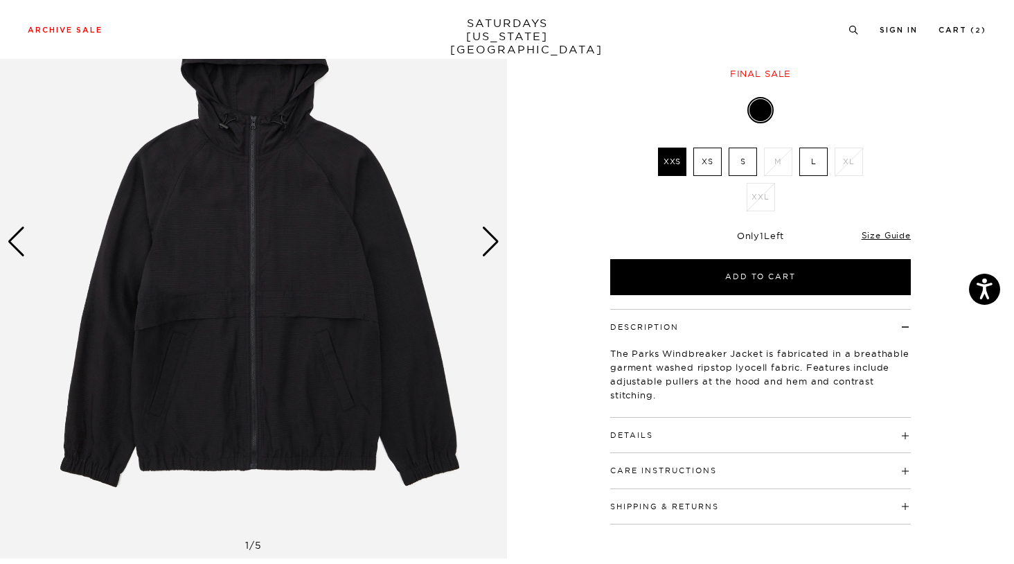
click at [490, 246] on div "Next slide" at bounding box center [490, 242] width 19 height 30
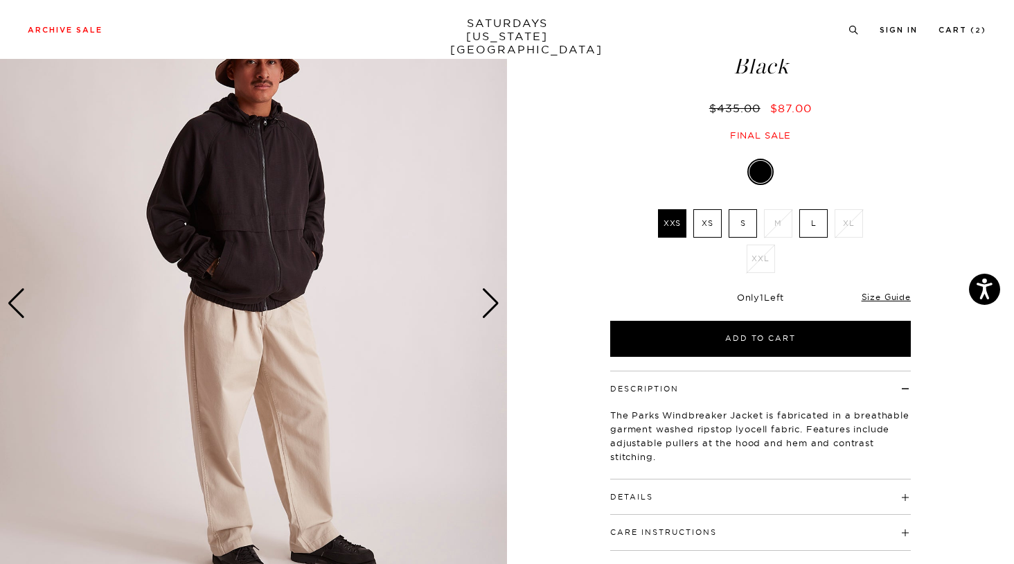
scroll to position [11, 0]
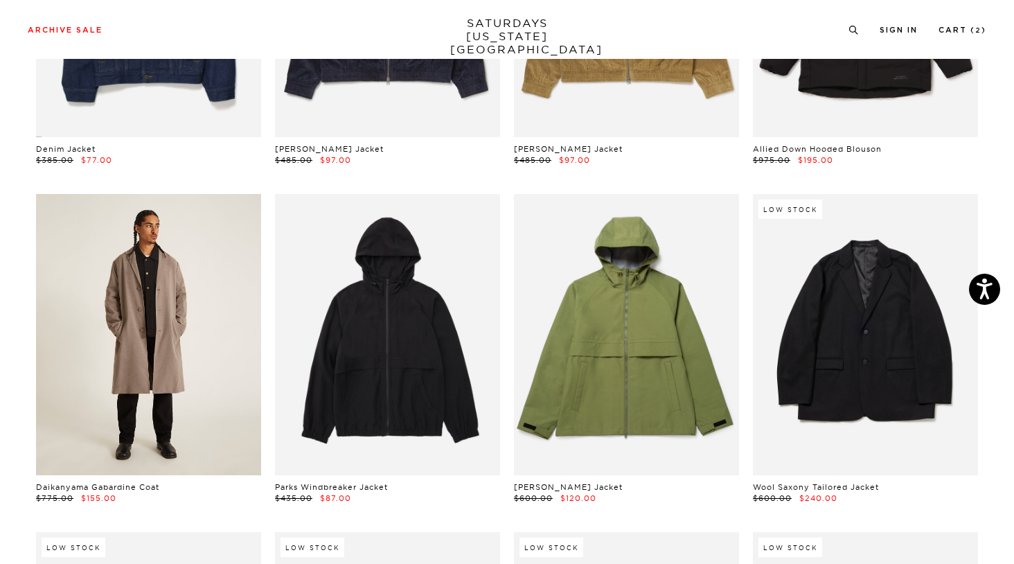
scroll to position [642, 3]
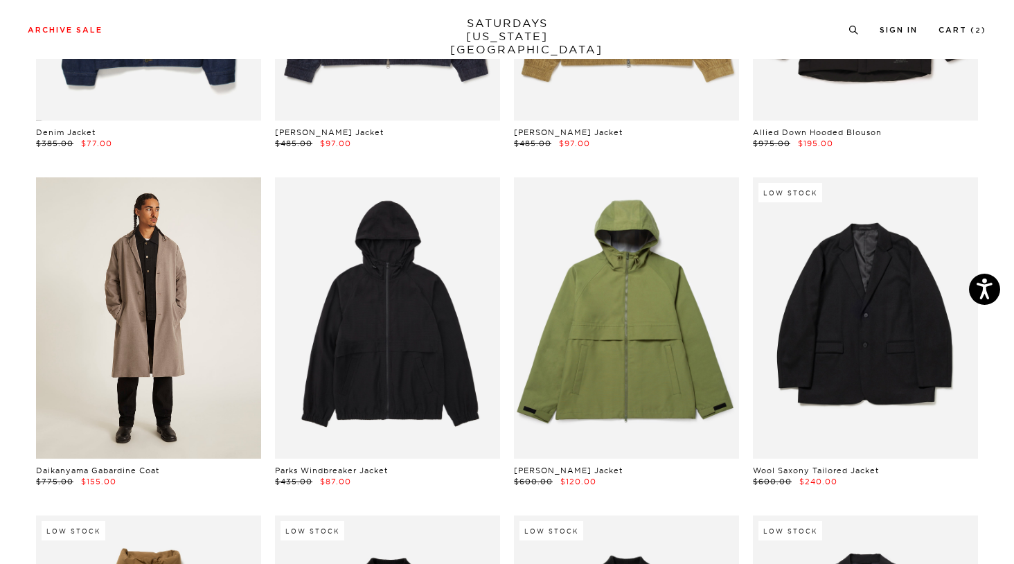
click at [125, 283] on link at bounding box center [148, 317] width 225 height 281
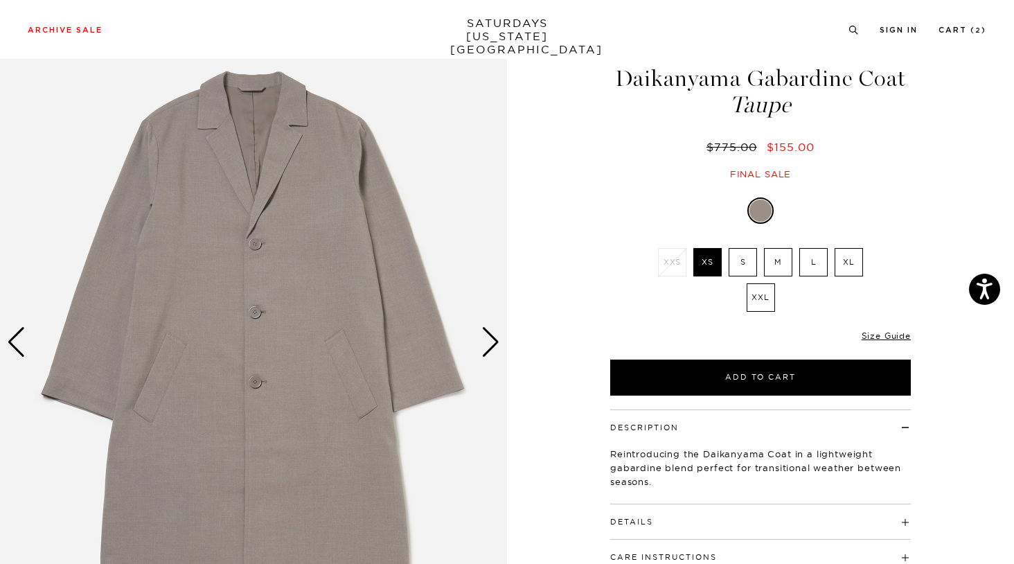
scroll to position [47, 0]
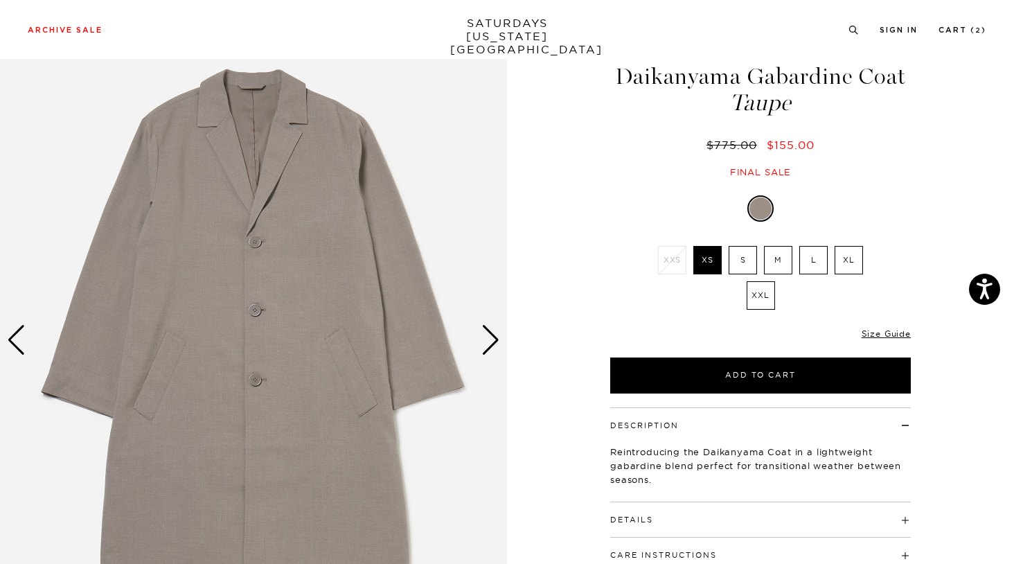
click at [493, 331] on div "Next slide" at bounding box center [490, 340] width 19 height 30
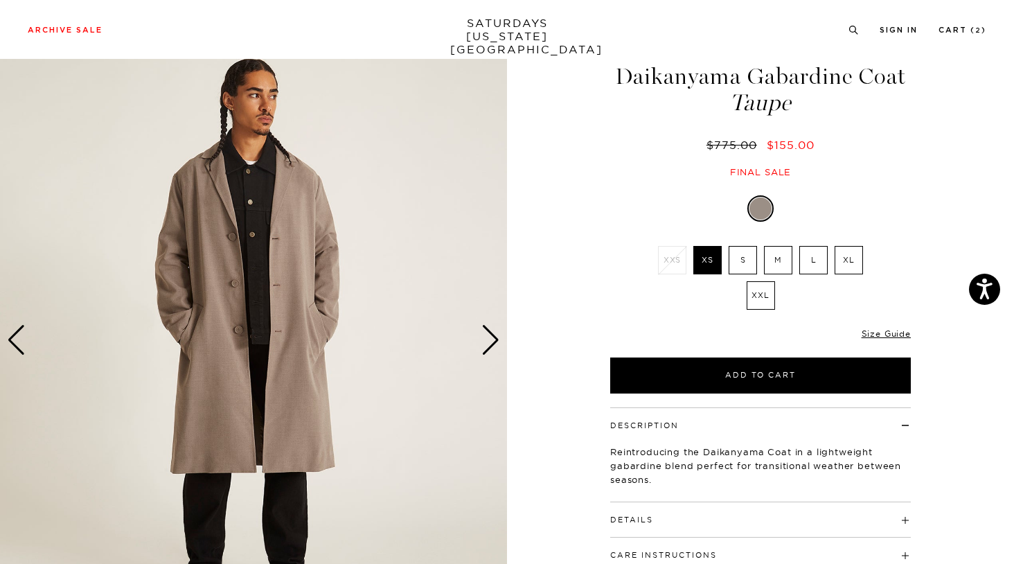
click at [493, 331] on div "Next slide" at bounding box center [490, 340] width 19 height 30
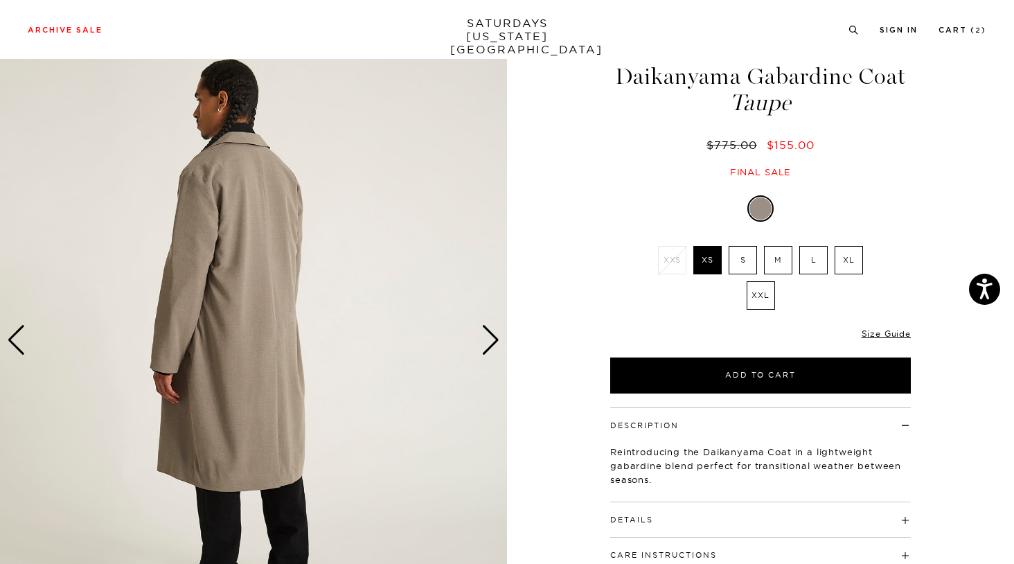
click at [493, 331] on div "Next slide" at bounding box center [490, 340] width 19 height 30
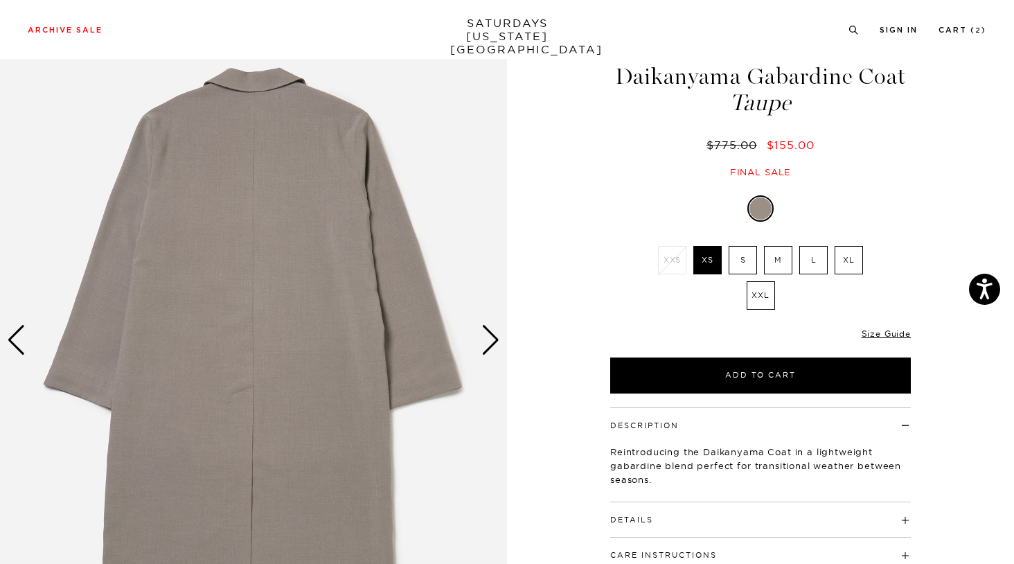
click at [493, 331] on div "Next slide" at bounding box center [490, 340] width 19 height 30
click at [486, 332] on div "Next slide" at bounding box center [490, 340] width 19 height 30
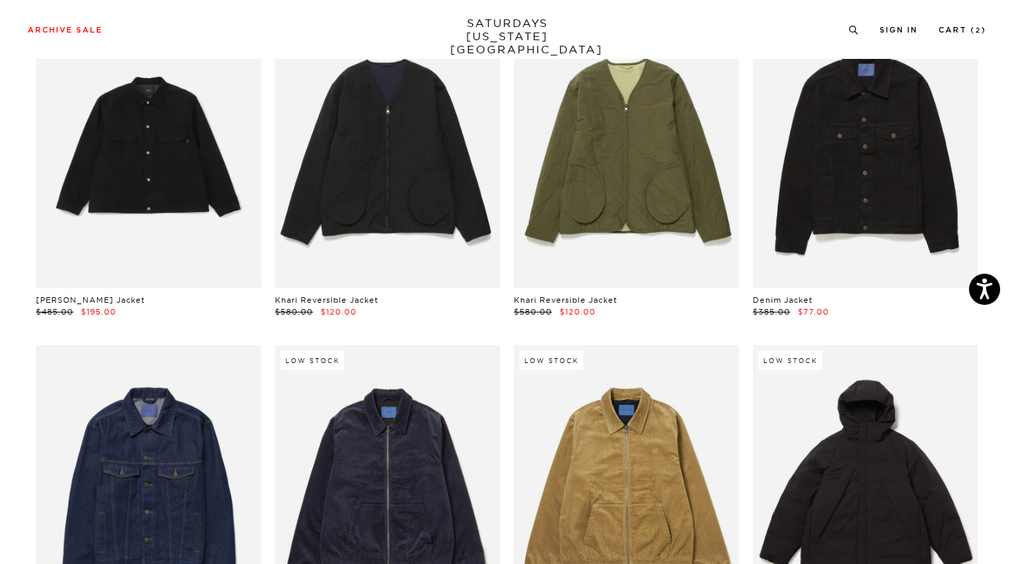
scroll to position [76, 1]
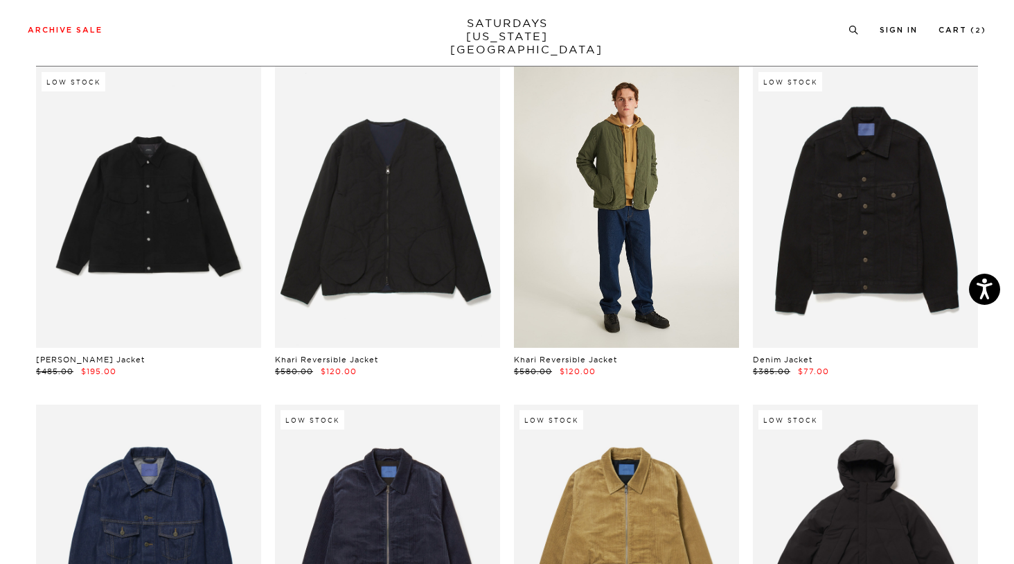
click at [560, 214] on link at bounding box center [626, 207] width 225 height 281
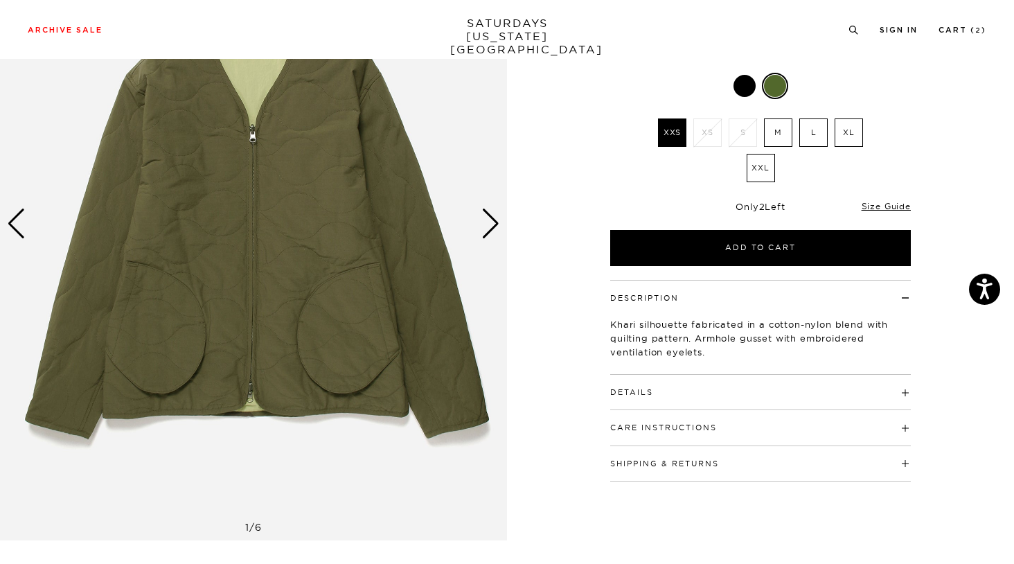
scroll to position [161, 0]
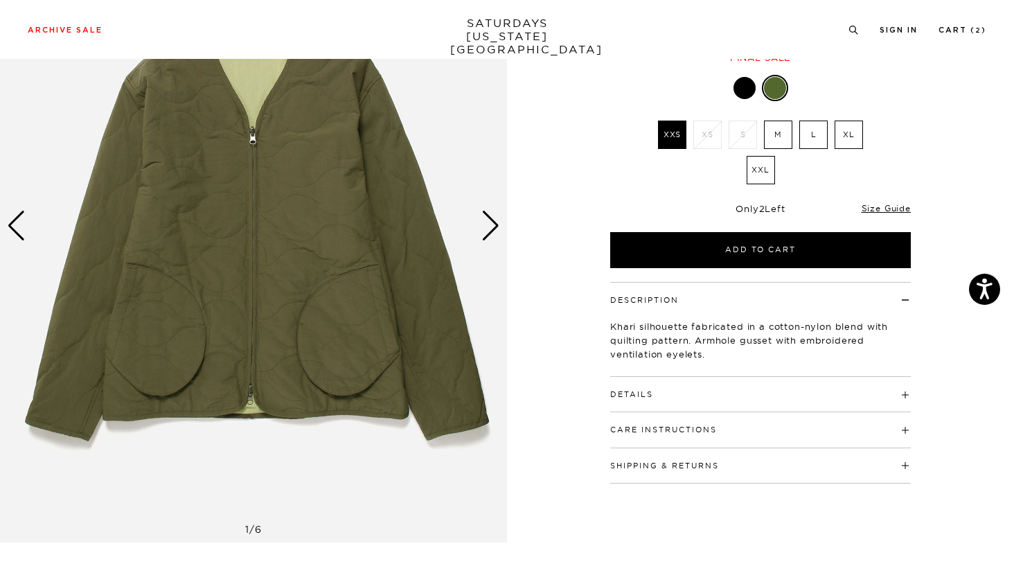
click at [489, 215] on div "Next slide" at bounding box center [490, 226] width 19 height 30
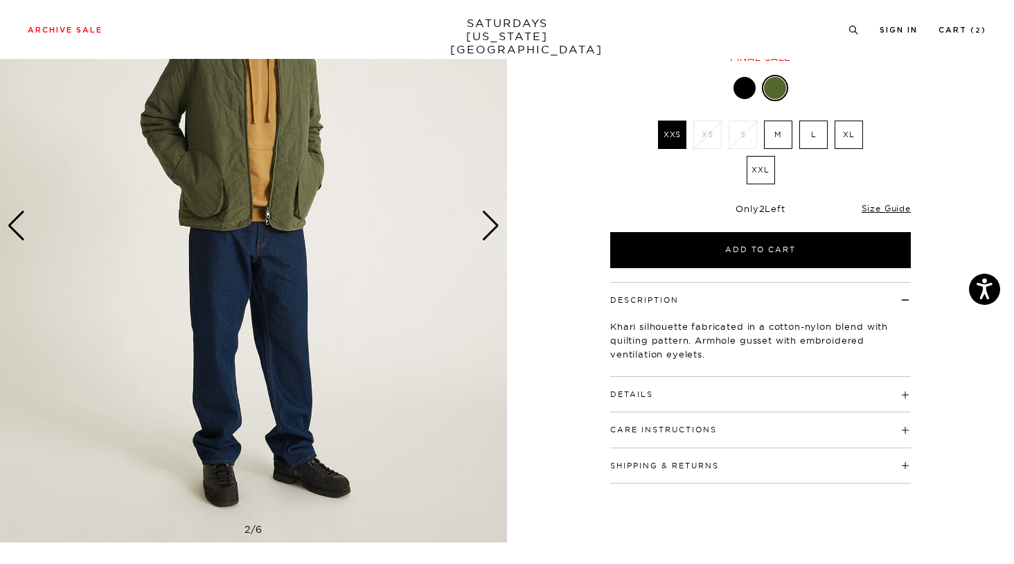
click at [489, 215] on div "Next slide" at bounding box center [490, 226] width 19 height 30
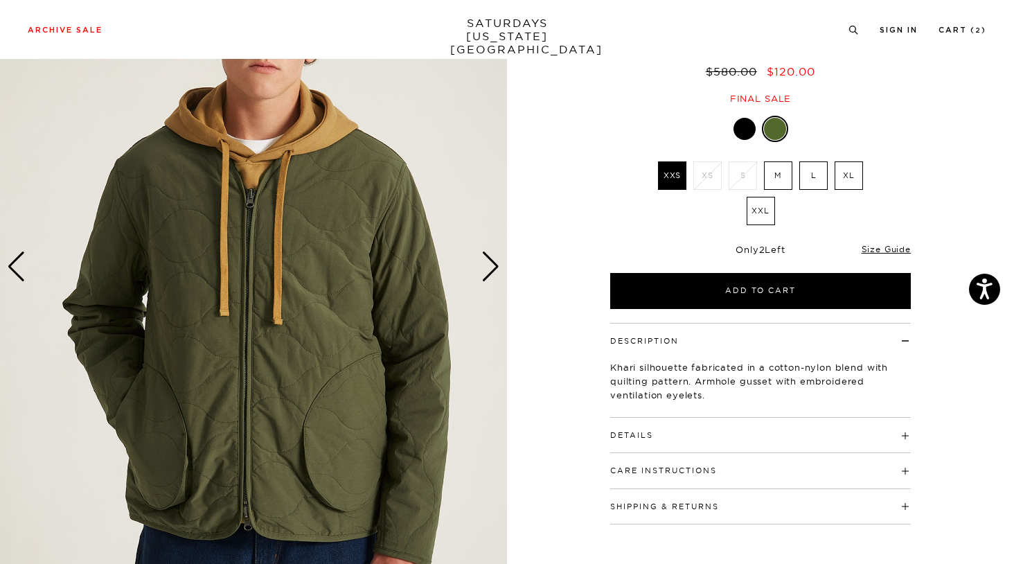
scroll to position [122, 0]
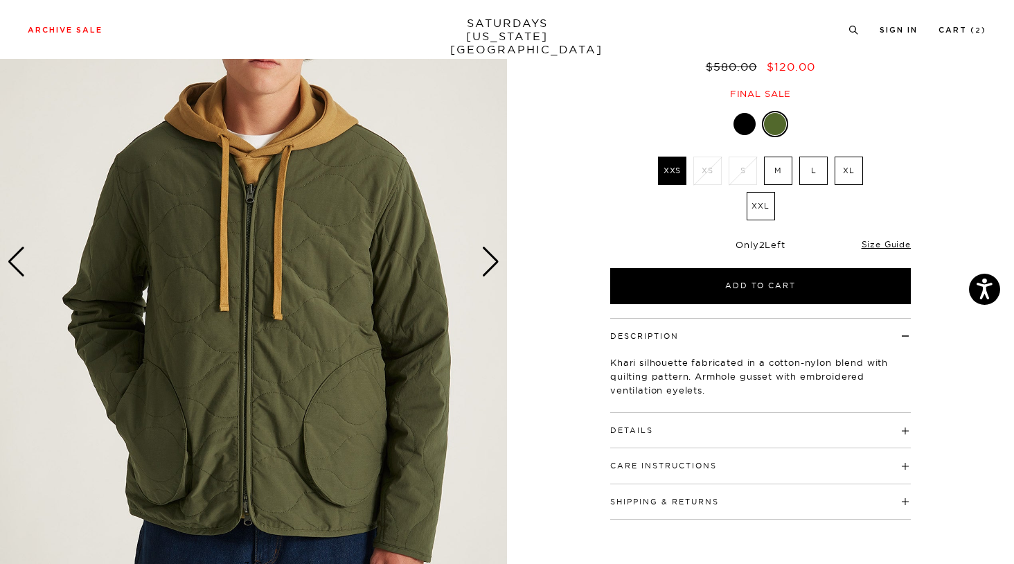
click at [493, 257] on div "Next slide" at bounding box center [490, 262] width 19 height 30
click at [492, 255] on div "Next slide" at bounding box center [490, 262] width 19 height 30
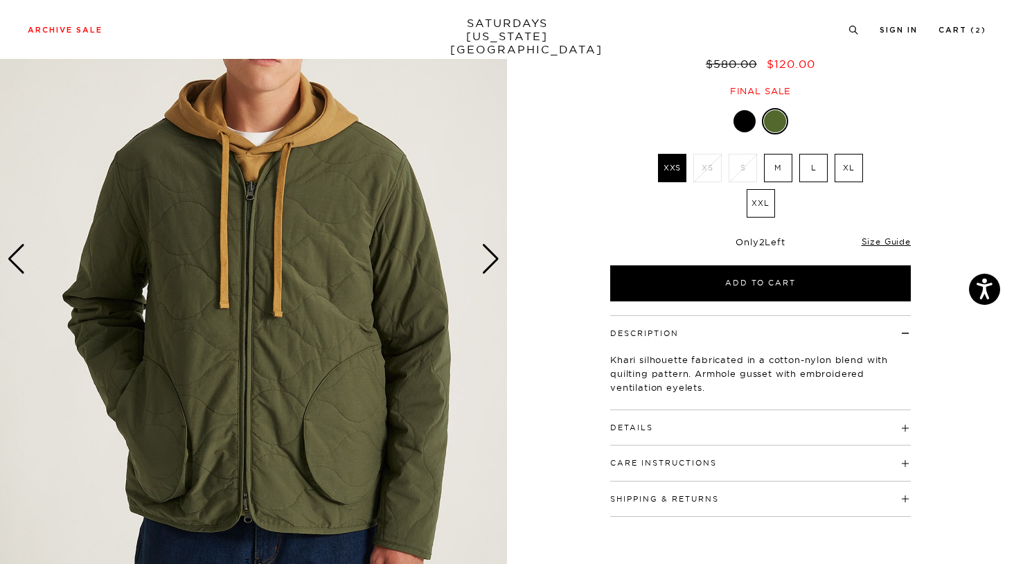
click at [495, 254] on div "Next slide" at bounding box center [490, 259] width 19 height 30
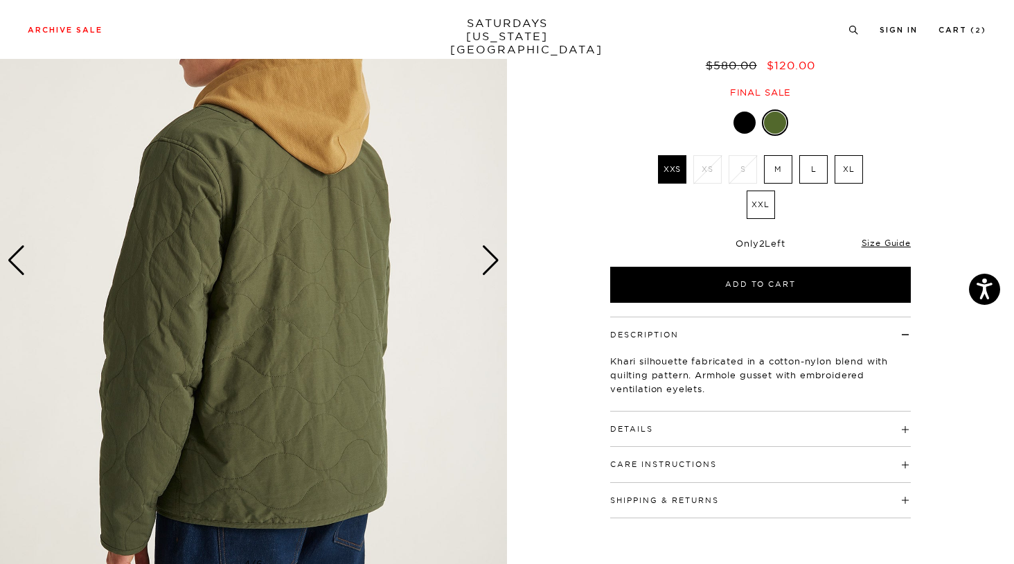
scroll to position [128, 0]
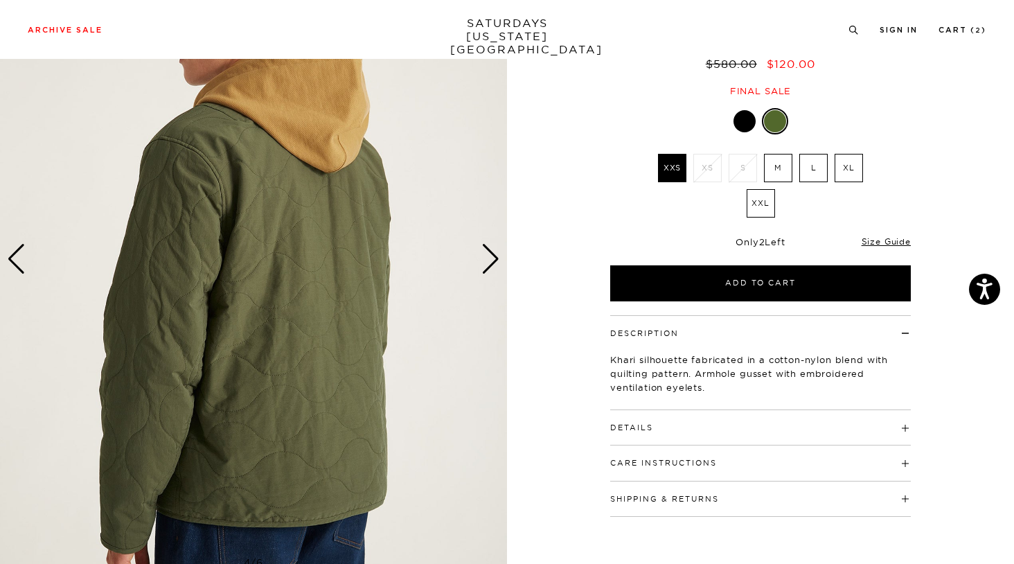
click at [498, 251] on div "Next slide" at bounding box center [490, 259] width 19 height 30
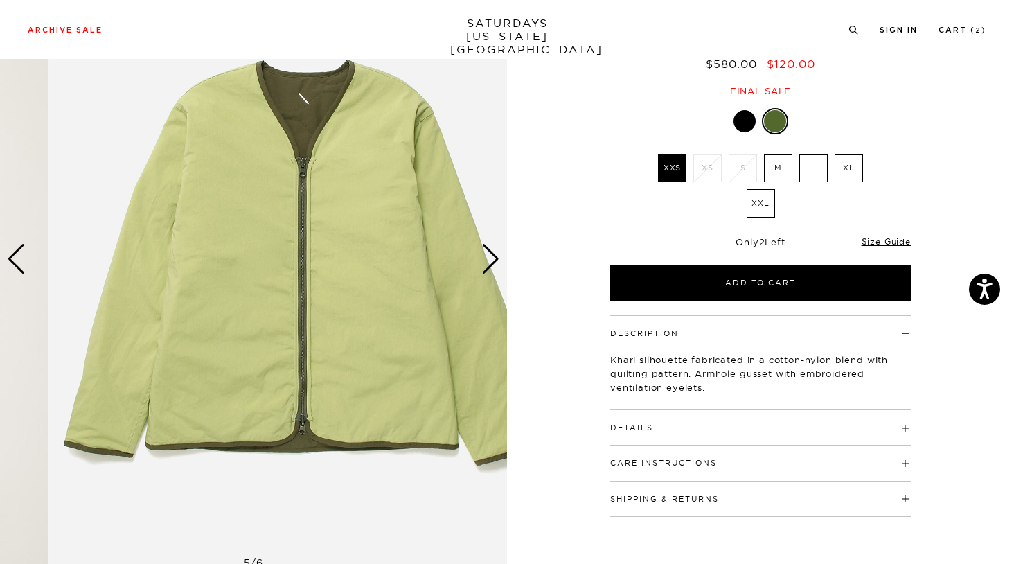
click at [547, 301] on div "5 / 6" at bounding box center [507, 259] width 1014 height 634
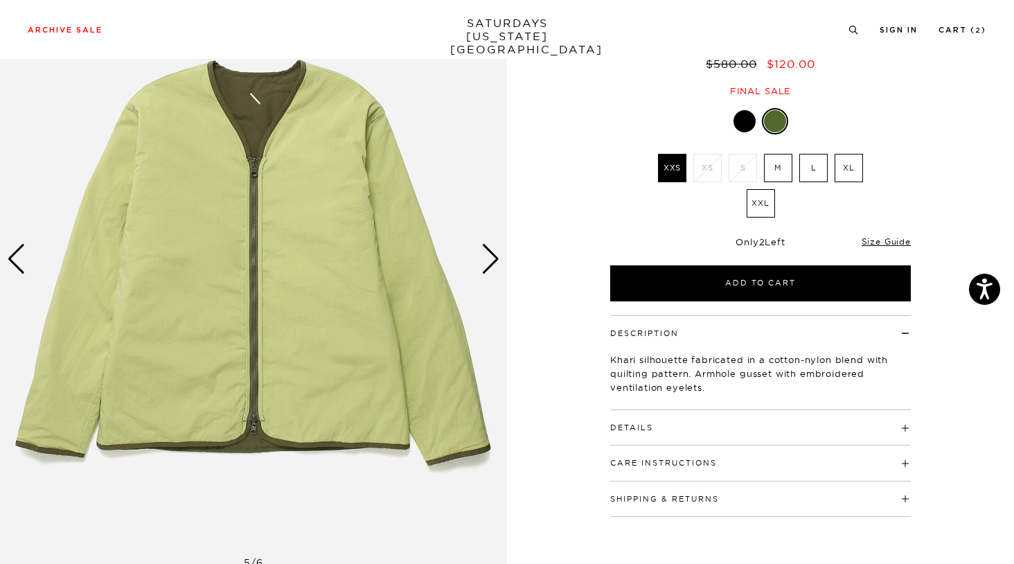
click at [668, 414] on h4 "Details" at bounding box center [760, 421] width 301 height 23
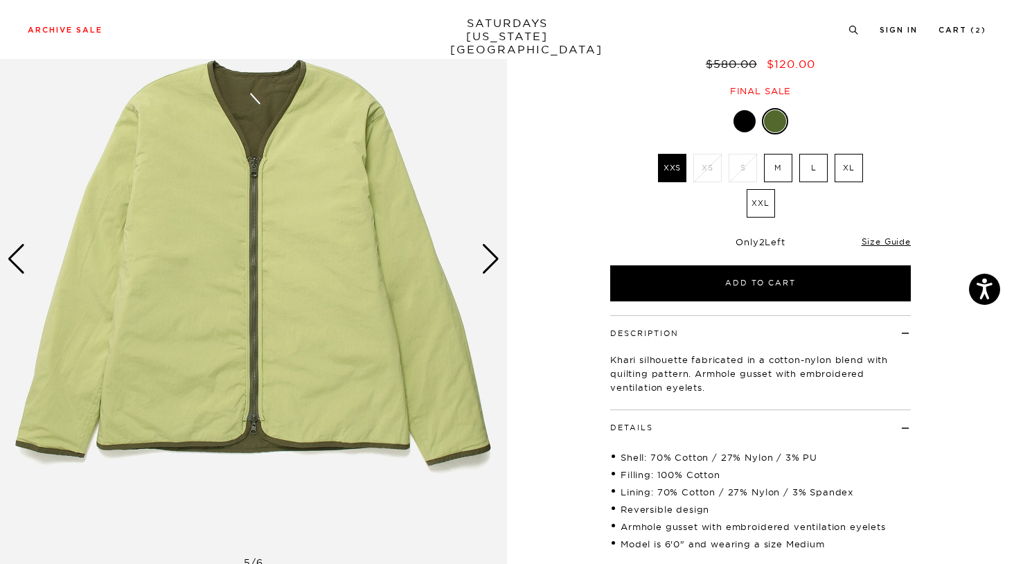
click at [497, 260] on div "Next slide" at bounding box center [490, 259] width 19 height 30
click at [495, 260] on div "Next slide" at bounding box center [490, 259] width 19 height 30
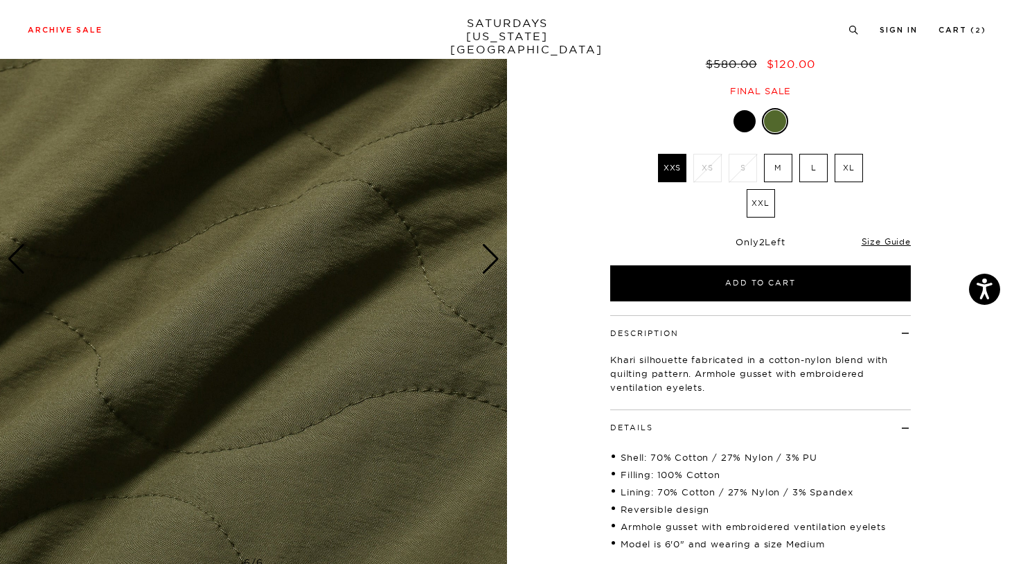
click at [757, 112] on div at bounding box center [760, 121] width 301 height 26
click at [751, 117] on div at bounding box center [745, 121] width 22 height 22
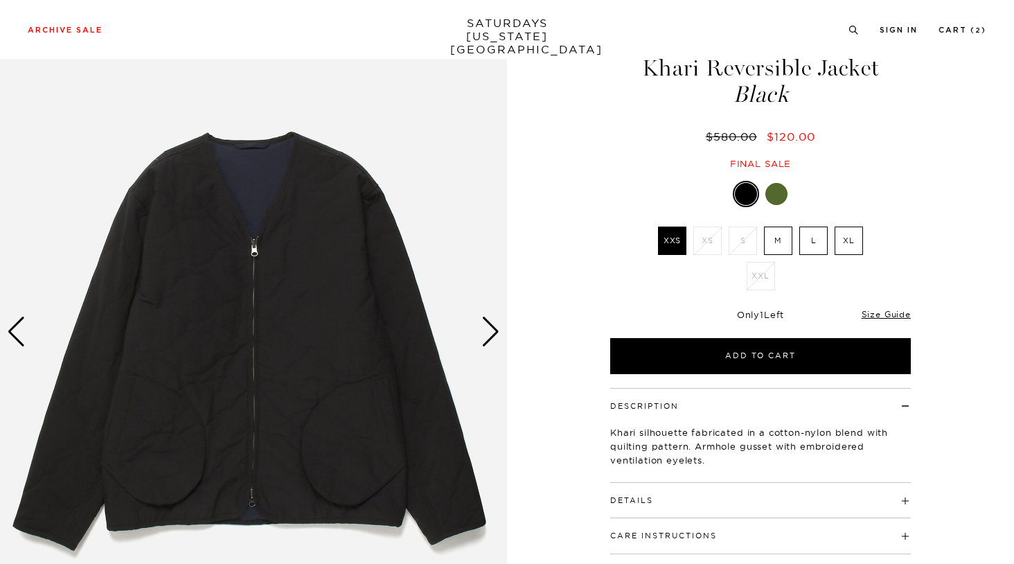
scroll to position [180, 0]
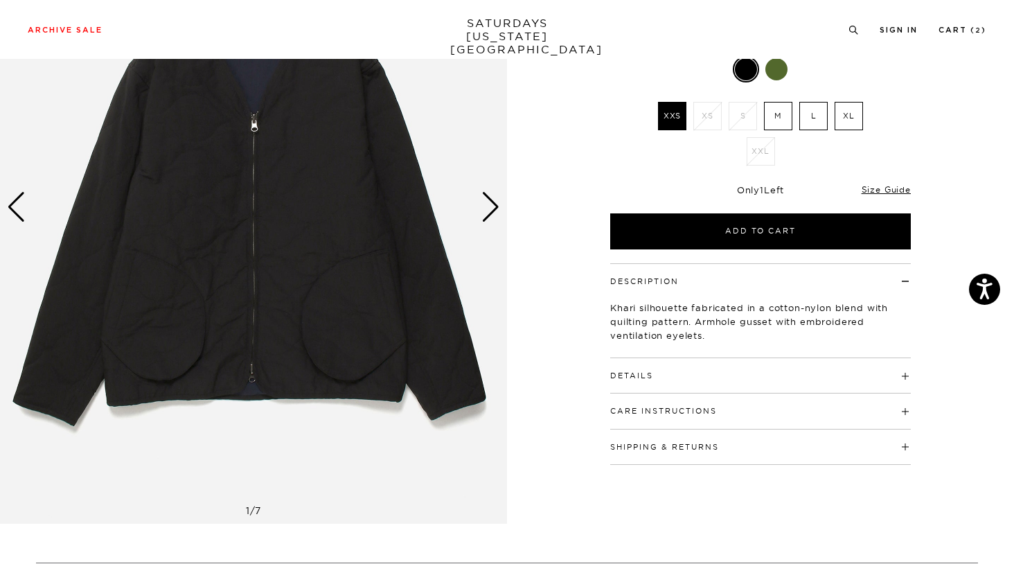
click at [490, 206] on div "Next slide" at bounding box center [490, 207] width 19 height 30
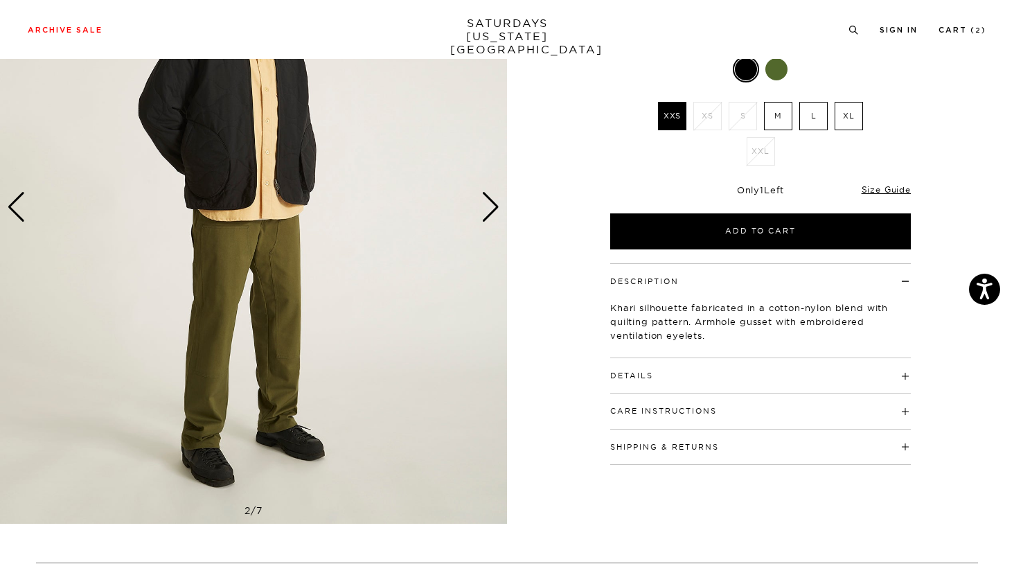
click at [490, 206] on div "Next slide" at bounding box center [490, 207] width 19 height 30
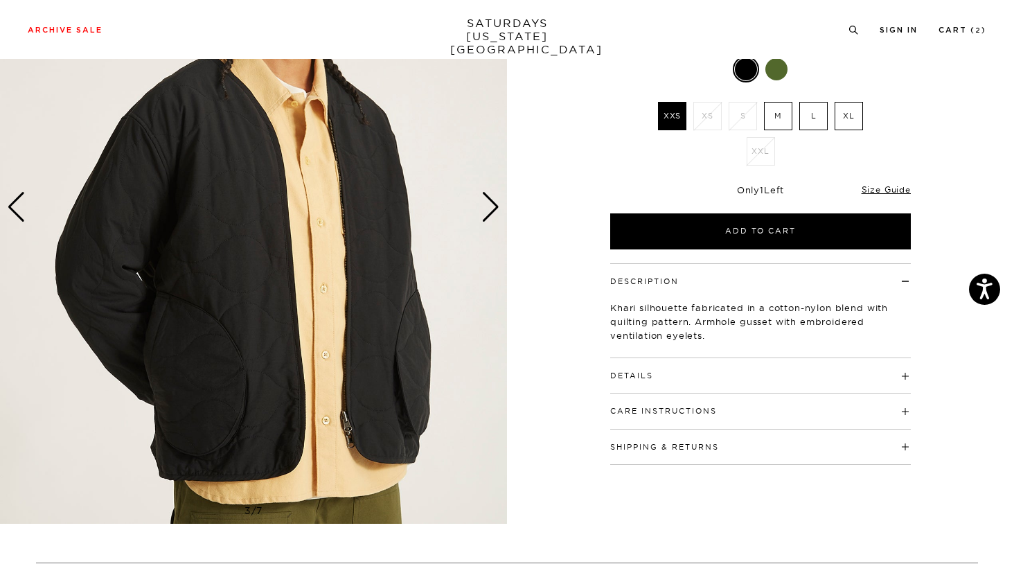
click at [490, 206] on div "Next slide" at bounding box center [490, 207] width 19 height 30
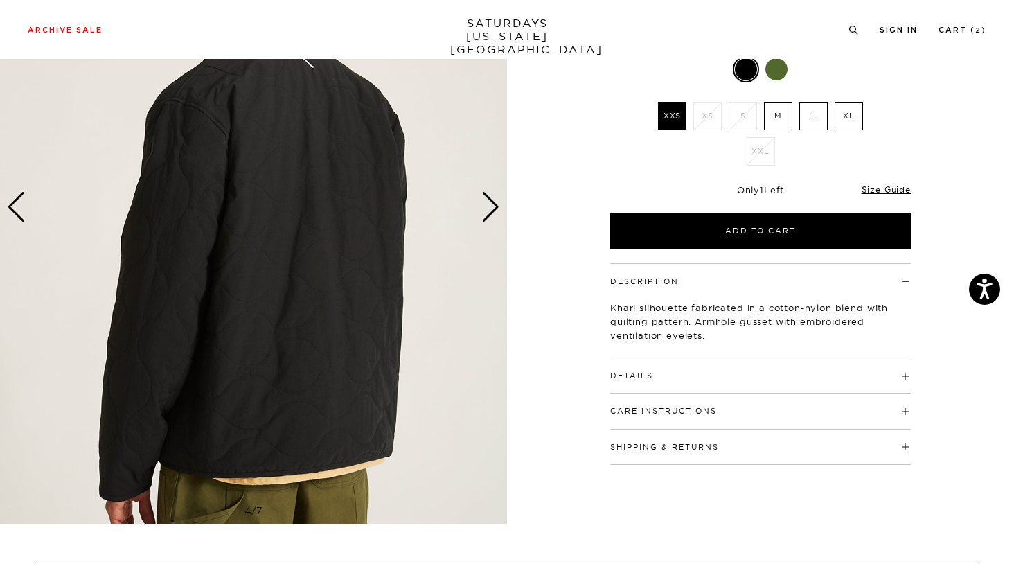
click at [490, 206] on div "Next slide" at bounding box center [490, 207] width 19 height 30
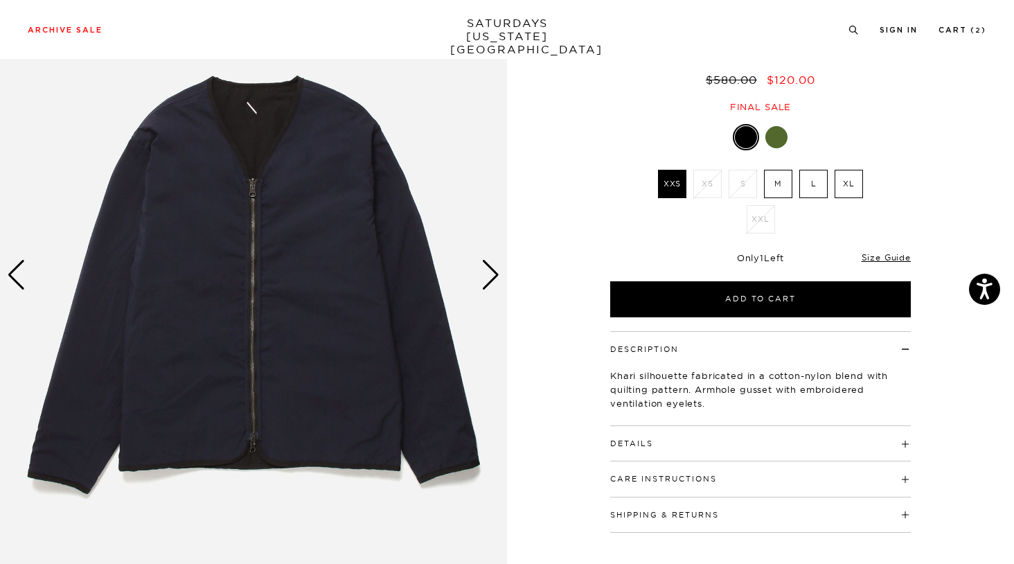
scroll to position [83, 0]
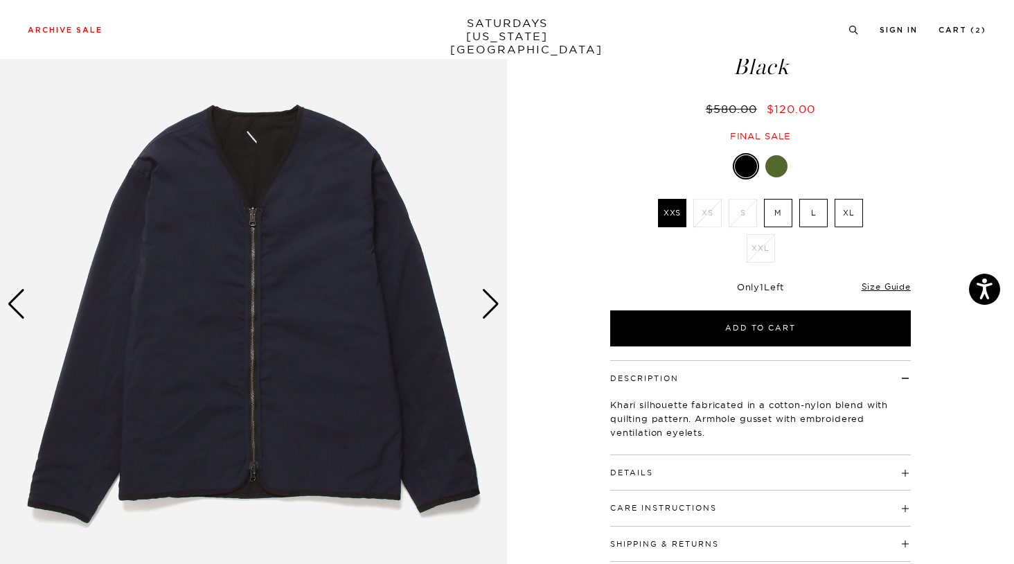
click at [362, 218] on img at bounding box center [253, 304] width 507 height 634
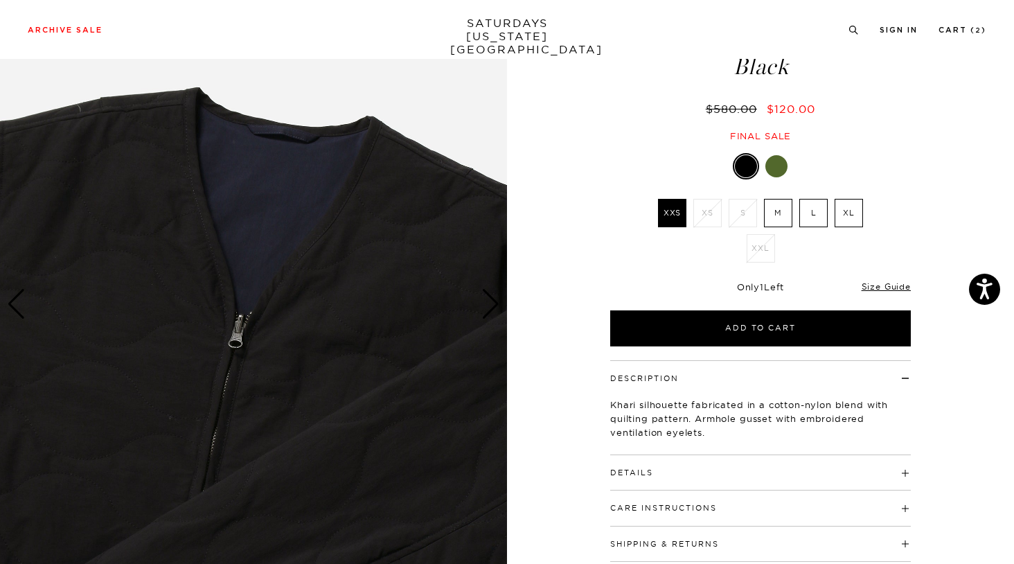
click at [21, 299] on div "Previous slide" at bounding box center [16, 304] width 19 height 30
click at [19, 296] on div "Previous slide" at bounding box center [16, 304] width 19 height 30
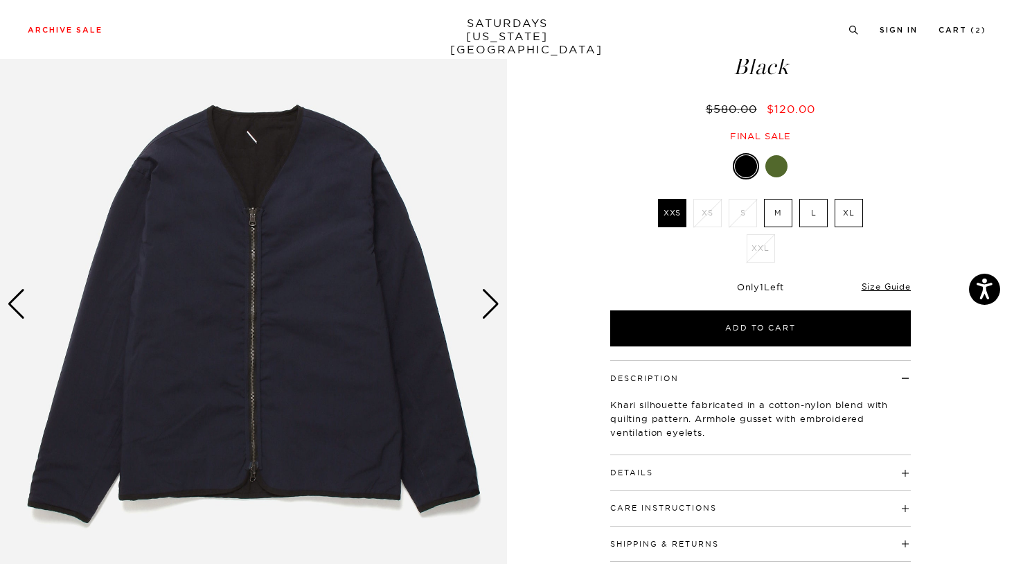
click at [486, 300] on div "Next slide" at bounding box center [490, 304] width 19 height 30
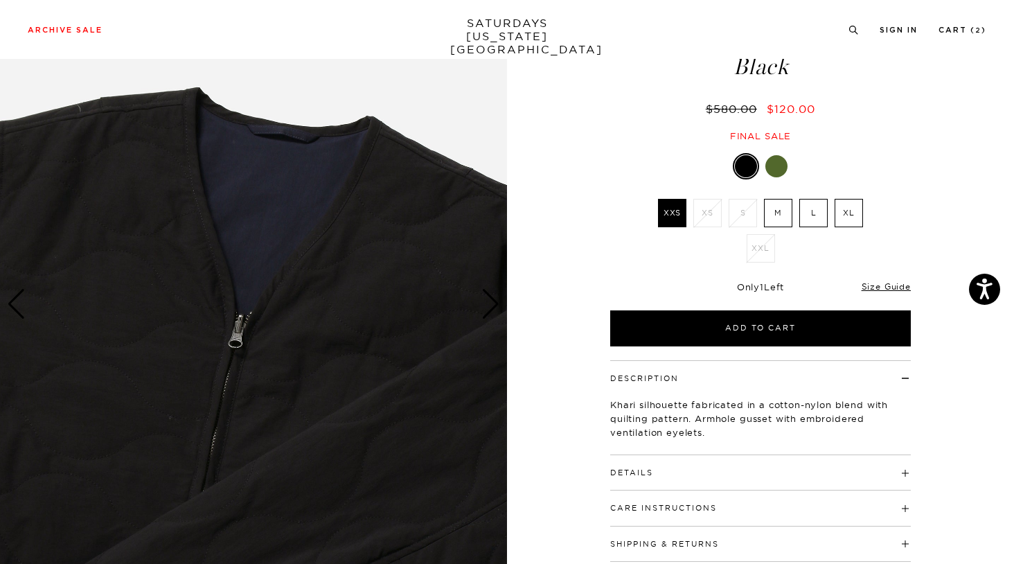
click at [486, 300] on div "Next slide" at bounding box center [490, 304] width 19 height 30
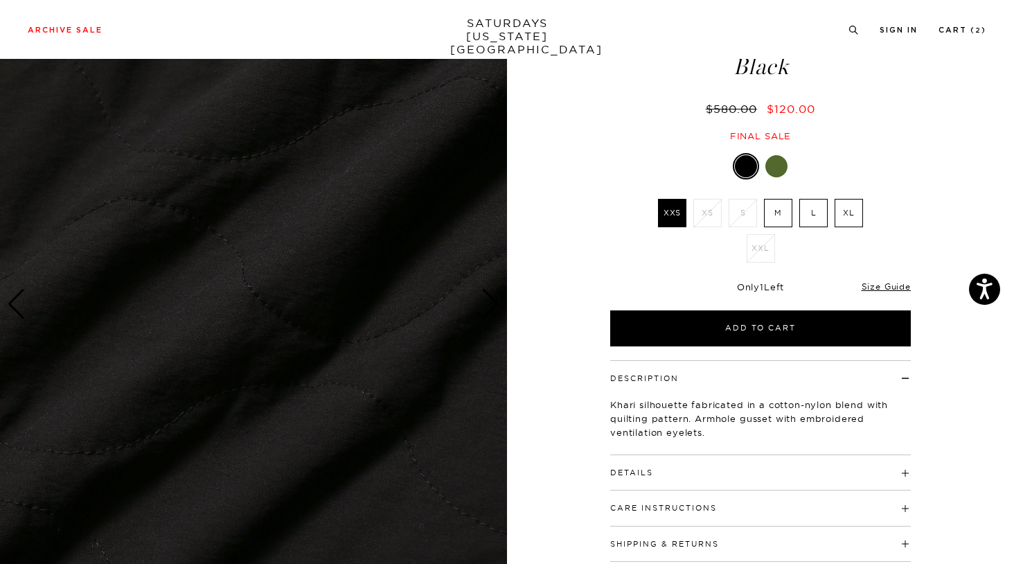
click at [486, 300] on div "Next slide" at bounding box center [490, 304] width 19 height 30
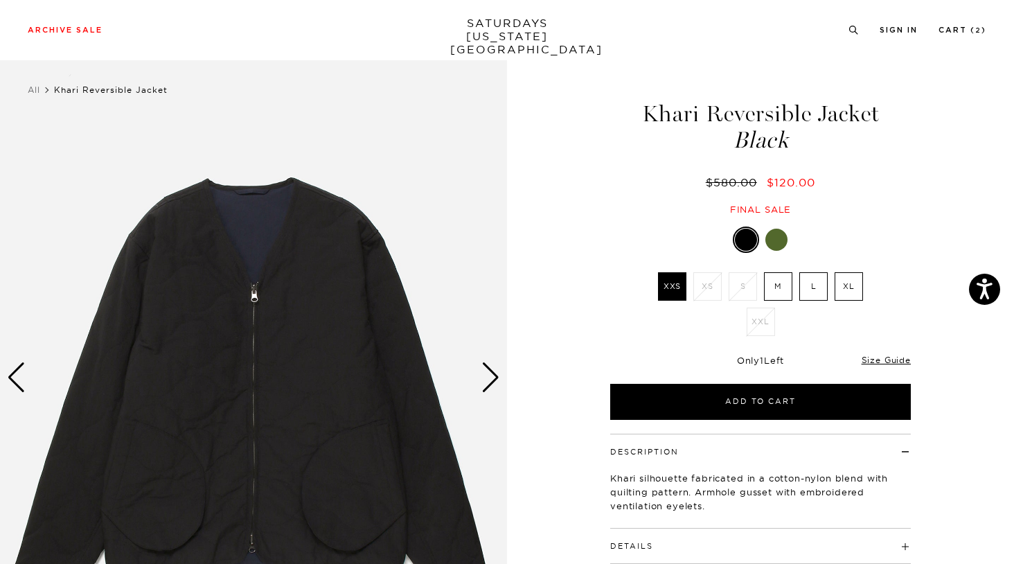
scroll to position [0, 0]
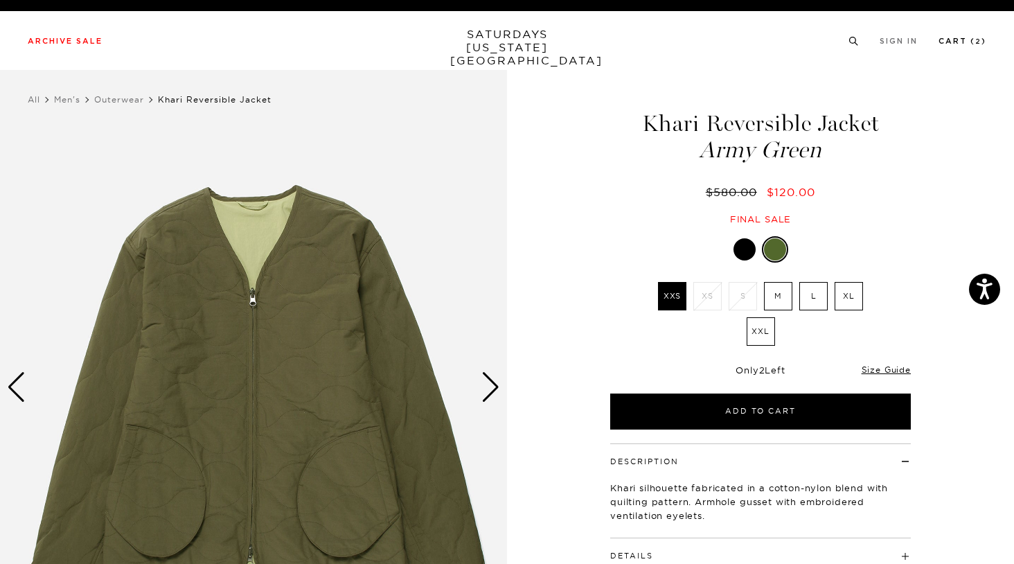
click at [975, 42] on link "Cart ( 2 )" at bounding box center [963, 41] width 48 height 8
click at [953, 43] on link "Cart ( 2 )" at bounding box center [963, 41] width 48 height 8
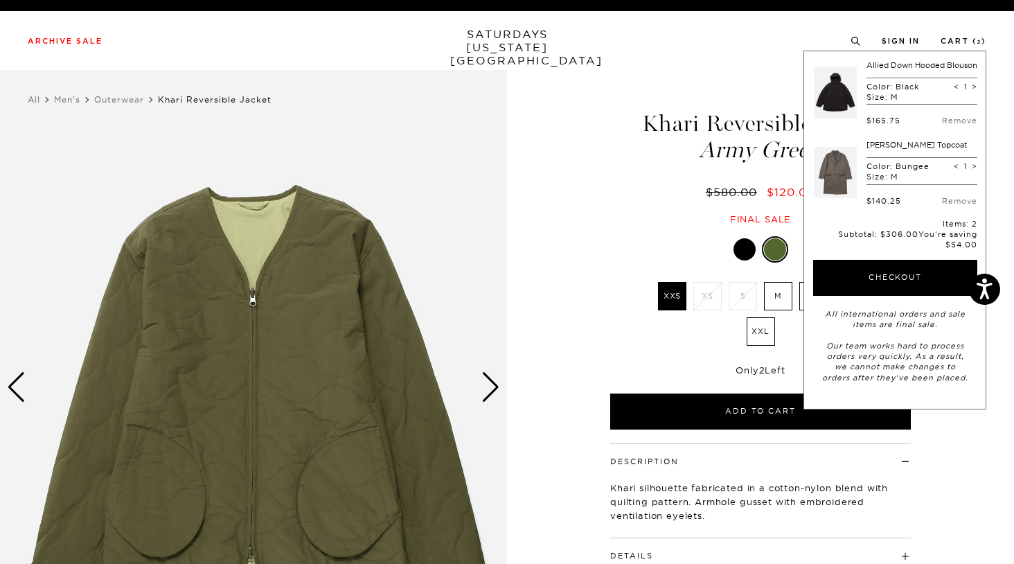
click at [837, 180] on link at bounding box center [835, 172] width 43 height 65
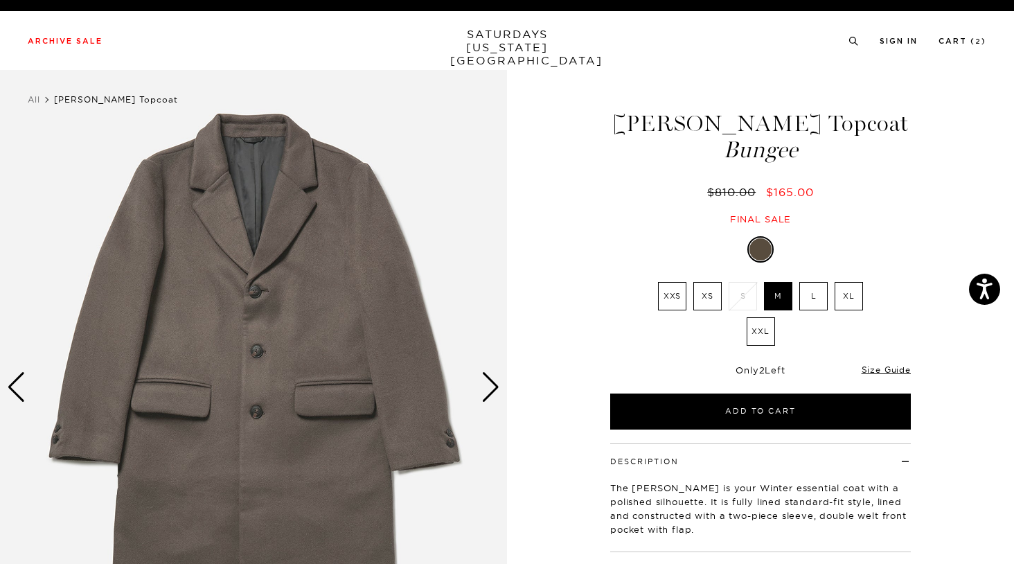
click at [496, 382] on div "Next slide" at bounding box center [490, 387] width 19 height 30
click at [495, 381] on div "Next slide" at bounding box center [490, 387] width 19 height 30
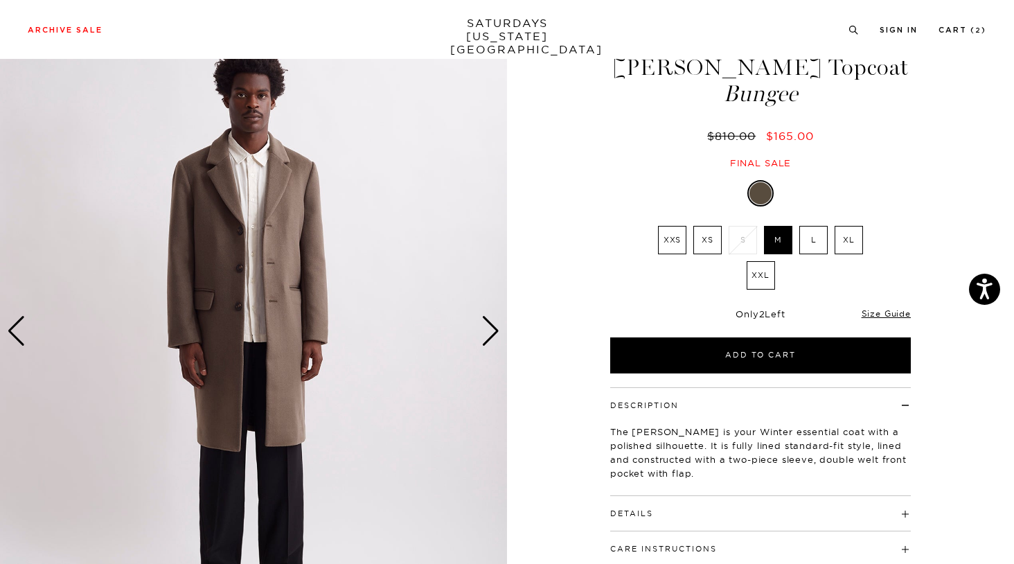
scroll to position [74, 0]
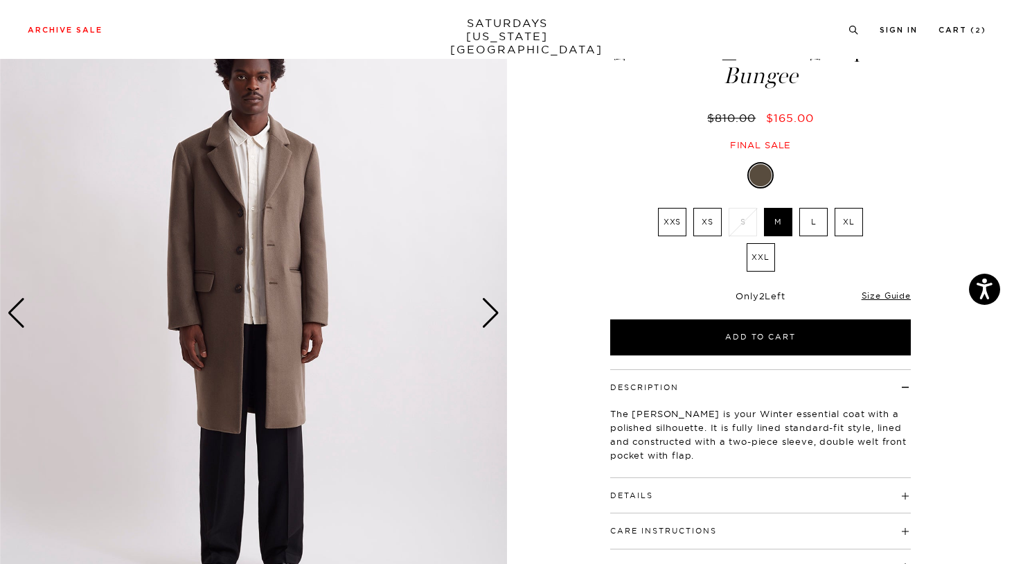
click at [485, 312] on div "Next slide" at bounding box center [490, 313] width 19 height 30
click at [488, 312] on div "Next slide" at bounding box center [490, 313] width 19 height 30
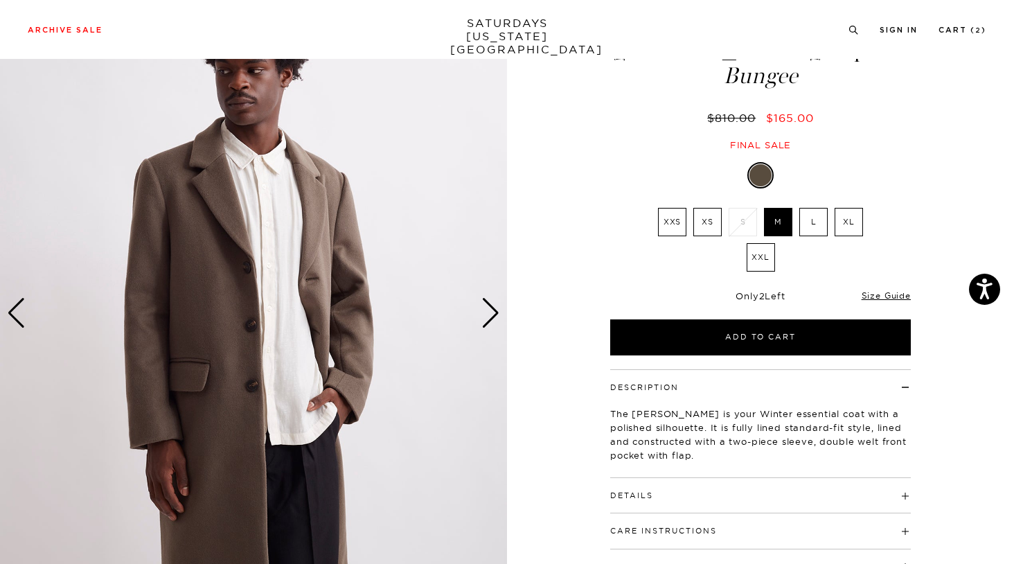
click at [488, 312] on div "Next slide" at bounding box center [490, 313] width 19 height 30
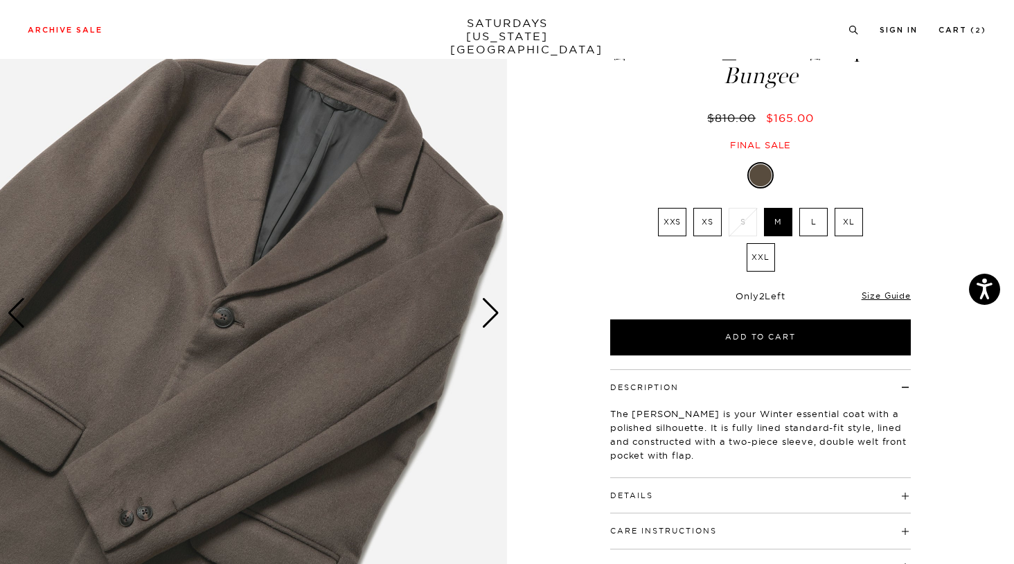
click at [488, 312] on div "Next slide" at bounding box center [490, 313] width 19 height 30
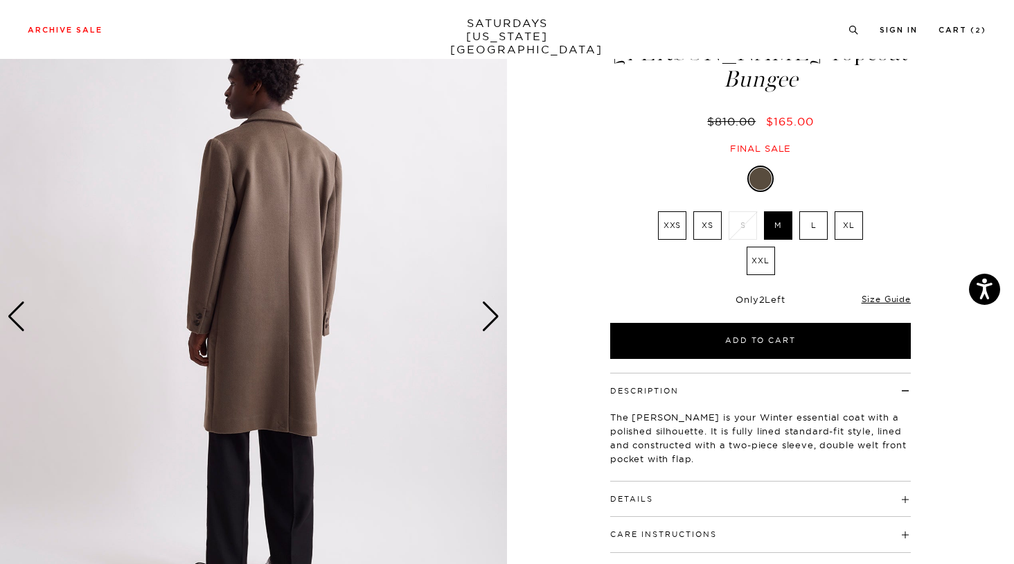
scroll to position [0, 0]
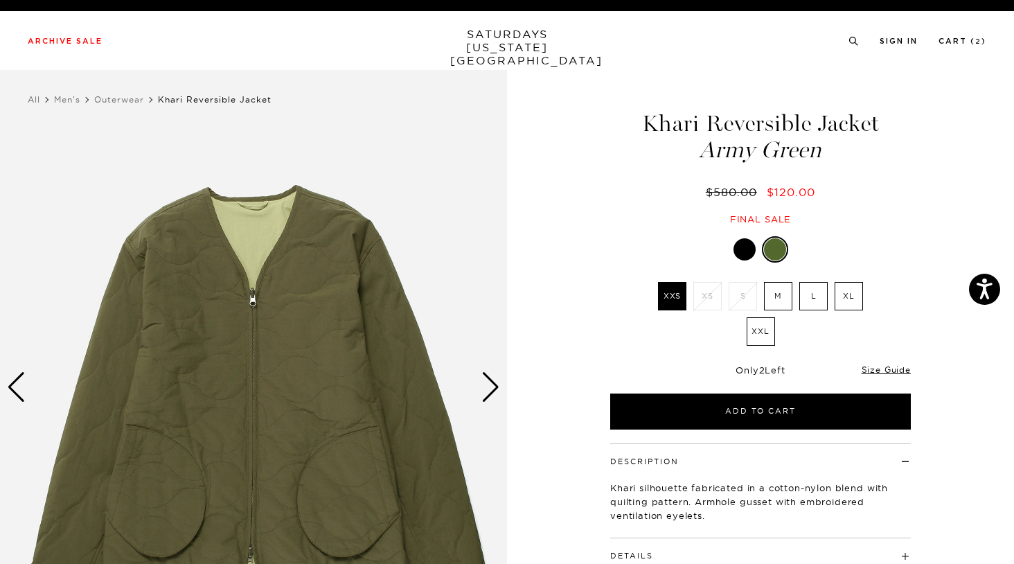
click at [483, 380] on div "Next slide" at bounding box center [490, 387] width 19 height 30
click at [490, 381] on div "Next slide" at bounding box center [490, 387] width 19 height 30
click at [498, 380] on div "Next slide" at bounding box center [490, 387] width 19 height 30
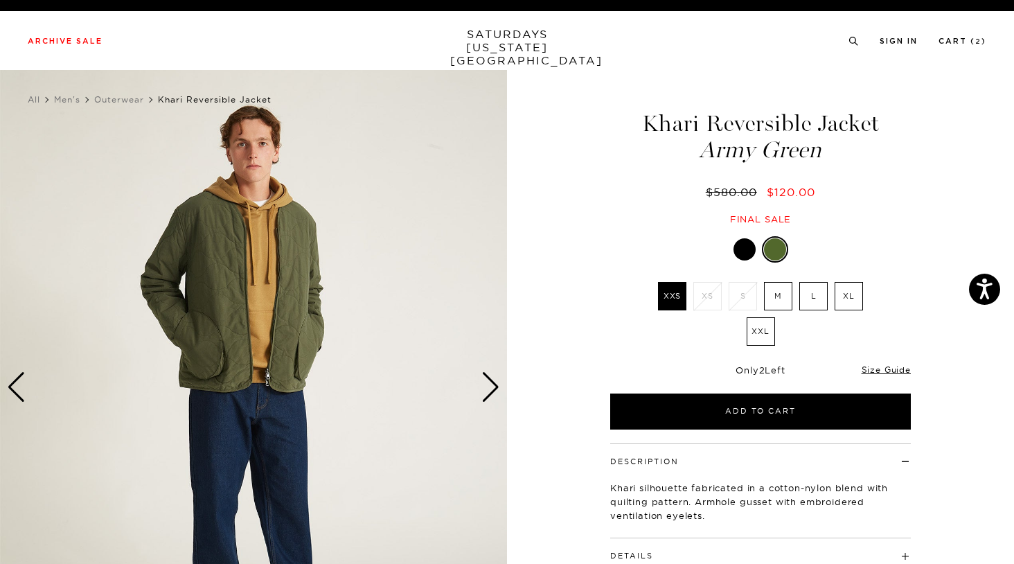
click at [497, 380] on div "Next slide" at bounding box center [490, 387] width 19 height 30
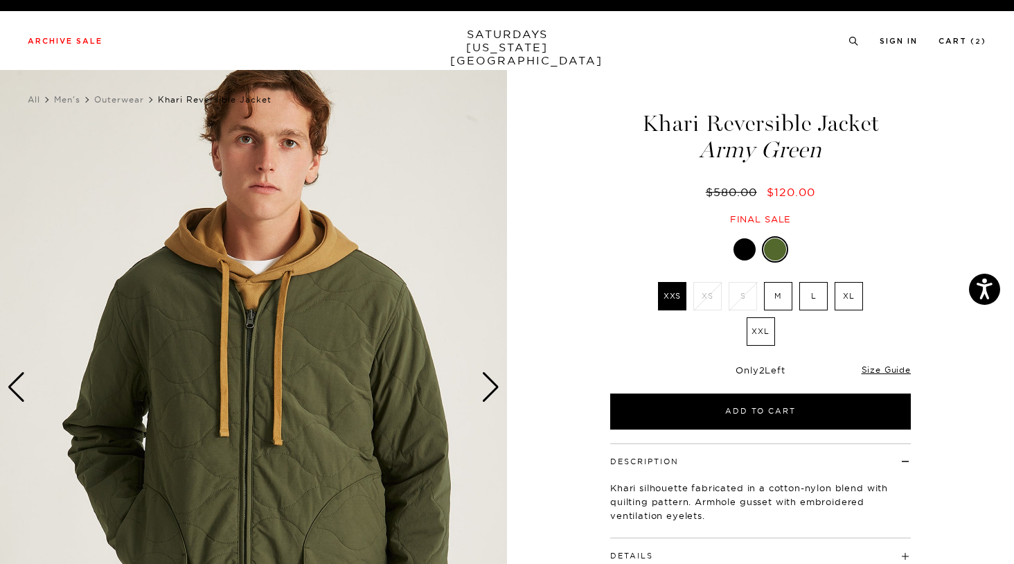
click at [497, 380] on div "Next slide" at bounding box center [490, 387] width 19 height 30
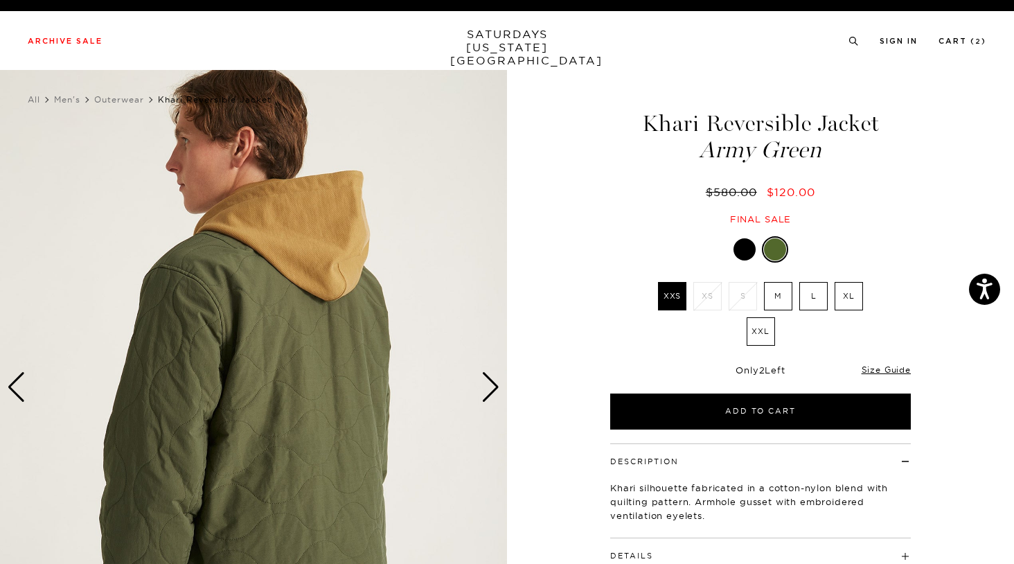
click at [497, 380] on div "Next slide" at bounding box center [490, 387] width 19 height 30
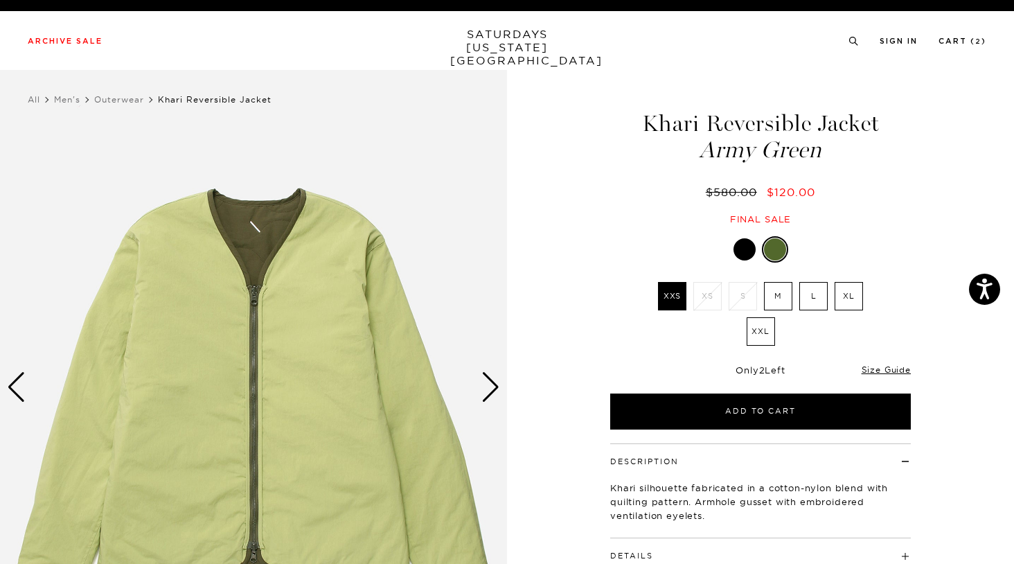
click at [496, 380] on div "Next slide" at bounding box center [490, 387] width 19 height 30
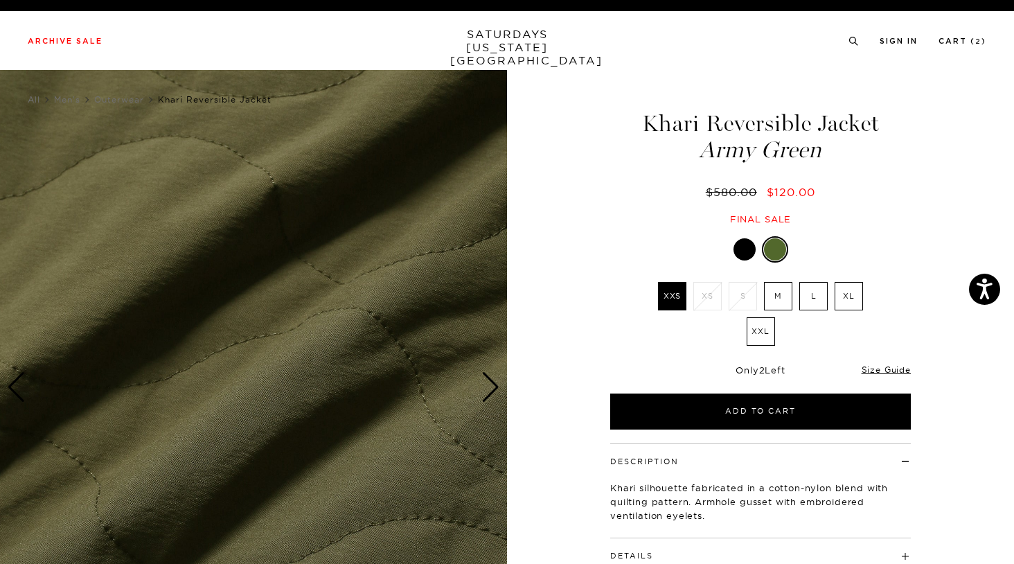
click at [496, 380] on div "Next slide" at bounding box center [490, 387] width 19 height 30
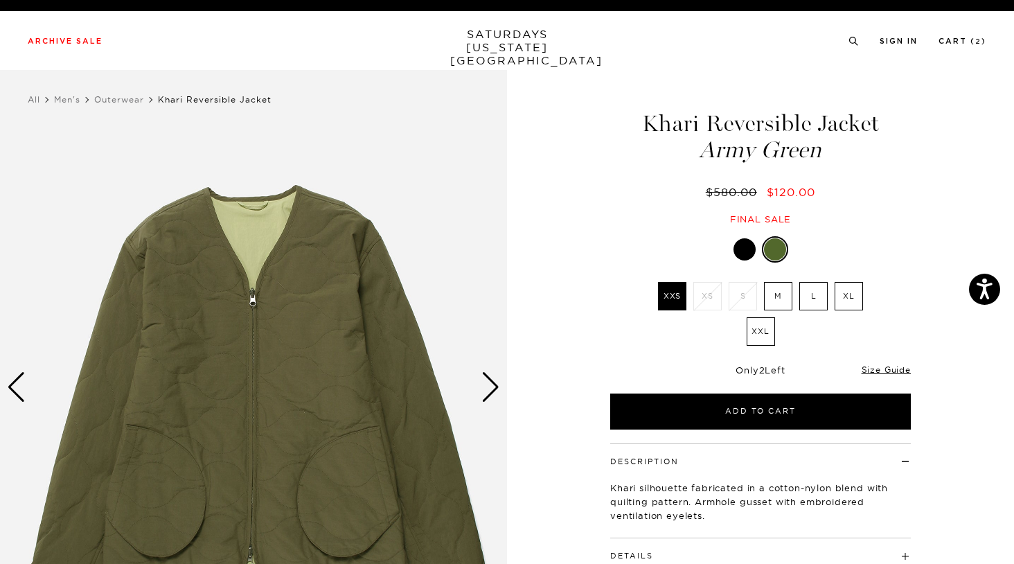
click at [496, 380] on div "Next slide" at bounding box center [490, 387] width 19 height 30
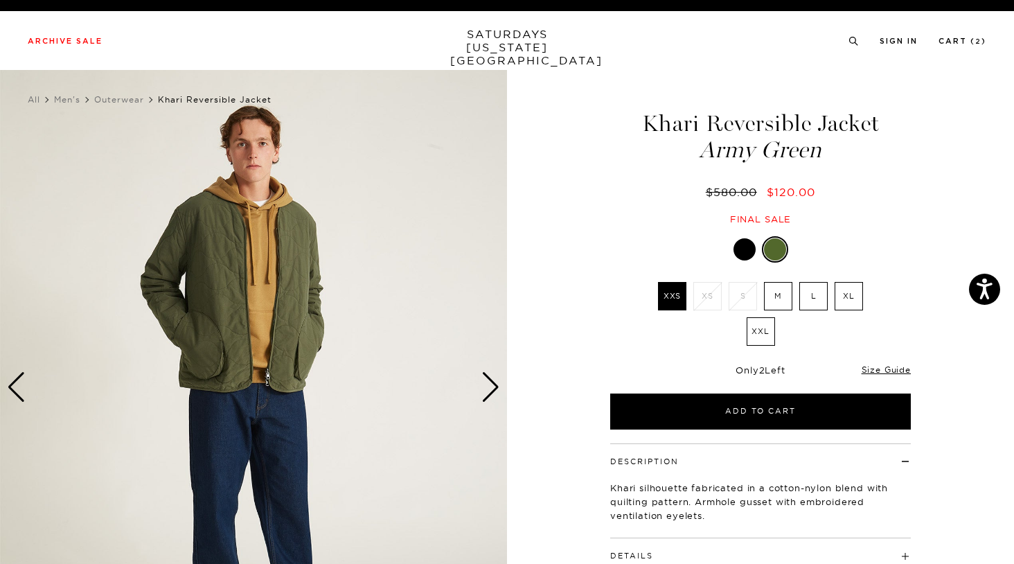
click at [496, 380] on div "Next slide" at bounding box center [490, 387] width 19 height 30
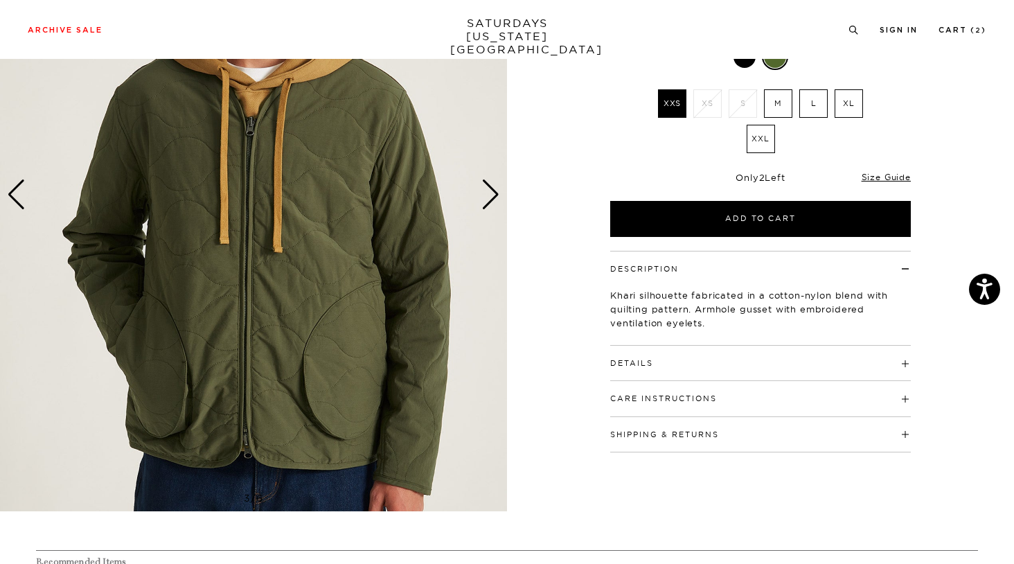
scroll to position [193, 3]
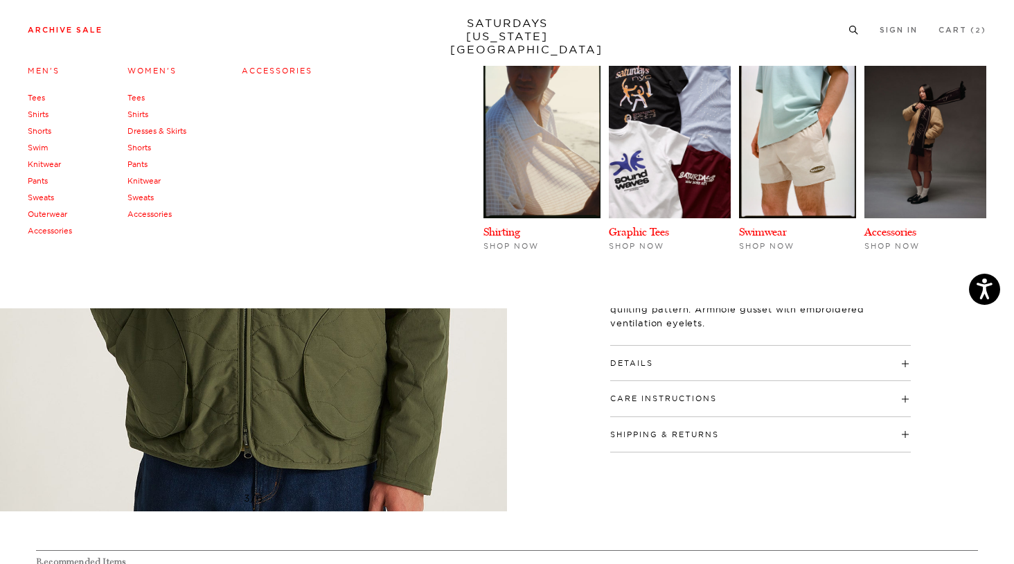
click at [42, 114] on link "Shirts" at bounding box center [38, 114] width 21 height 10
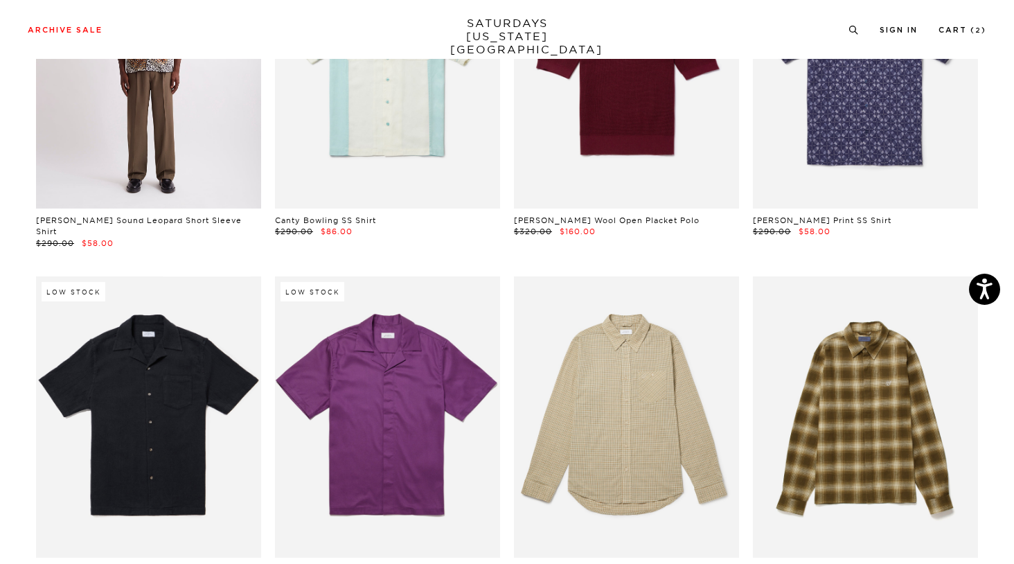
scroll to position [2625, 0]
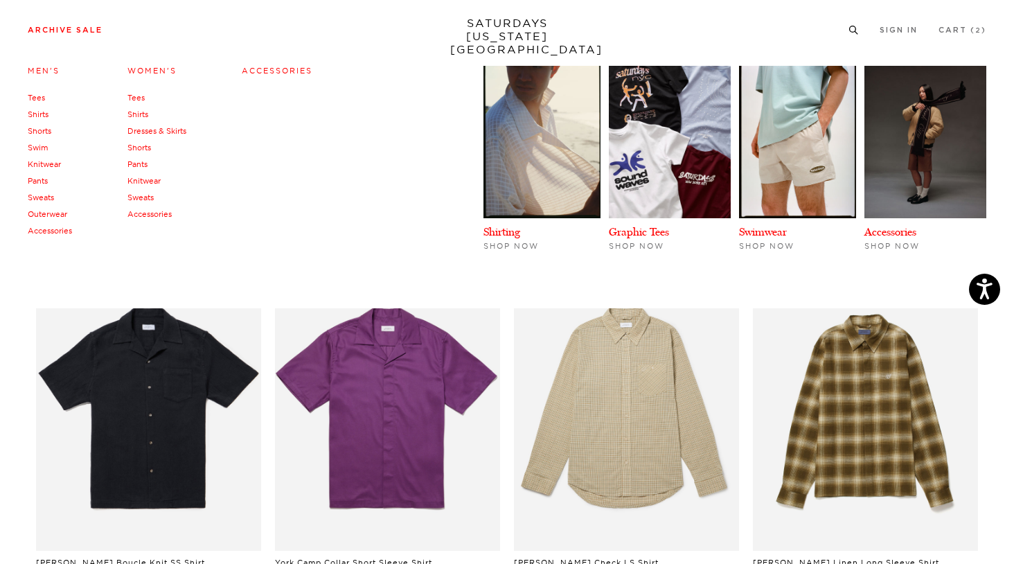
click at [46, 169] on link "Knitwear" at bounding box center [44, 164] width 33 height 10
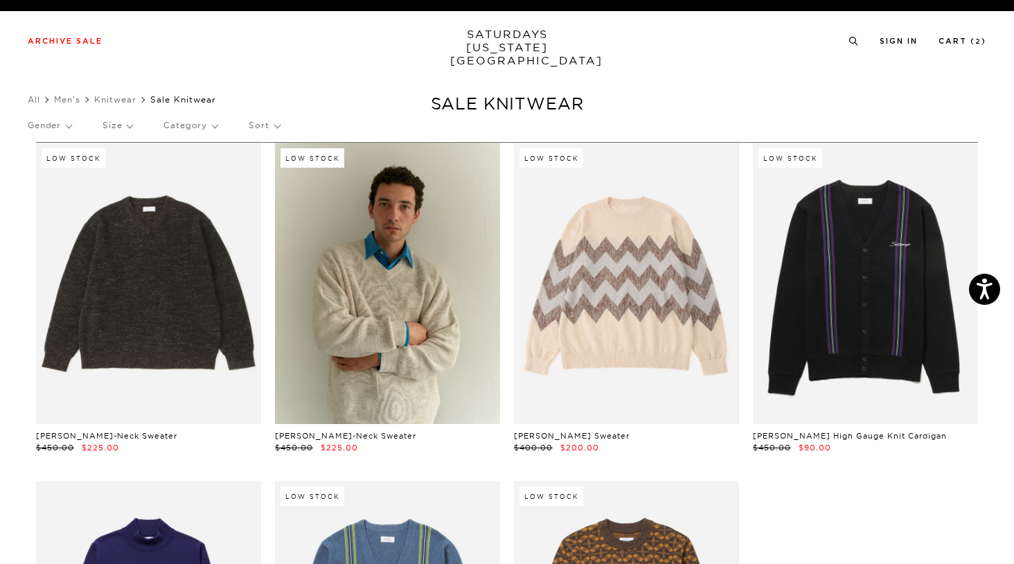
click at [205, 130] on p "Category" at bounding box center [190, 125] width 54 height 32
drag, startPoint x: 194, startPoint y: 122, endPoint x: 132, endPoint y: 125, distance: 61.8
click at [193, 122] on p "Category" at bounding box center [190, 125] width 54 height 32
click at [131, 126] on p "Size" at bounding box center [118, 125] width 30 height 32
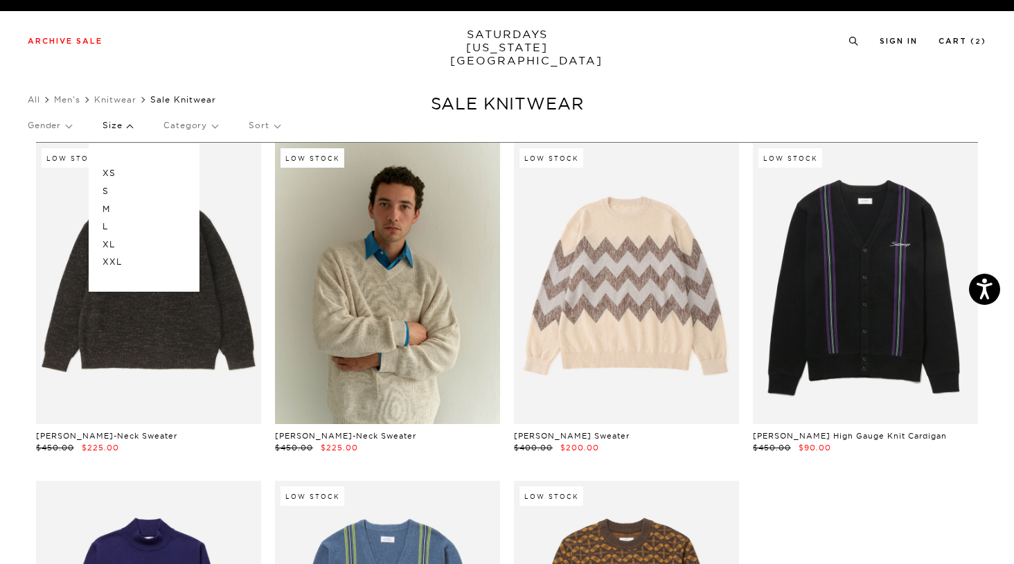
click at [107, 208] on p "M" at bounding box center [144, 209] width 83 height 18
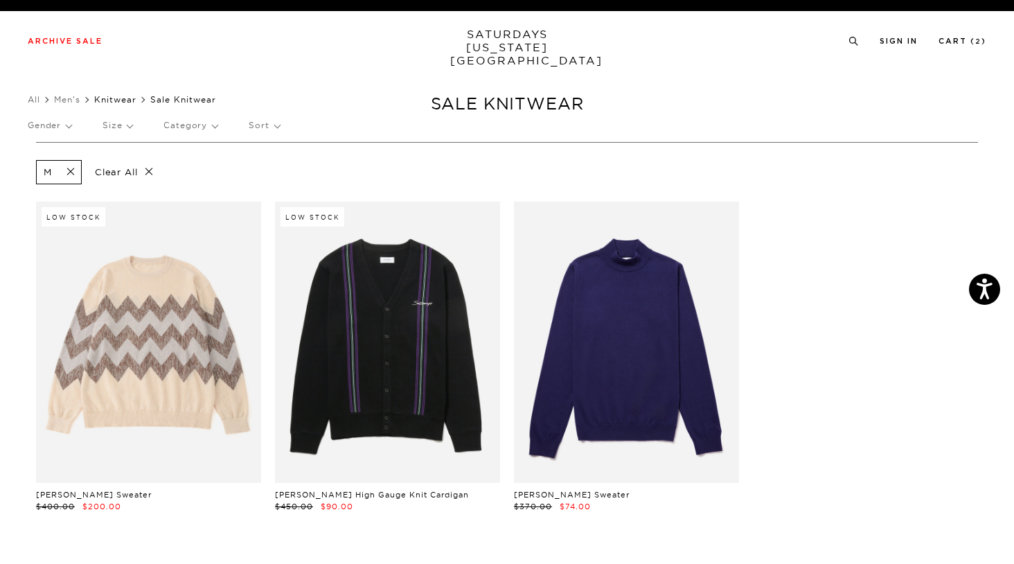
click at [112, 98] on link "Knitwear" at bounding box center [115, 99] width 42 height 10
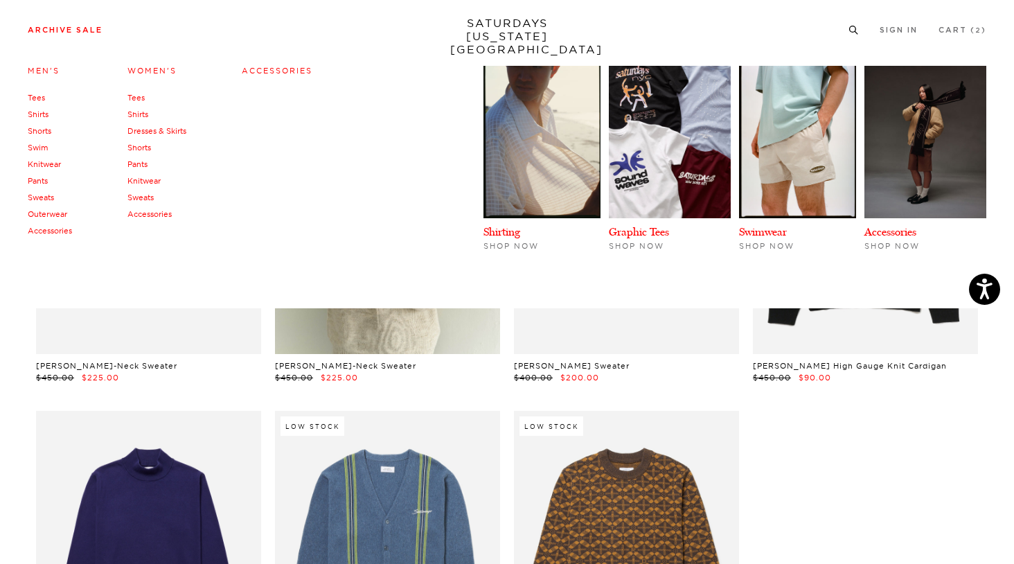
scroll to position [51, 0]
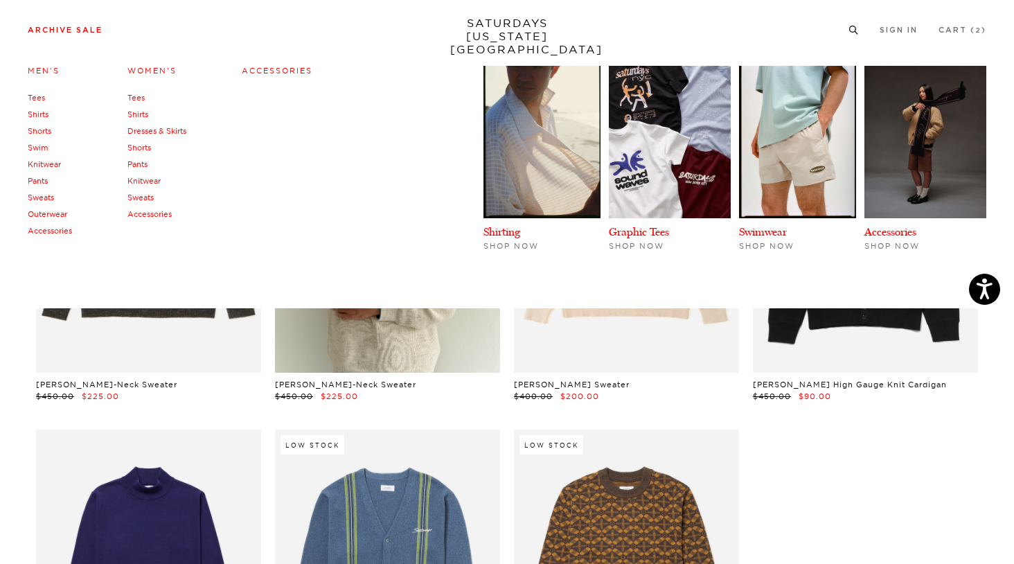
click at [47, 196] on link "Sweats" at bounding box center [41, 198] width 26 height 10
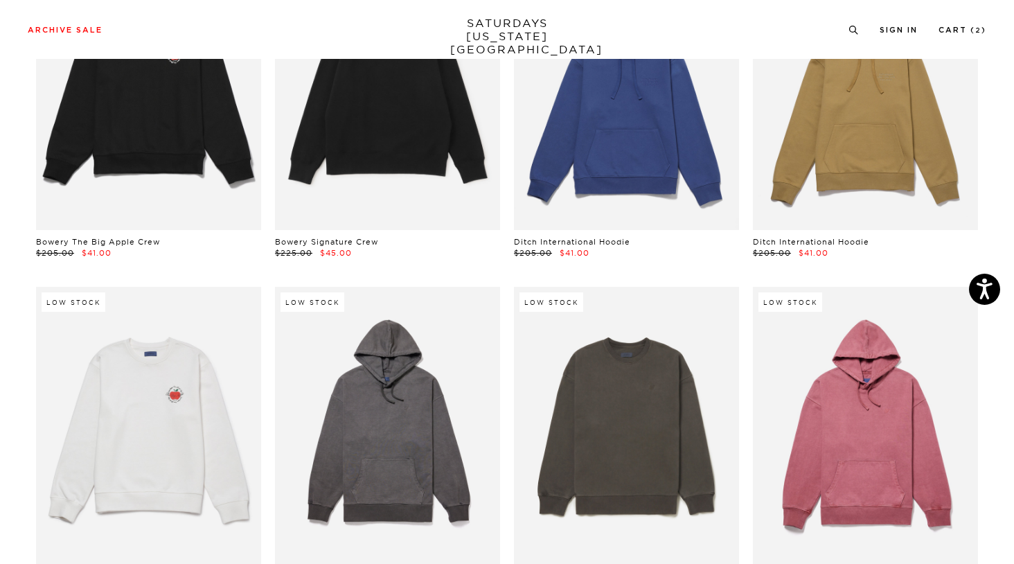
scroll to position [1885, 0]
click at [472, 18] on link "SATURDAYS NEW YORK CITY" at bounding box center [507, 36] width 114 height 39
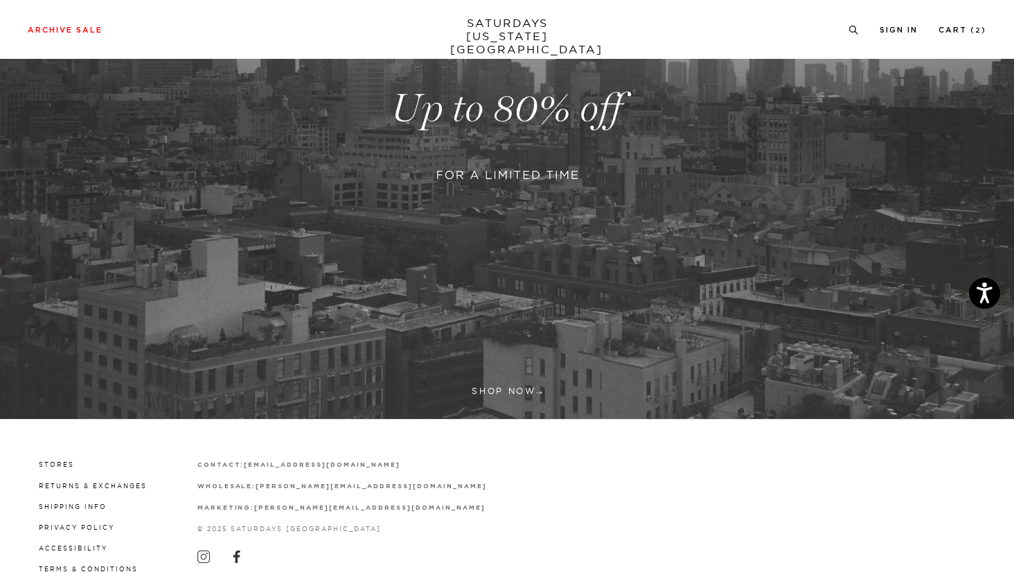
scroll to position [272, 0]
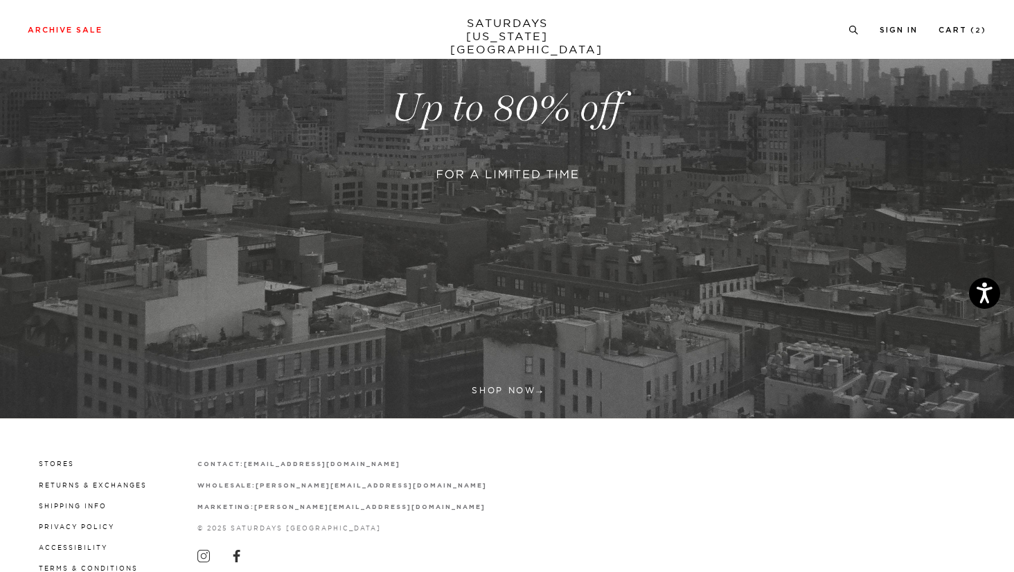
click at [533, 396] on link at bounding box center [507, 108] width 1014 height 621
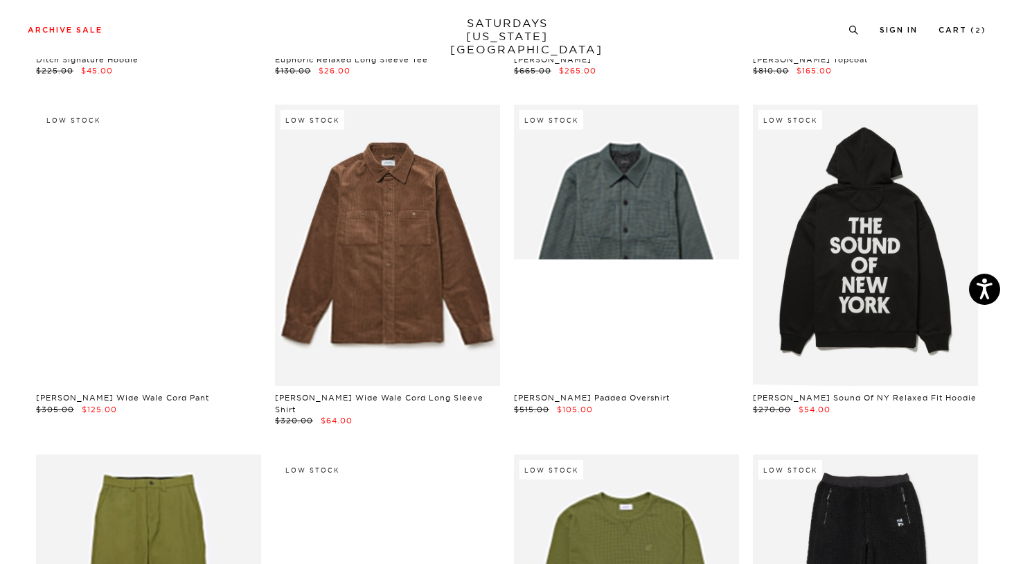
scroll to position [11262, 0]
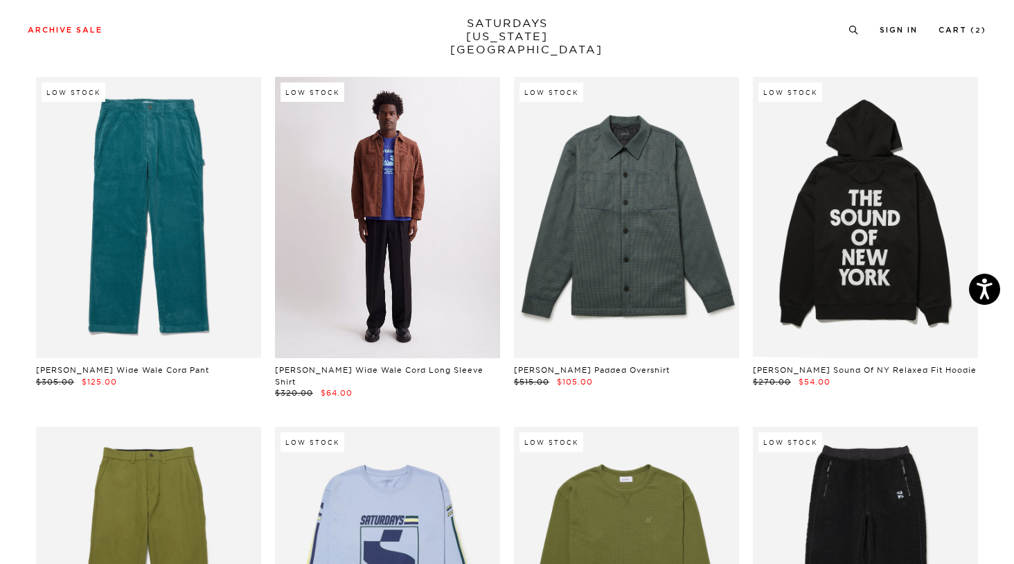
click at [389, 224] on link at bounding box center [387, 217] width 225 height 281
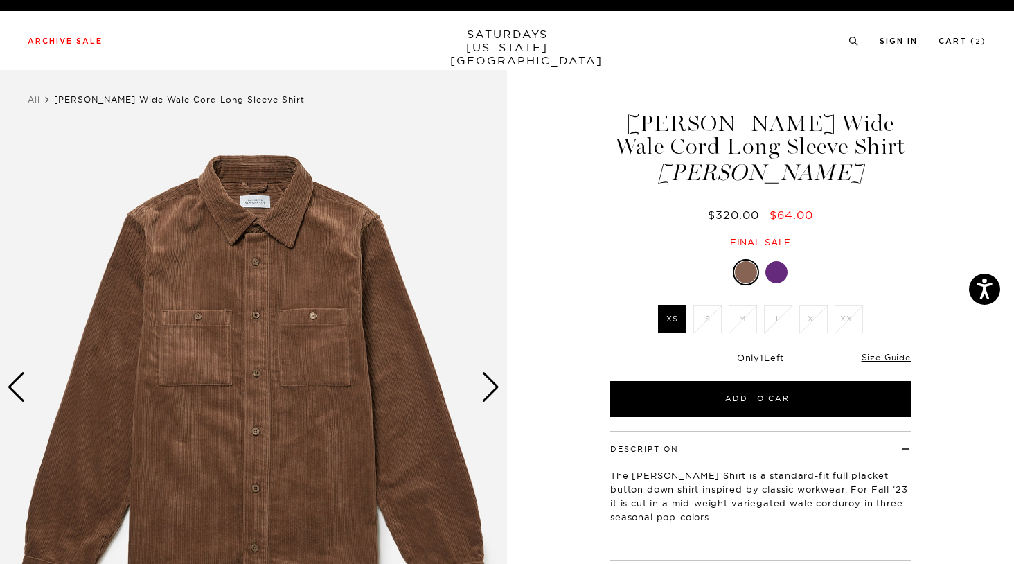
click at [778, 274] on div at bounding box center [777, 272] width 22 height 22
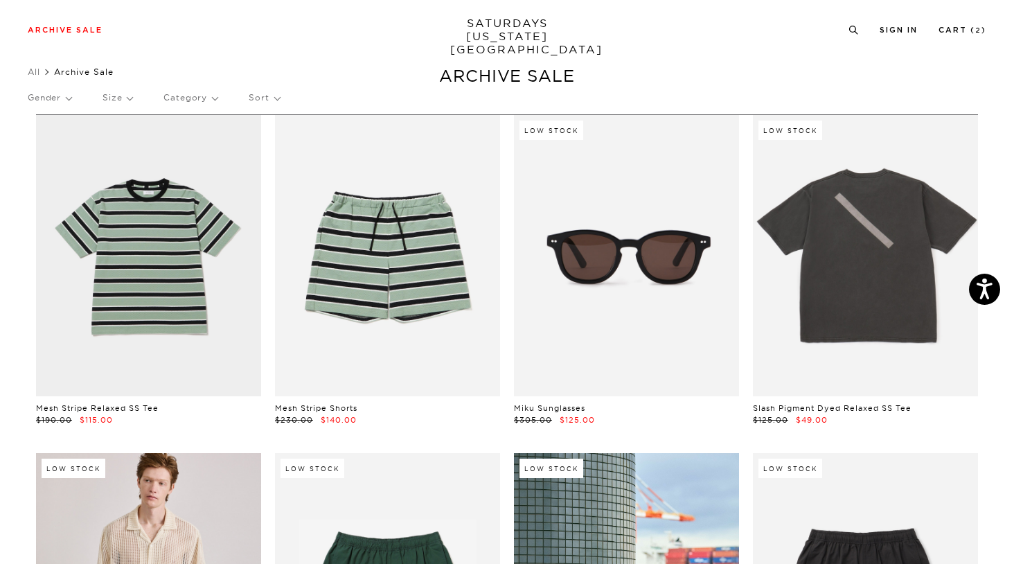
scroll to position [0, 1]
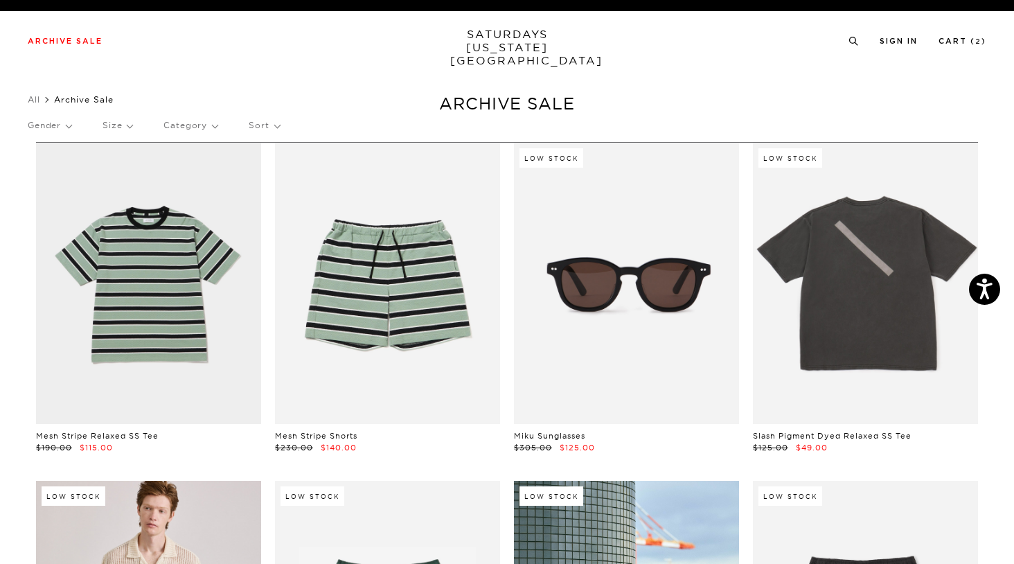
click at [125, 126] on p "Size" at bounding box center [118, 125] width 30 height 32
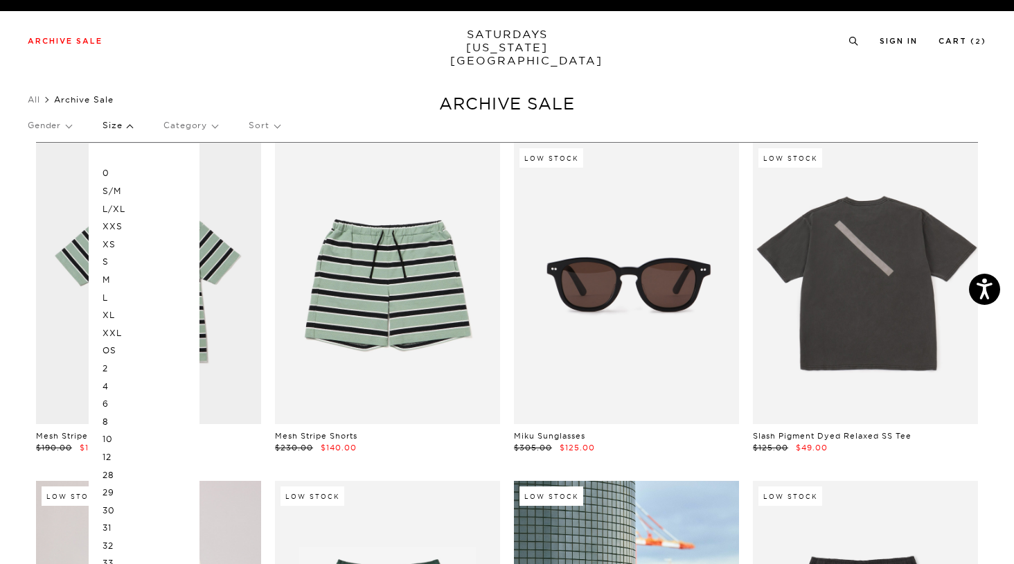
click at [106, 277] on p "M" at bounding box center [144, 280] width 83 height 18
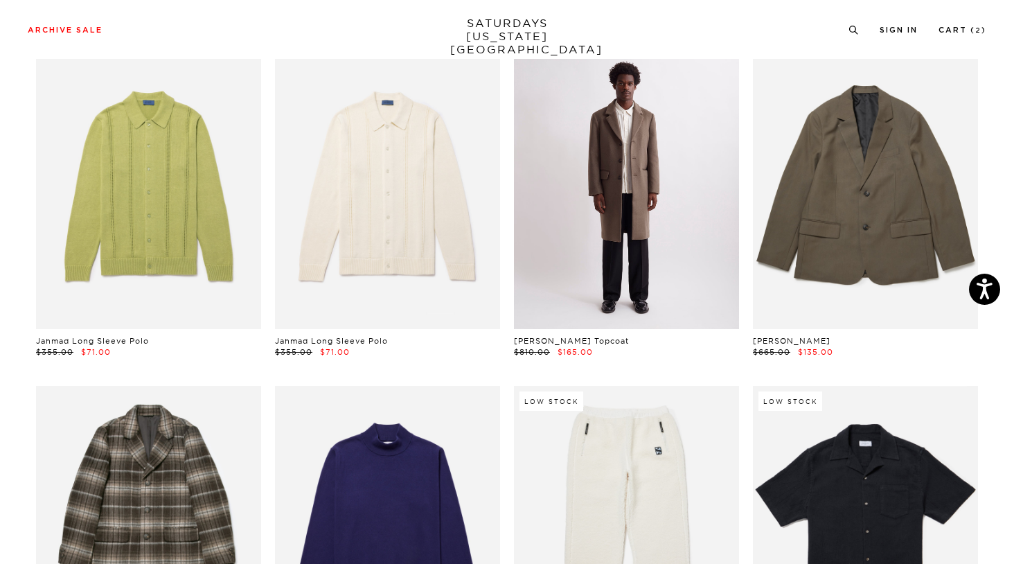
scroll to position [2872, 0]
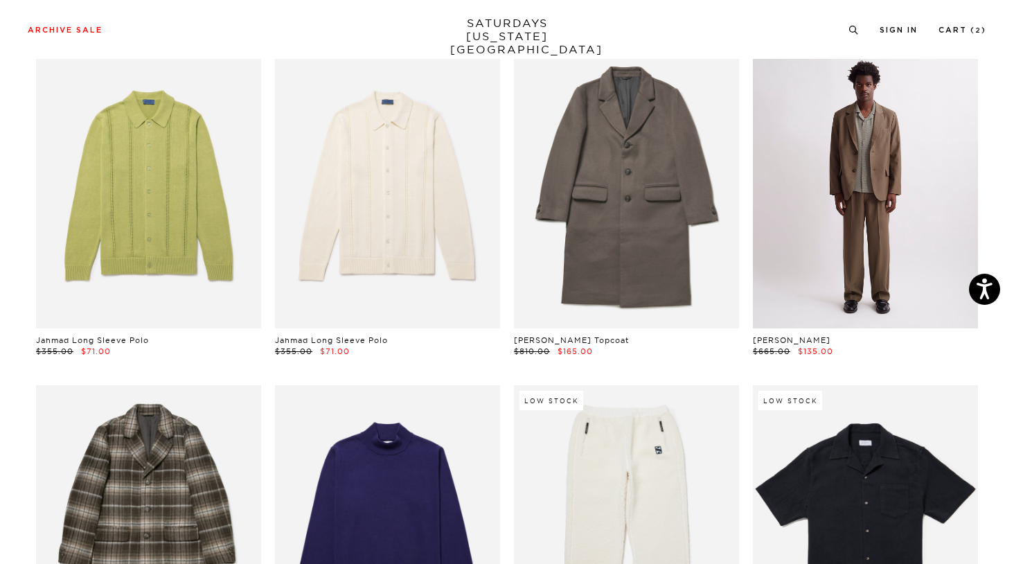
click at [877, 158] on link at bounding box center [865, 187] width 225 height 281
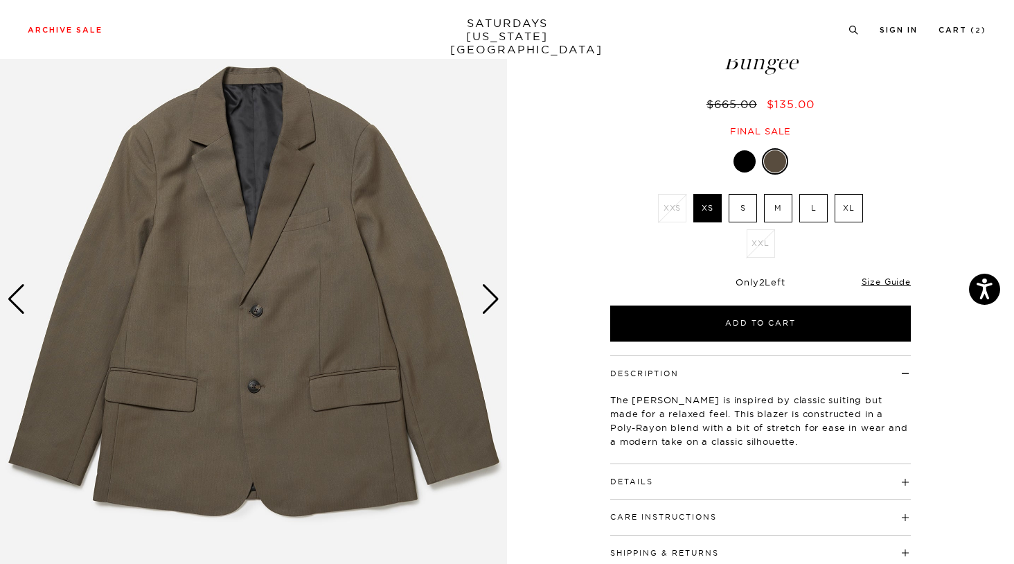
scroll to position [100, 0]
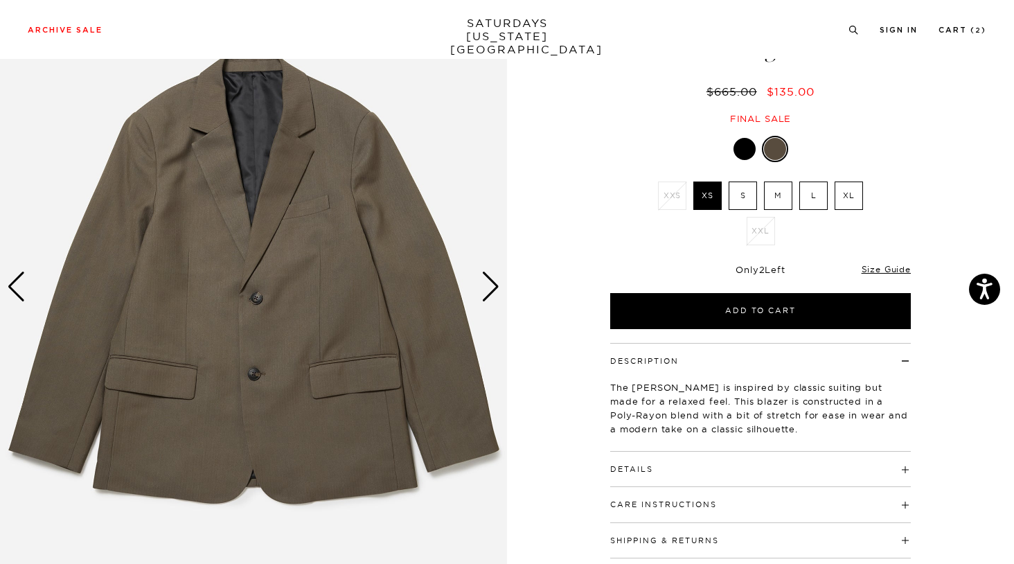
click at [490, 291] on div "Next slide" at bounding box center [490, 287] width 19 height 30
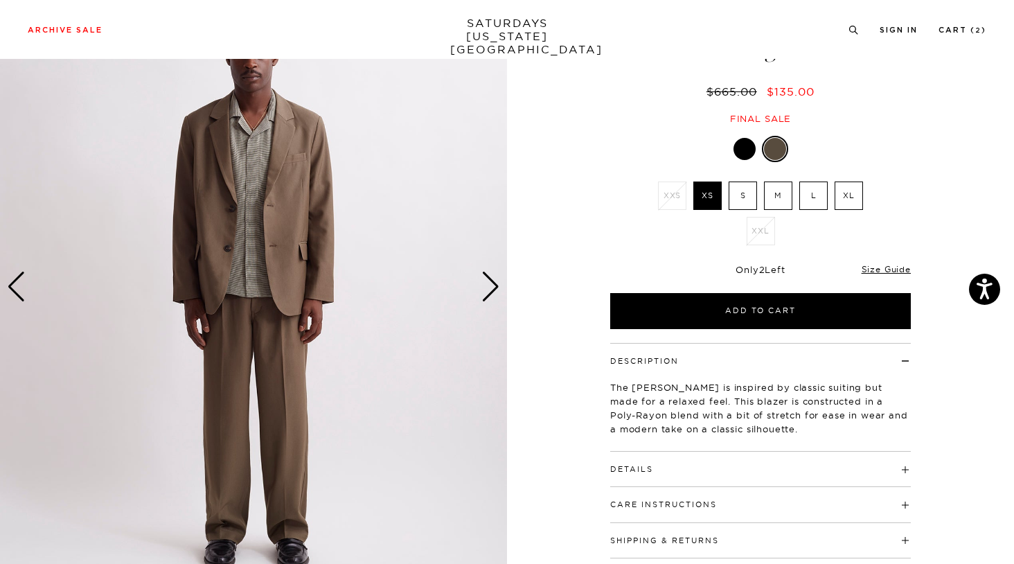
click at [494, 287] on div "Next slide" at bounding box center [490, 287] width 19 height 30
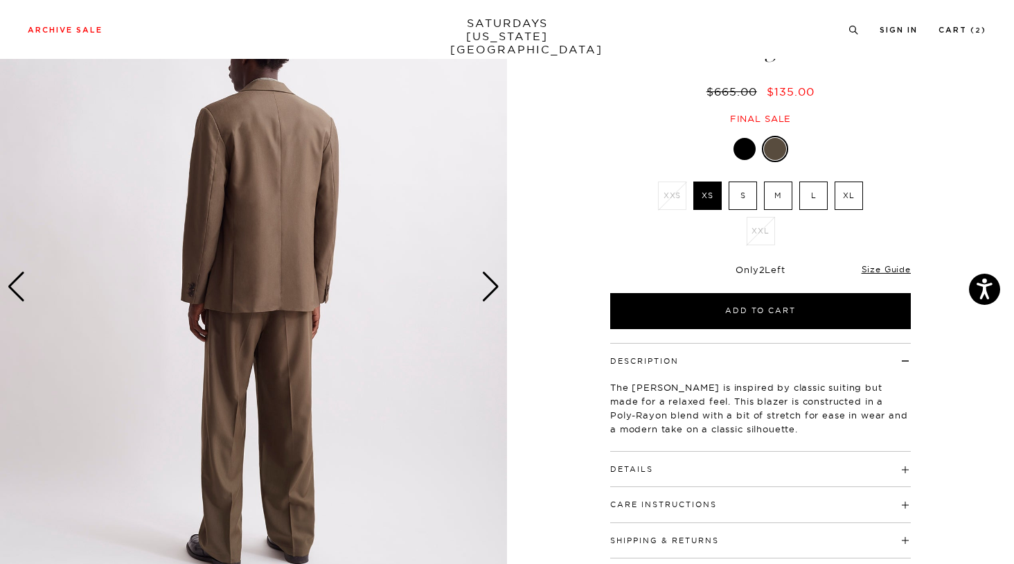
click at [493, 287] on div "Next slide" at bounding box center [490, 287] width 19 height 30
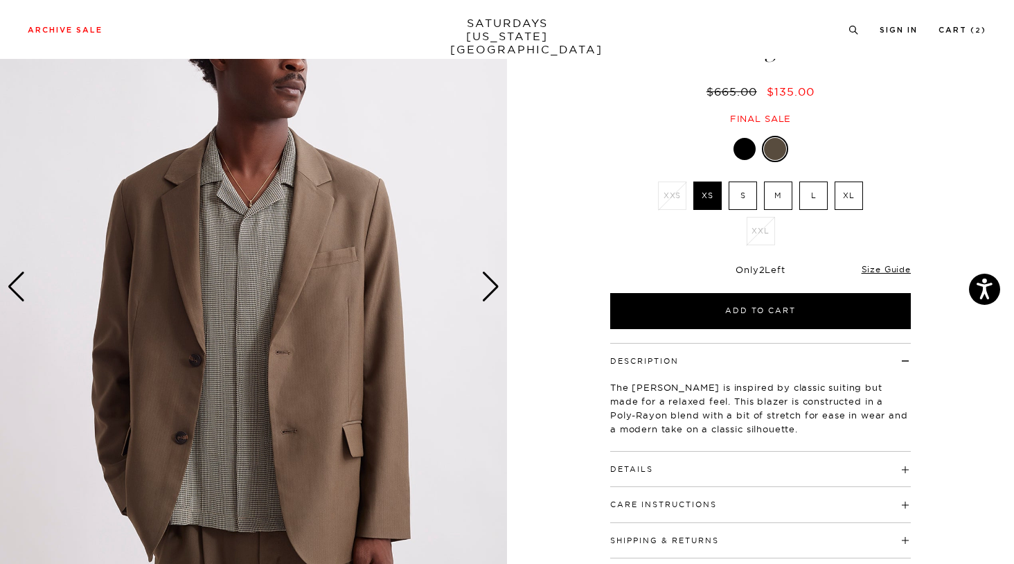
click at [493, 287] on div "Next slide" at bounding box center [490, 287] width 19 height 30
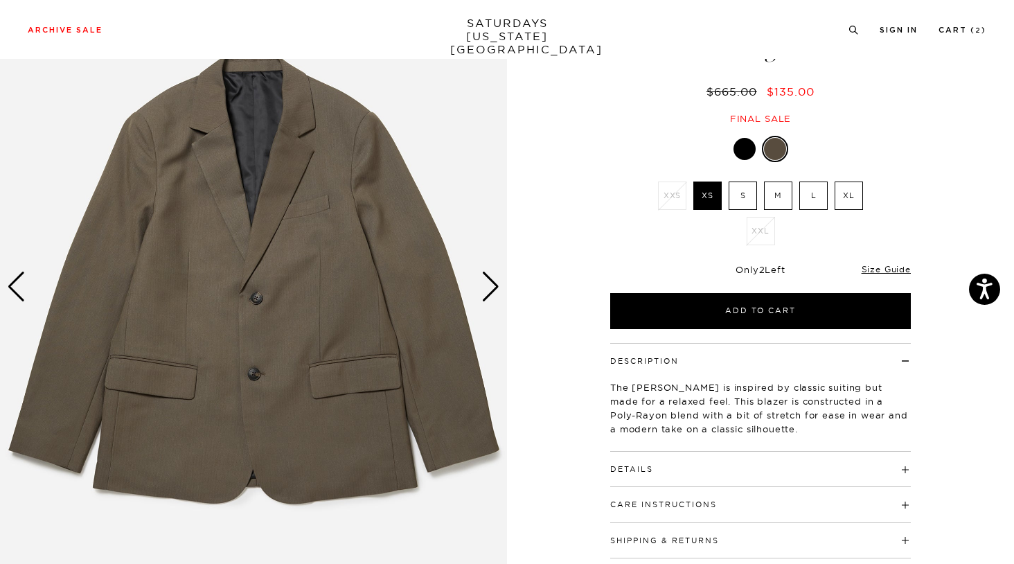
click at [493, 287] on div "Next slide" at bounding box center [490, 287] width 19 height 30
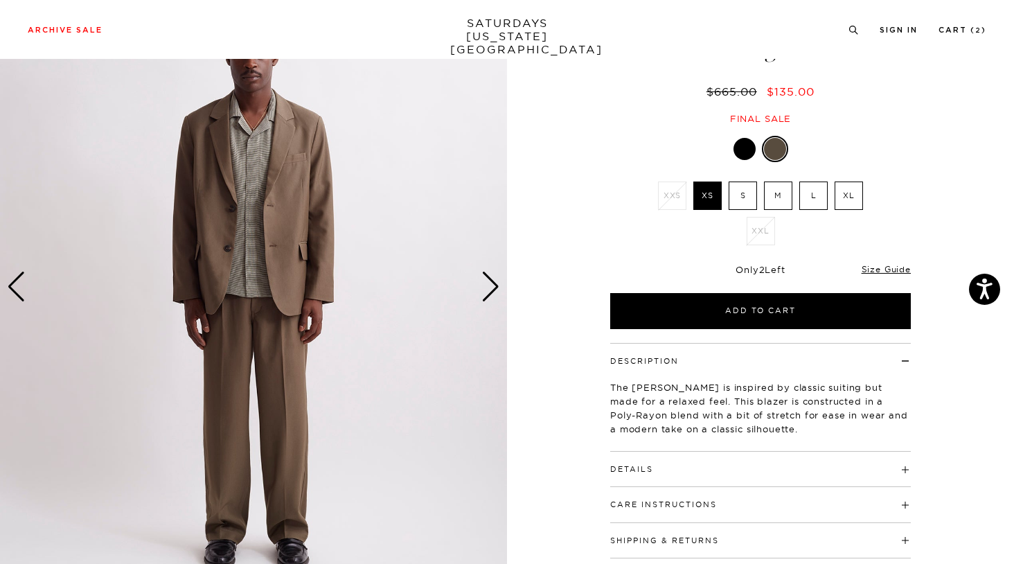
click at [493, 287] on div "Next slide" at bounding box center [490, 287] width 19 height 30
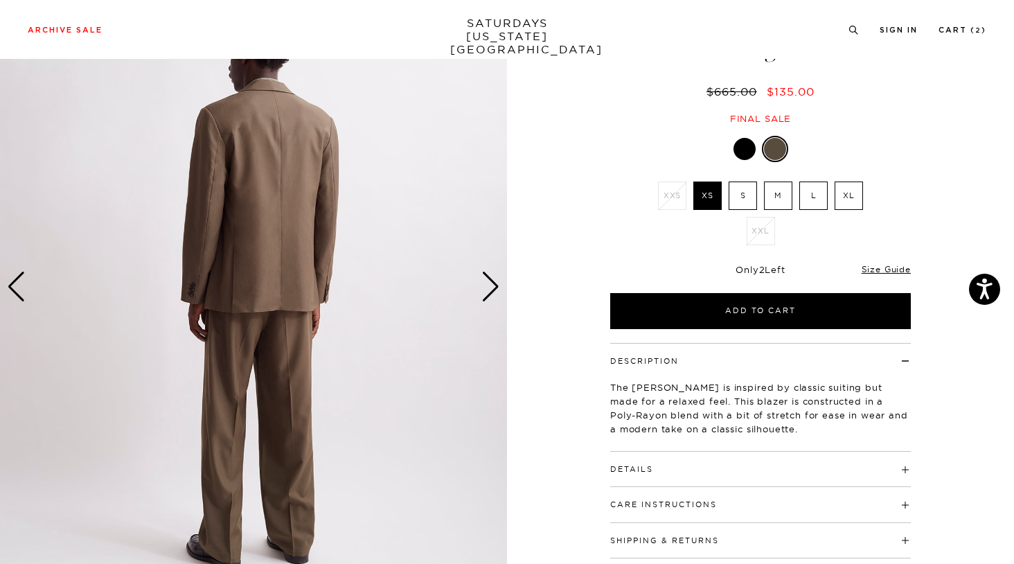
click at [493, 287] on div "Next slide" at bounding box center [490, 287] width 19 height 30
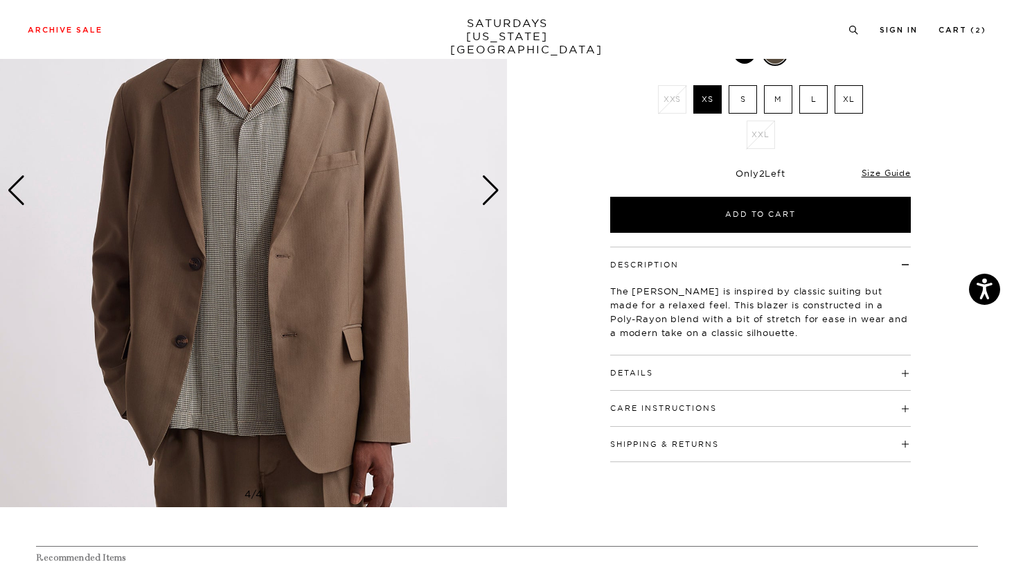
scroll to position [197, 1]
click at [642, 378] on div "Details 2 branded horn button front closure Lapel collar with banana collar sta…" at bounding box center [760, 372] width 301 height 35
click at [642, 376] on button "Details" at bounding box center [631, 373] width 43 height 8
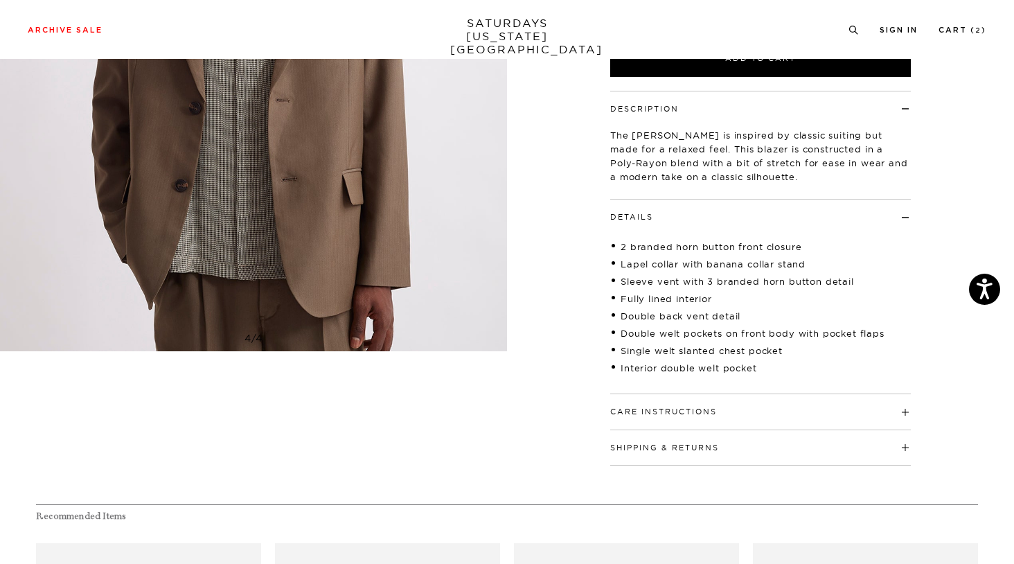
scroll to position [357, 1]
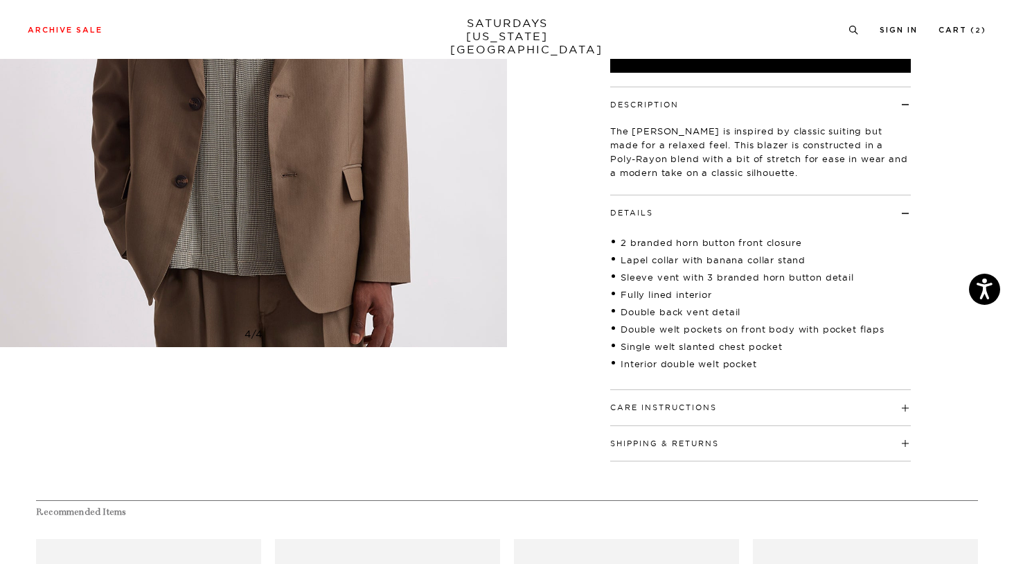
click at [671, 412] on button "Care Instructions" at bounding box center [663, 408] width 107 height 8
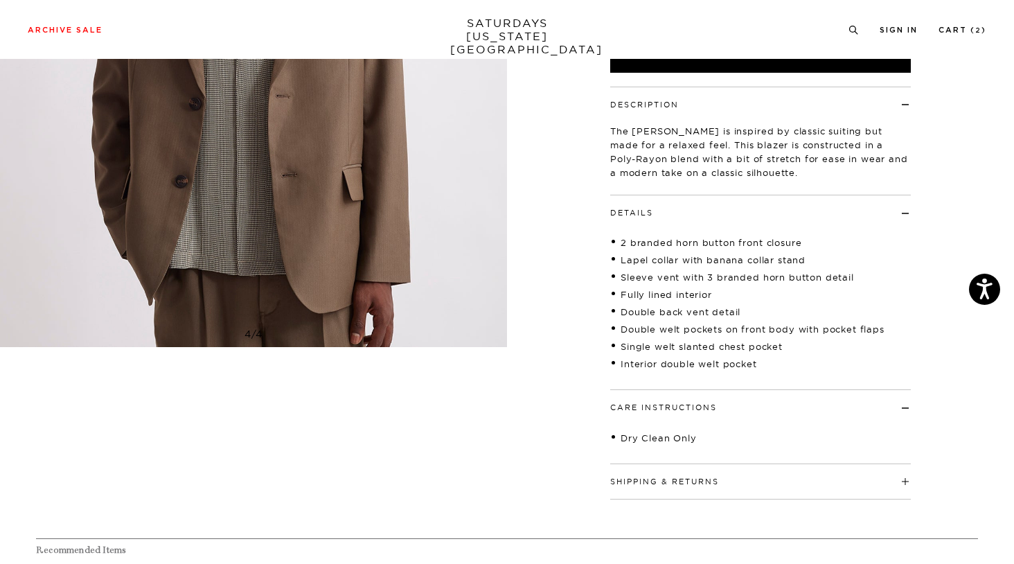
click at [679, 486] on button "Shipping & Returns" at bounding box center [664, 482] width 109 height 8
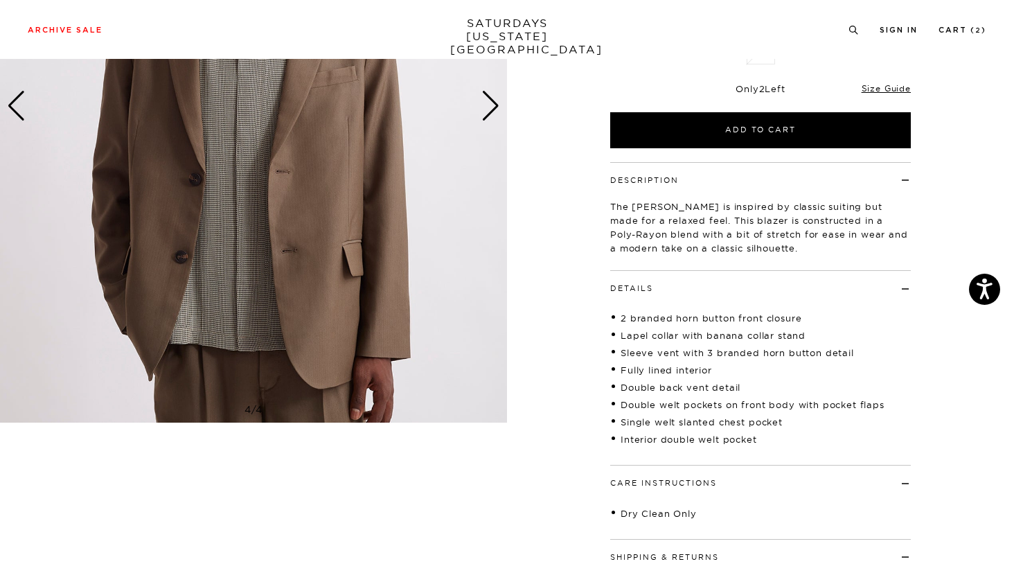
scroll to position [166, 1]
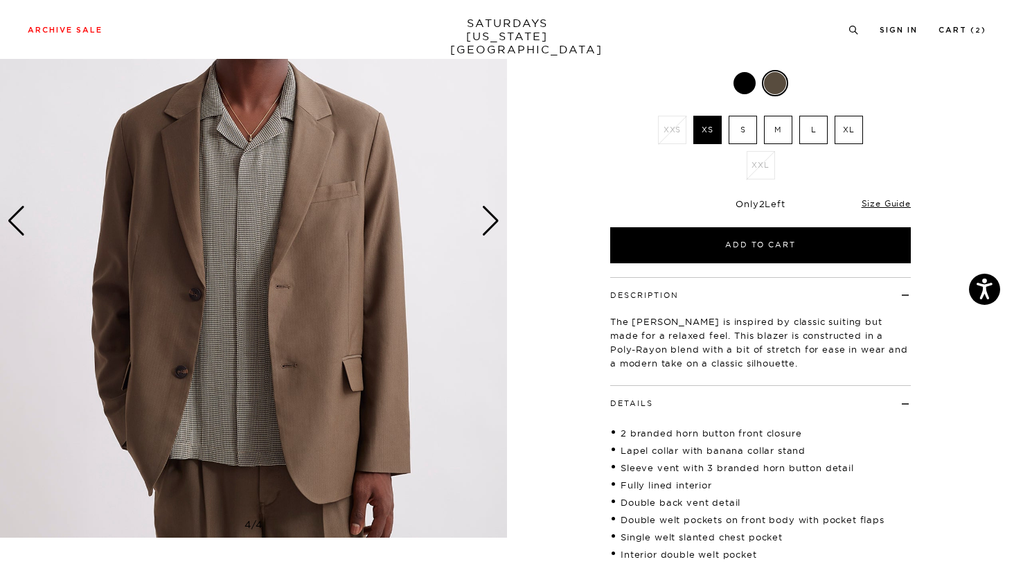
click at [485, 227] on div "Next slide" at bounding box center [490, 221] width 19 height 30
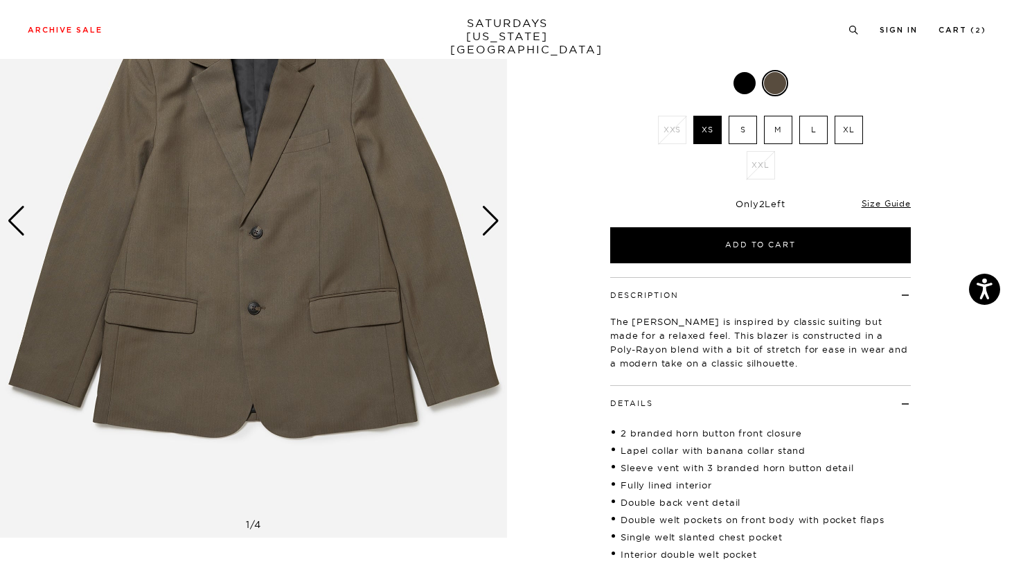
click at [485, 227] on div "Next slide" at bounding box center [490, 221] width 19 height 30
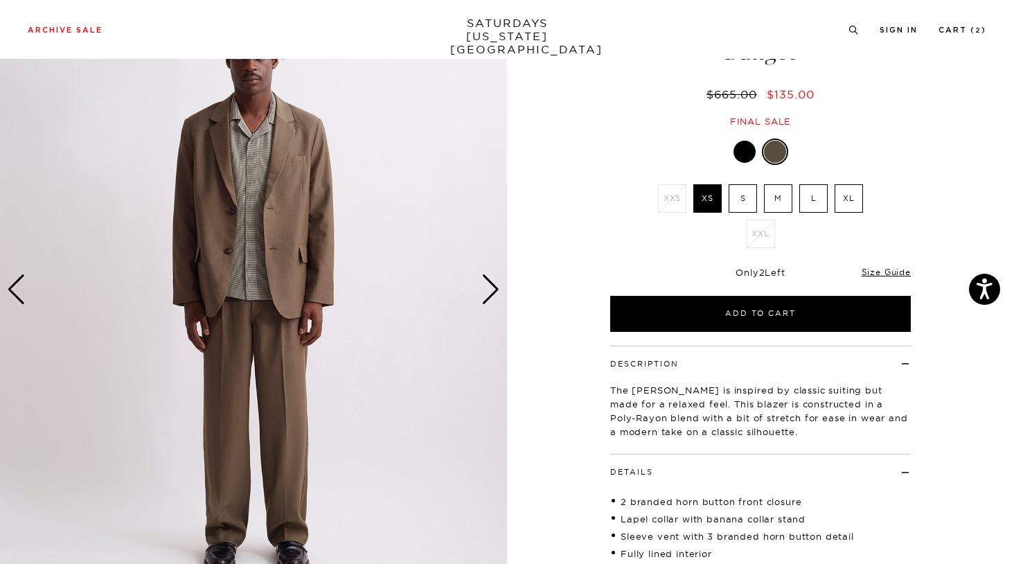
scroll to position [66, 1]
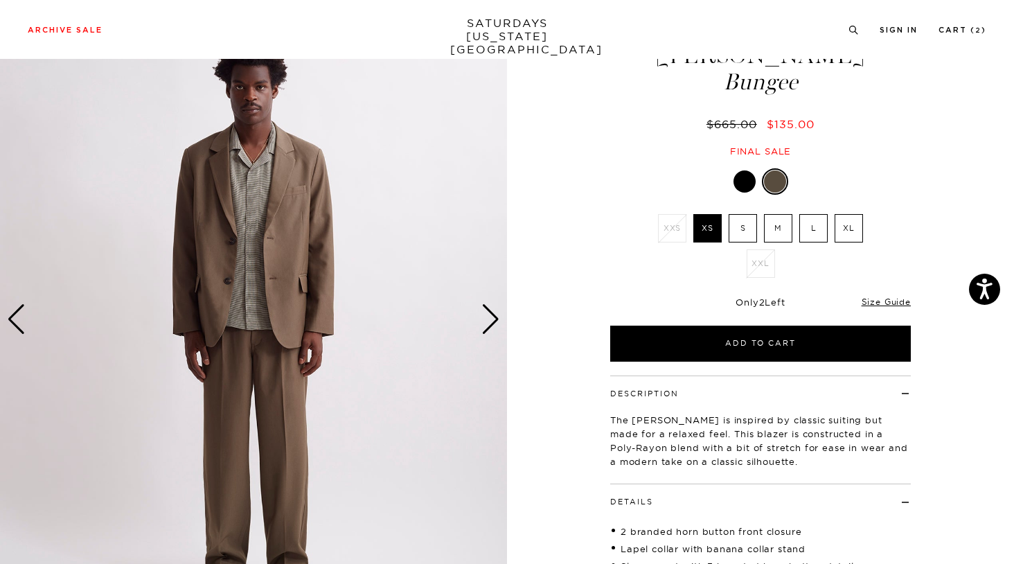
click at [902, 296] on div "Size Guide" at bounding box center [886, 301] width 49 height 12
click at [897, 299] on link "Size Guide" at bounding box center [886, 302] width 49 height 10
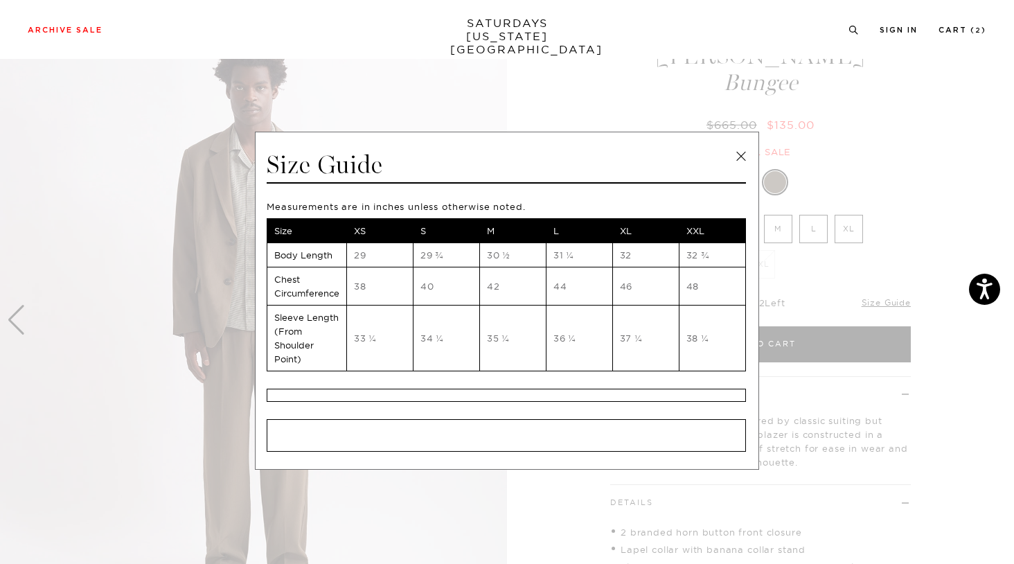
scroll to position [67, 8]
click at [737, 154] on link at bounding box center [741, 156] width 21 height 21
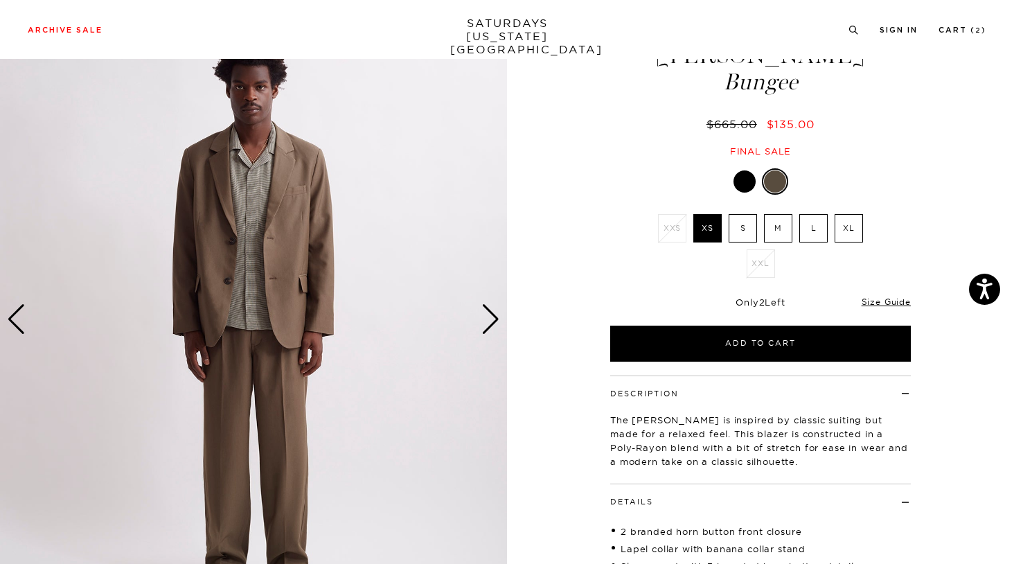
click at [493, 324] on div "Next slide" at bounding box center [490, 319] width 19 height 30
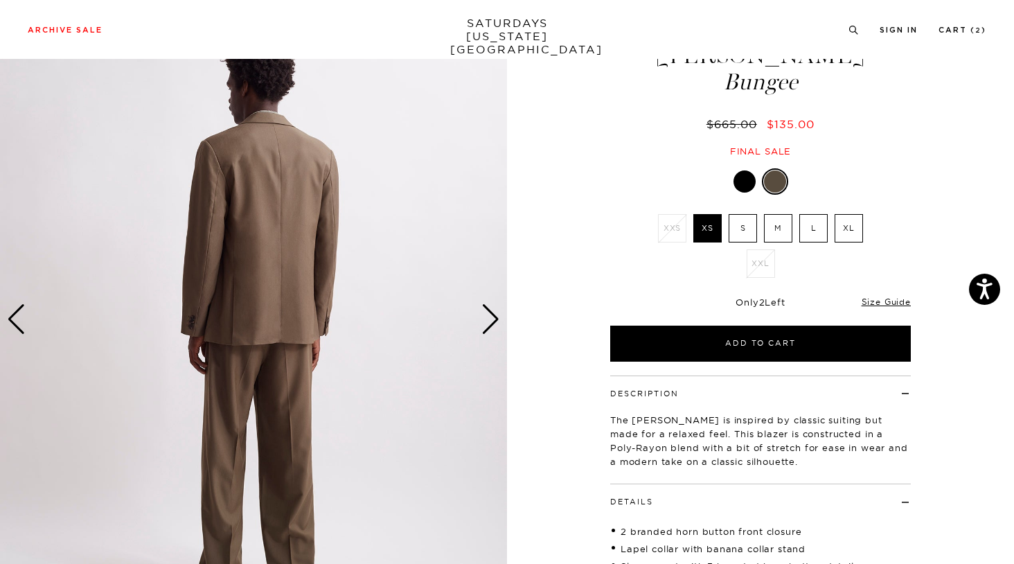
click at [493, 324] on img at bounding box center [253, 319] width 507 height 634
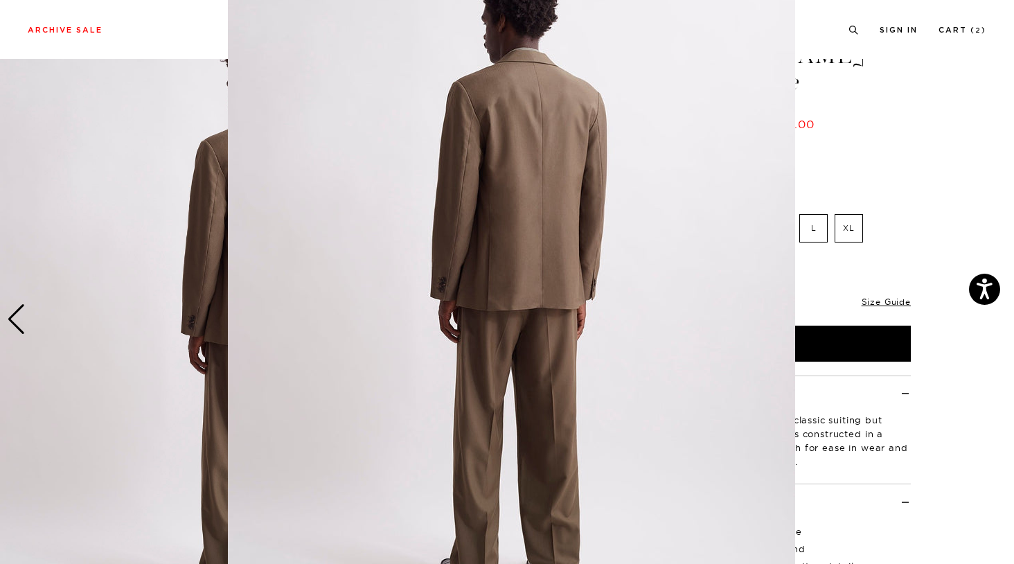
click at [484, 323] on img at bounding box center [511, 281] width 567 height 709
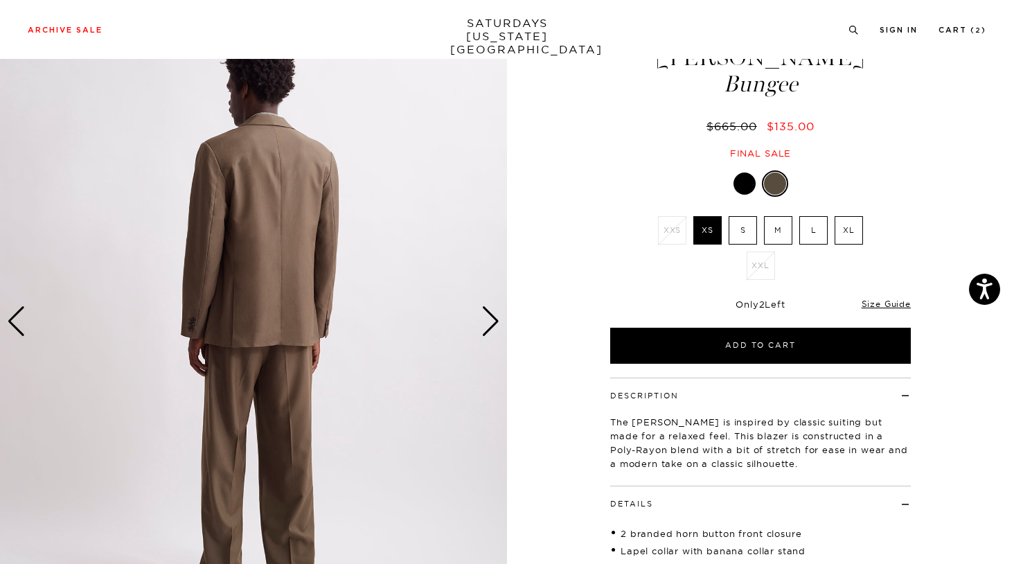
scroll to position [65, 5]
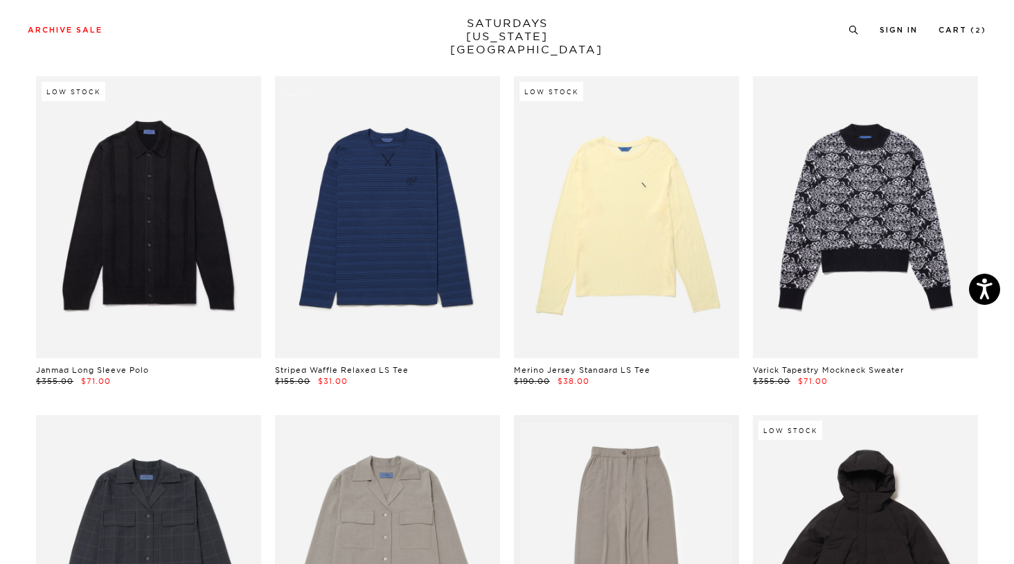
scroll to position [5105, 0]
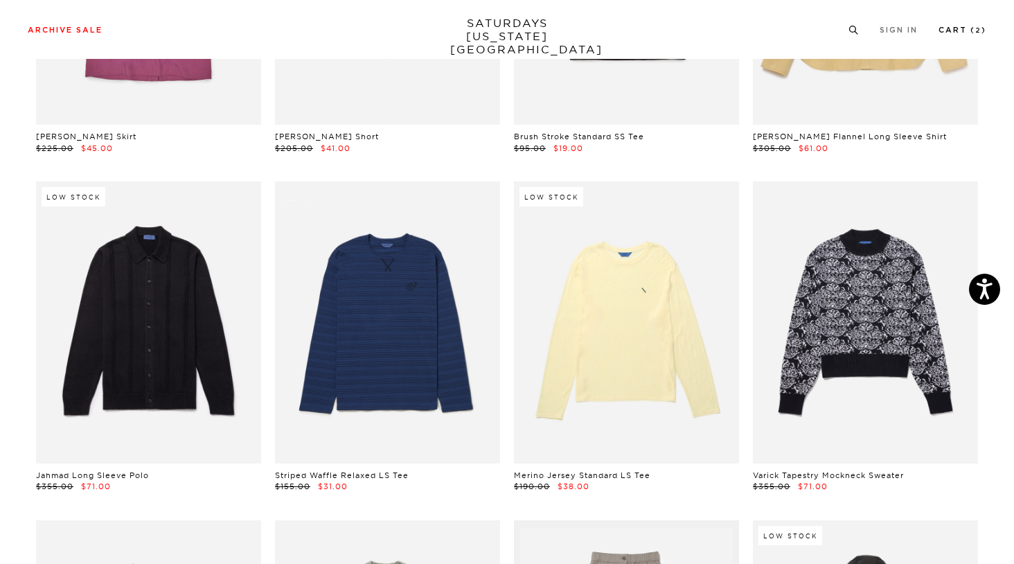
click at [961, 33] on link "Cart ( 2 )" at bounding box center [963, 30] width 48 height 8
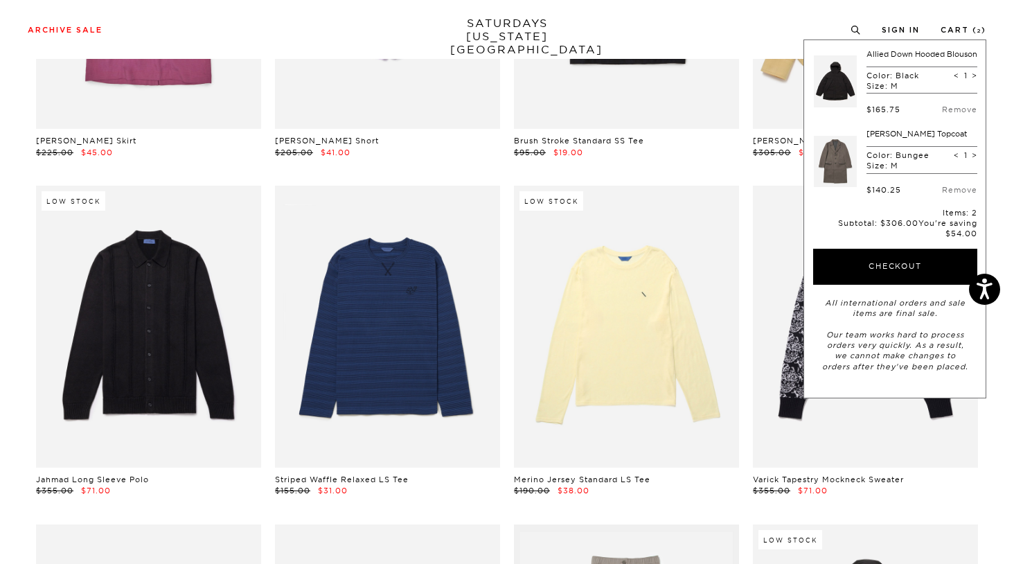
scroll to position [5101, 4]
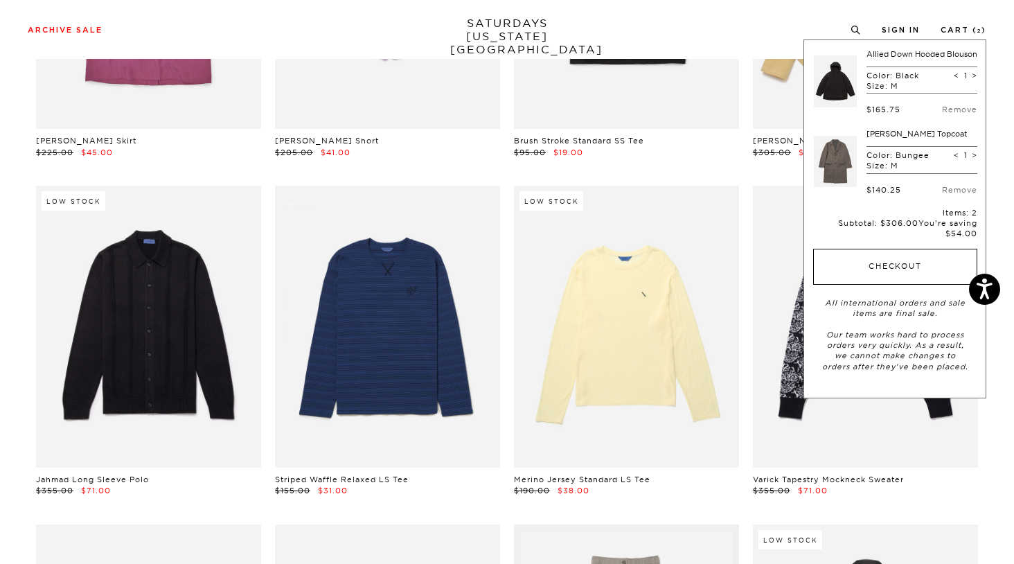
click at [894, 283] on button "Checkout" at bounding box center [895, 267] width 164 height 36
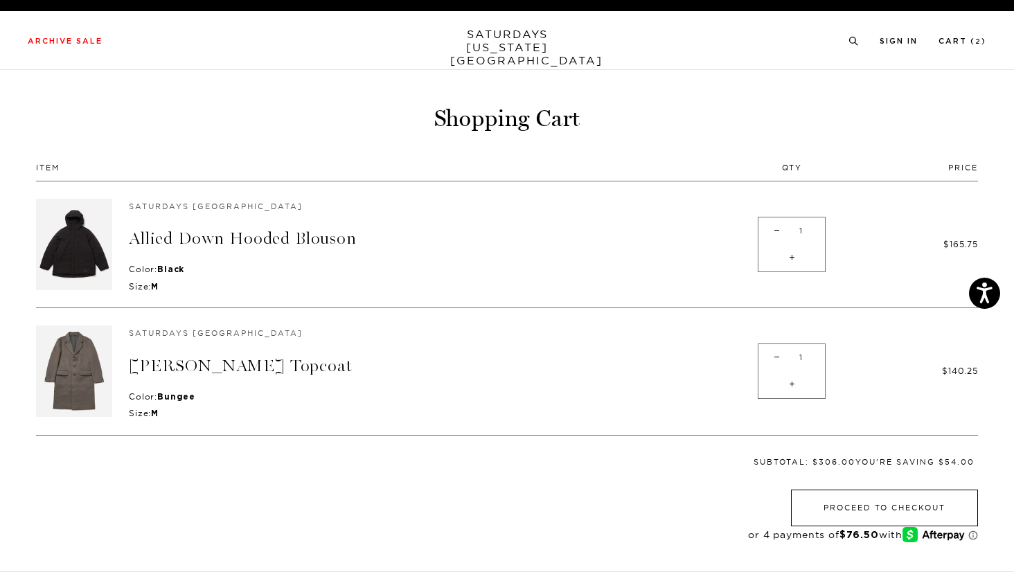
click at [858, 499] on button "Proceed to Checkout" at bounding box center [884, 508] width 187 height 37
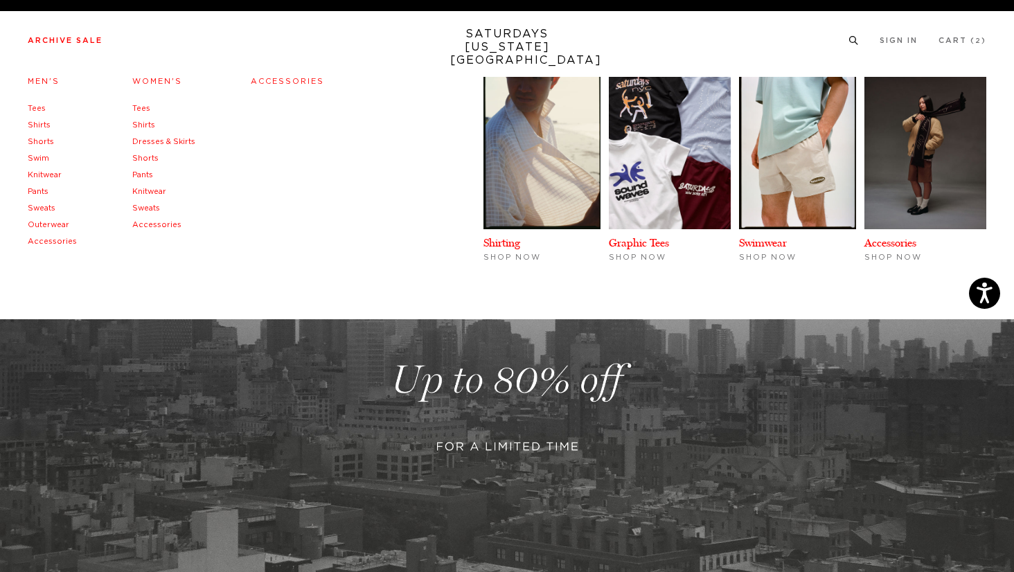
click at [84, 41] on link "Archive Sale" at bounding box center [65, 41] width 75 height 8
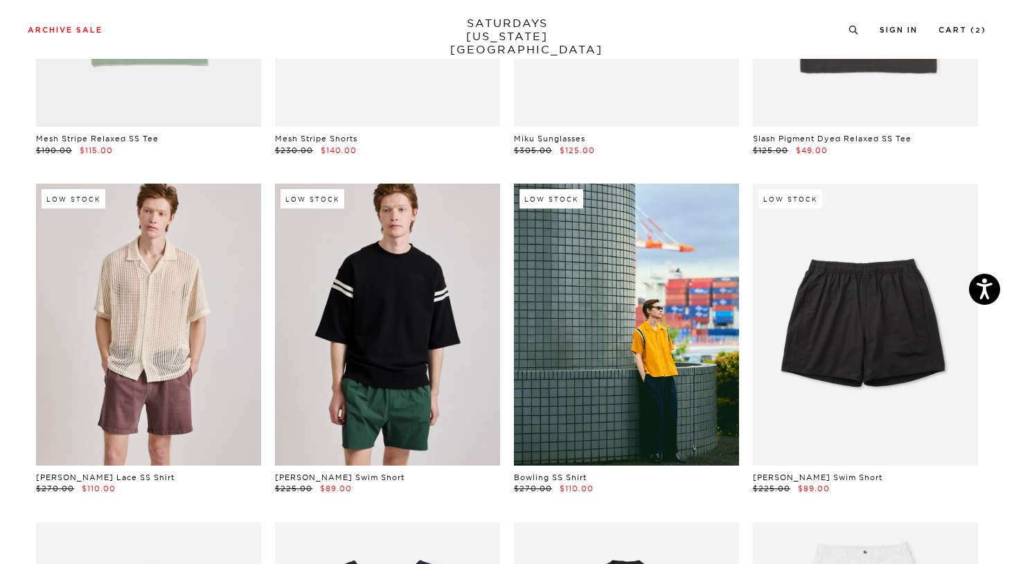
scroll to position [319, 0]
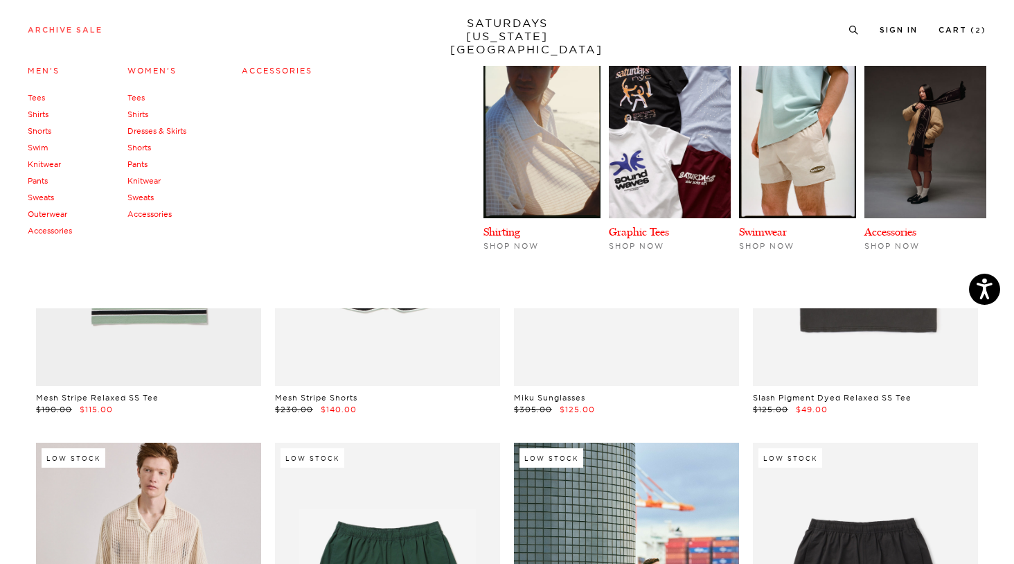
scroll to position [3, 0]
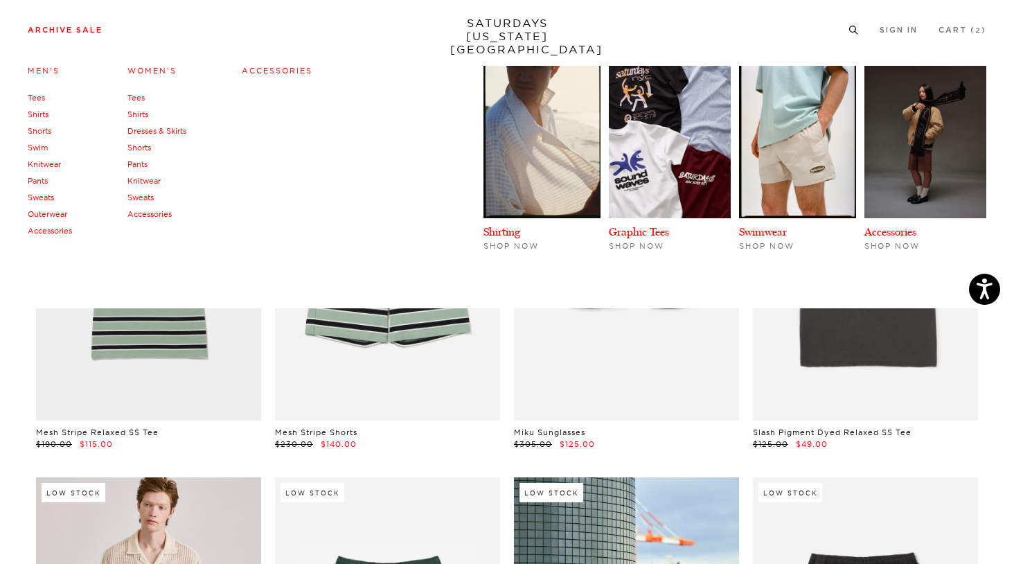
click at [47, 215] on link "Outerwear" at bounding box center [47, 214] width 39 height 10
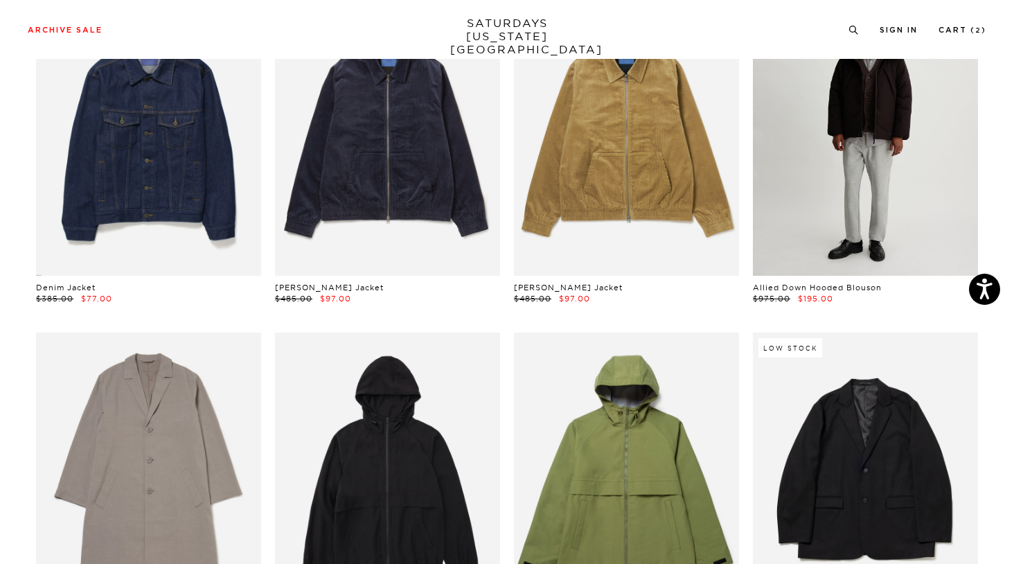
scroll to position [481, 0]
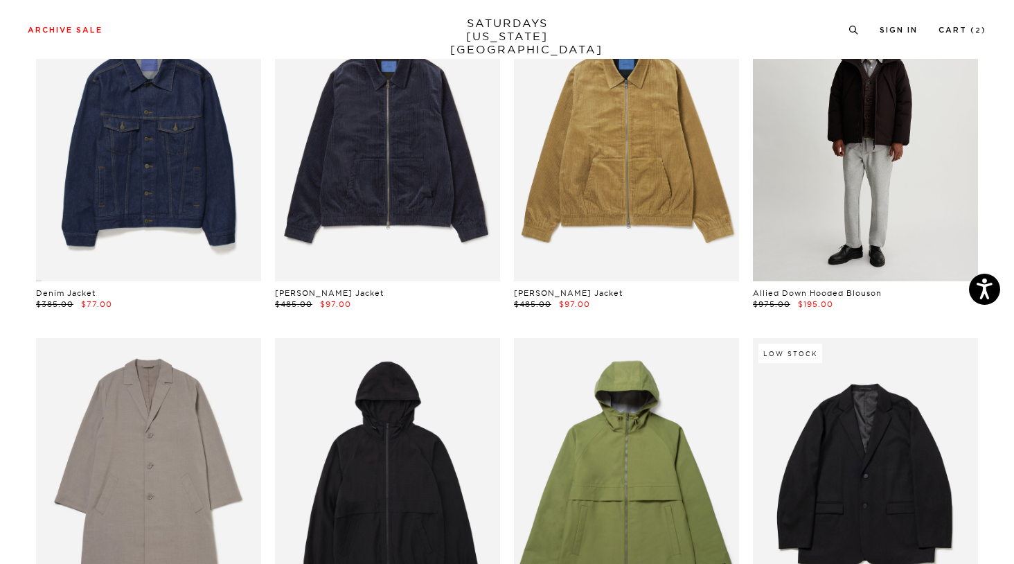
click at [883, 177] on link at bounding box center [865, 139] width 225 height 281
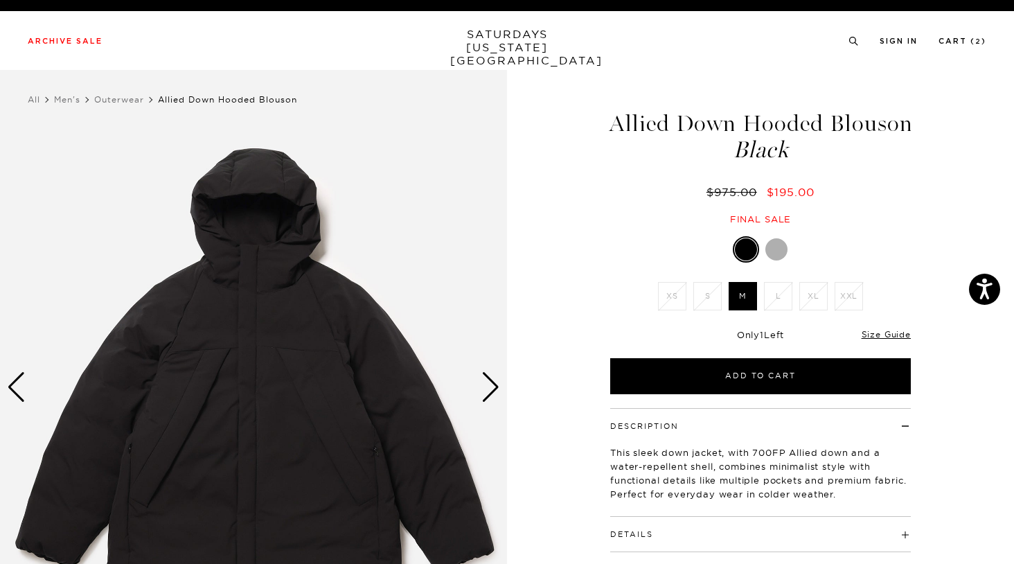
click at [781, 254] on div at bounding box center [777, 249] width 22 height 22
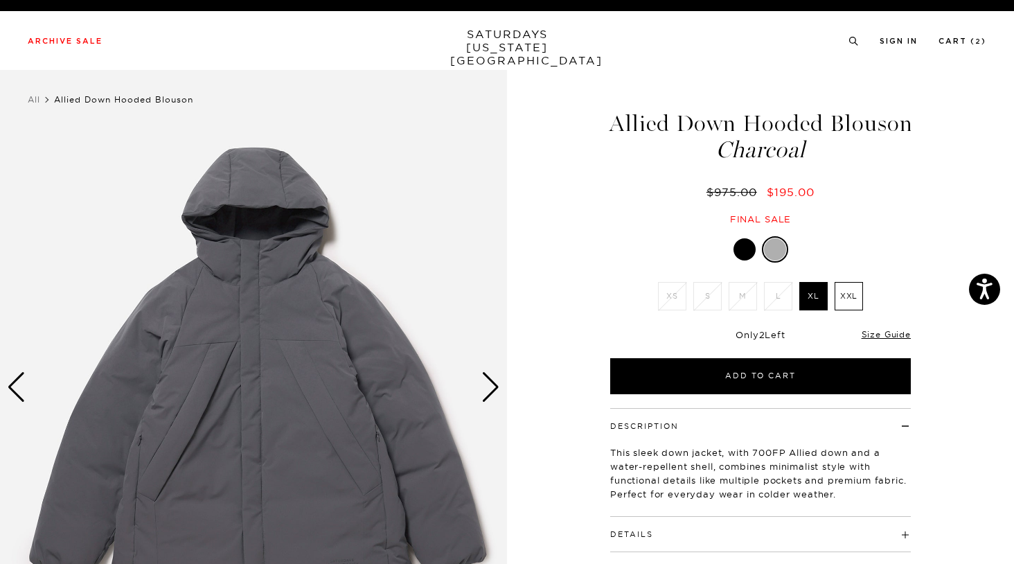
click at [742, 254] on div at bounding box center [745, 249] width 22 height 22
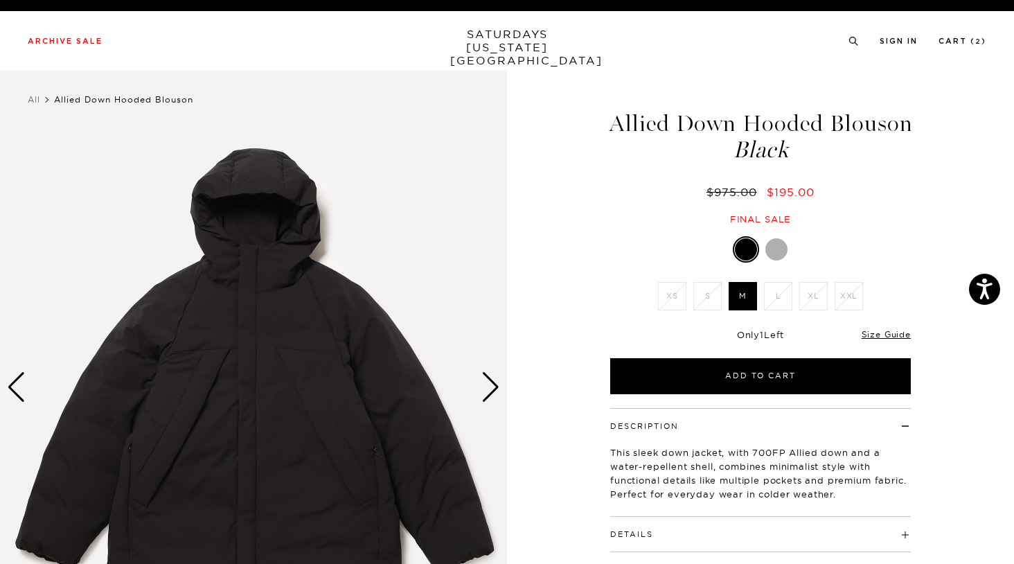
click at [575, 243] on div "1 / 6" at bounding box center [507, 387] width 1014 height 634
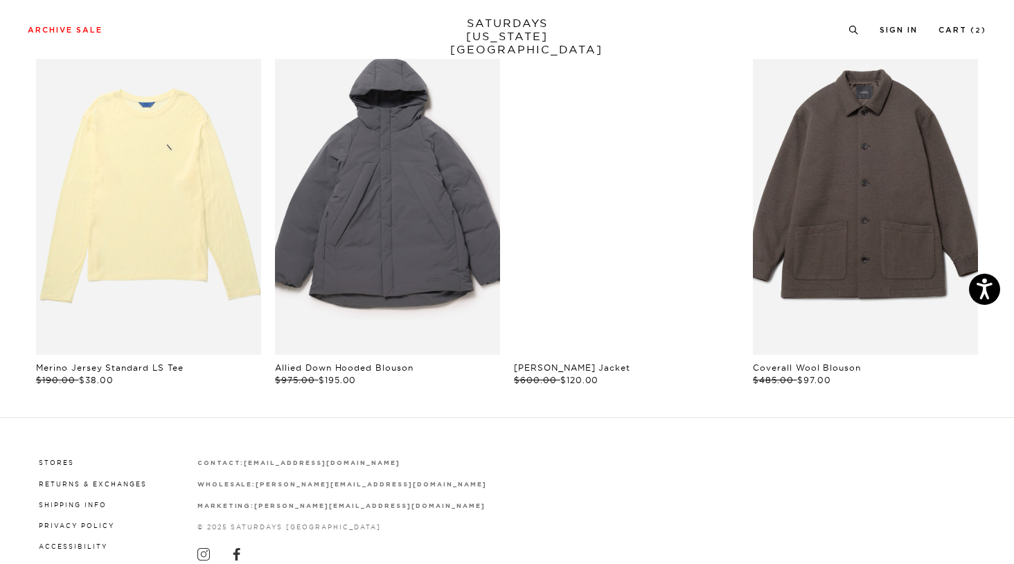
scroll to position [756, 0]
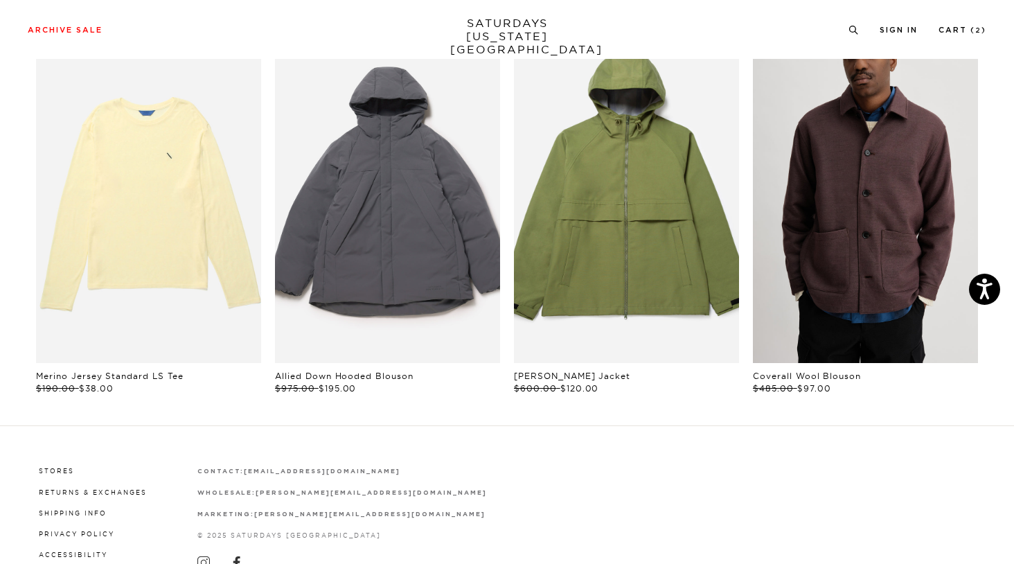
click at [881, 249] on link "files/L13_283.jpg" at bounding box center [865, 195] width 225 height 338
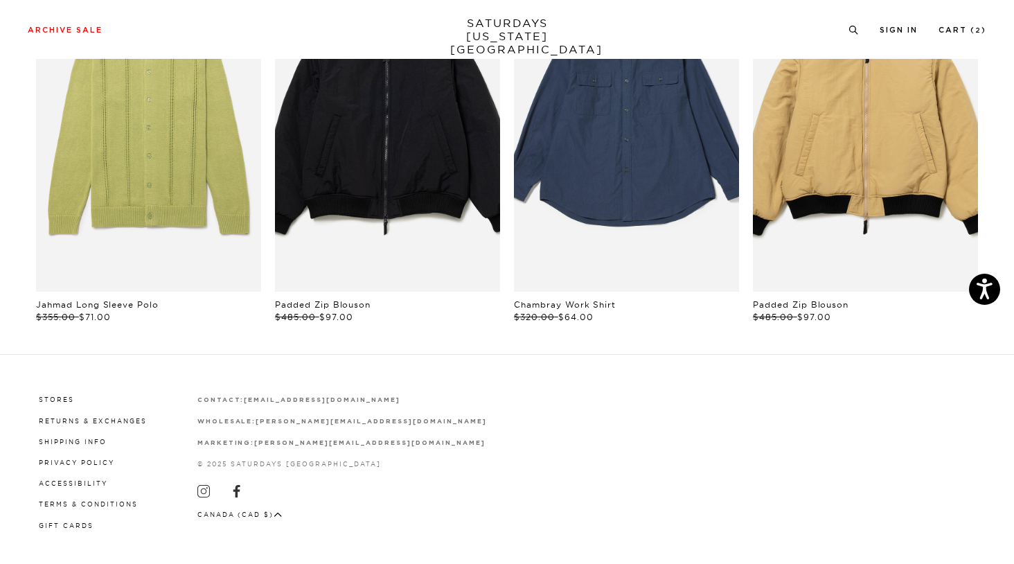
scroll to position [833, 0]
